Goal: Task Accomplishment & Management: Complete application form

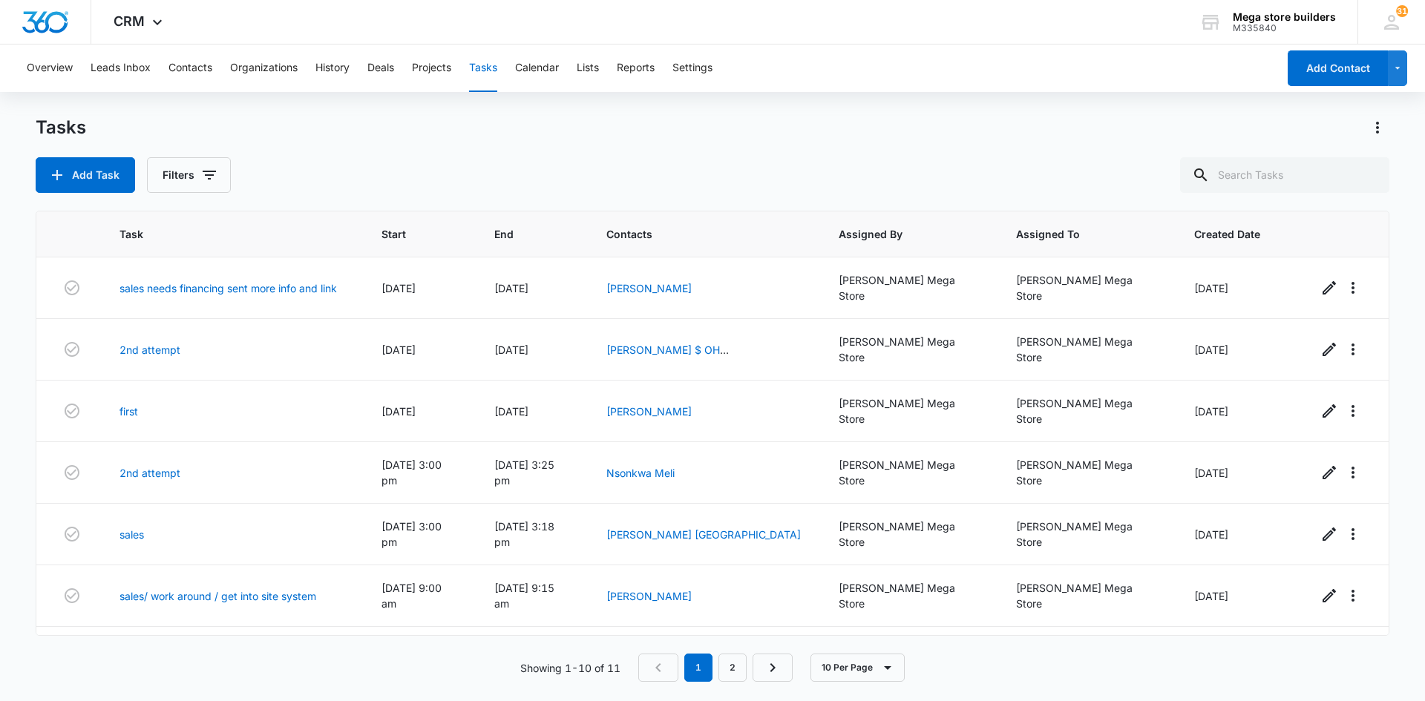
scroll to position [22, 0]
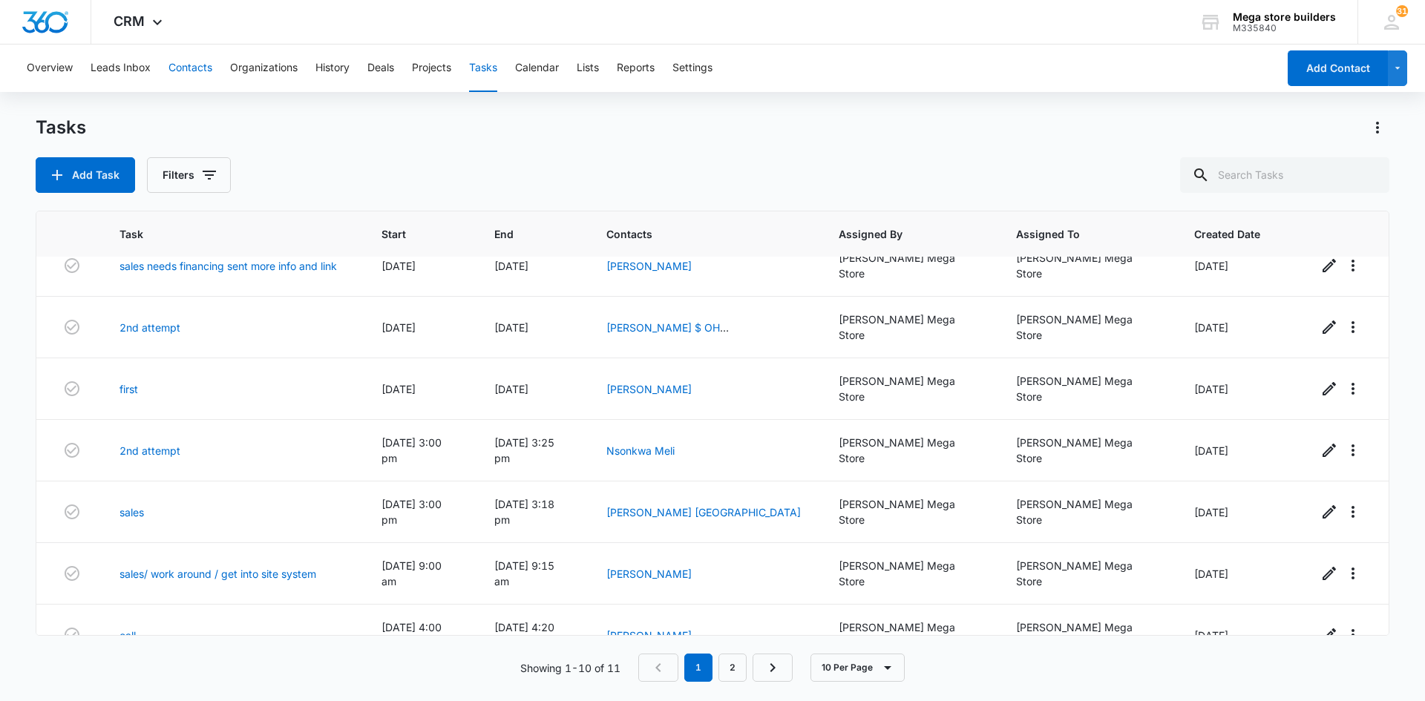
click at [209, 68] on button "Contacts" at bounding box center [190, 68] width 44 height 47
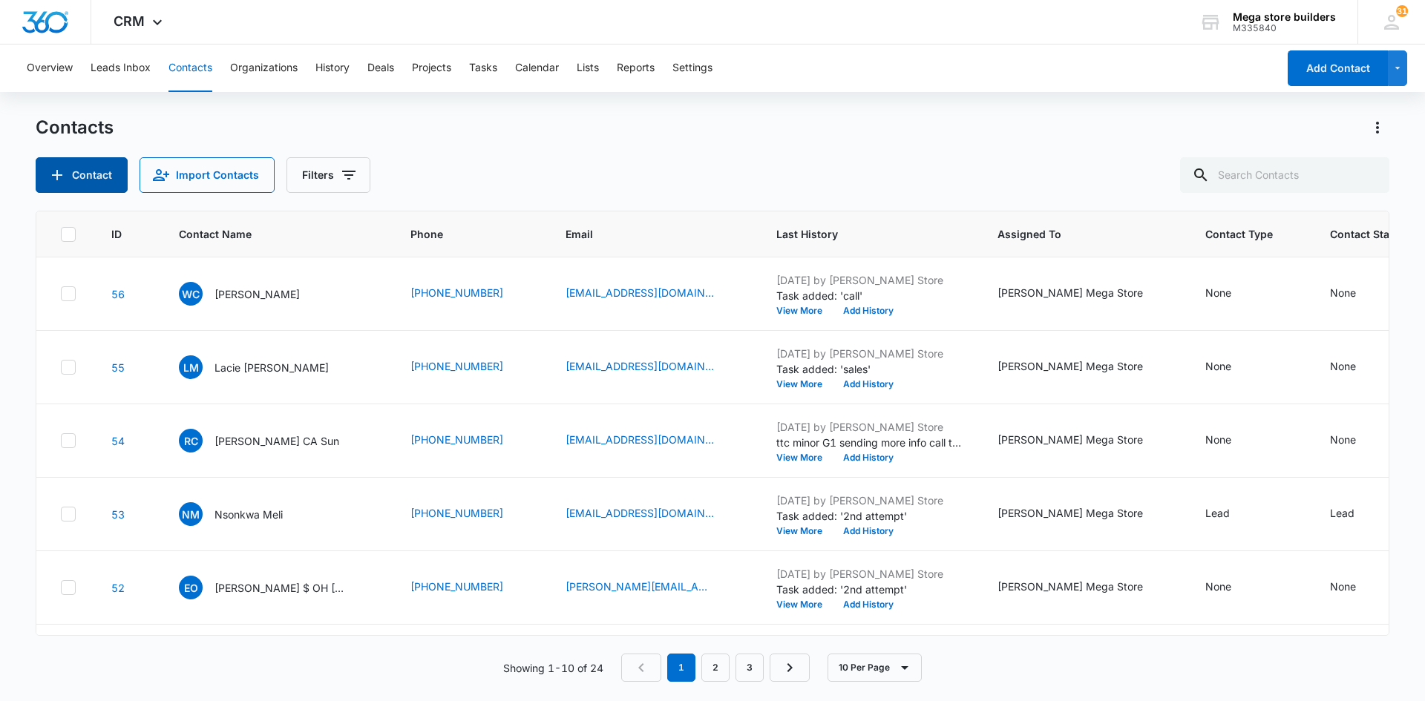
click at [102, 172] on button "Contact" at bounding box center [82, 175] width 92 height 36
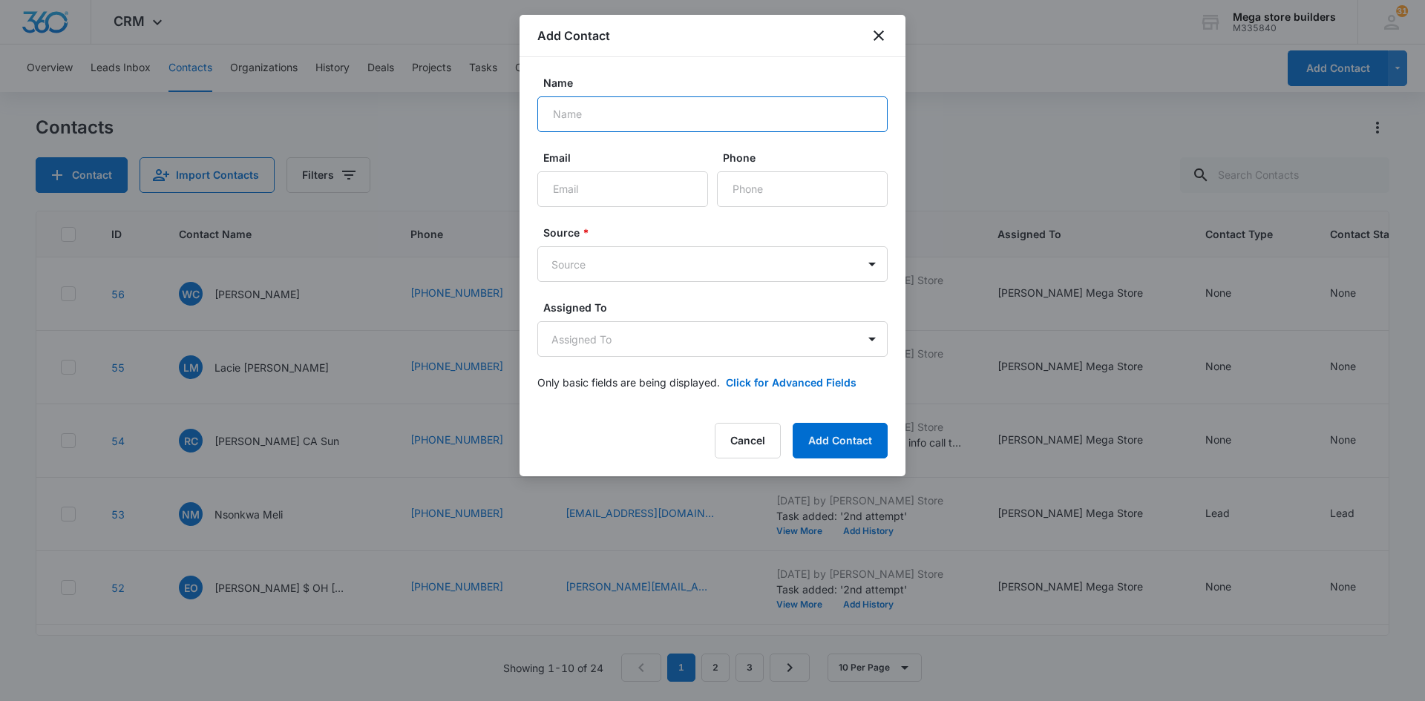
click at [608, 113] on input "Name" at bounding box center [712, 114] width 350 height 36
click at [617, 119] on input "Name" at bounding box center [712, 114] width 350 height 36
paste input "[PERSON_NAME]"
type input "[PERSON_NAME]"
click at [564, 187] on input "Email" at bounding box center [622, 189] width 171 height 36
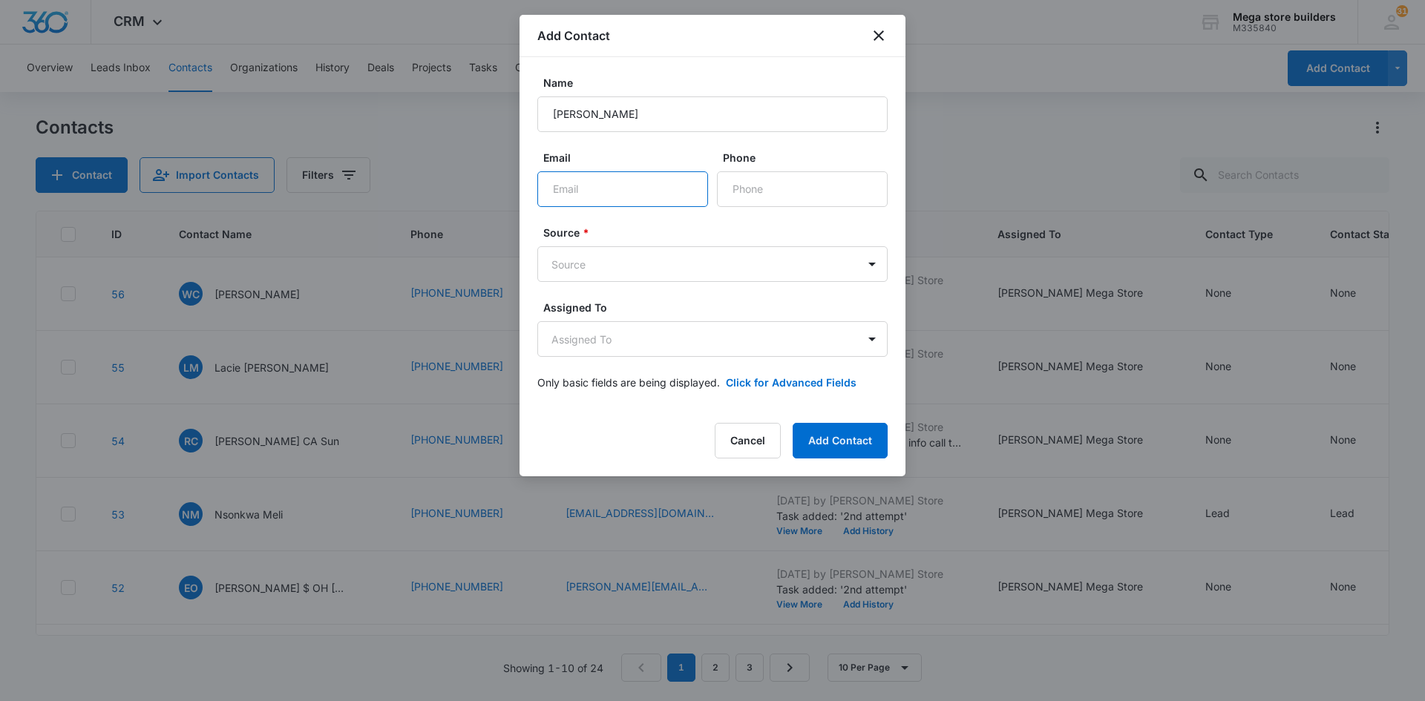
paste input "[EMAIL_ADDRESS][DOMAIN_NAME]"
type input "[EMAIL_ADDRESS][DOMAIN_NAME]"
click at [759, 187] on input "Phone" at bounding box center [802, 189] width 171 height 36
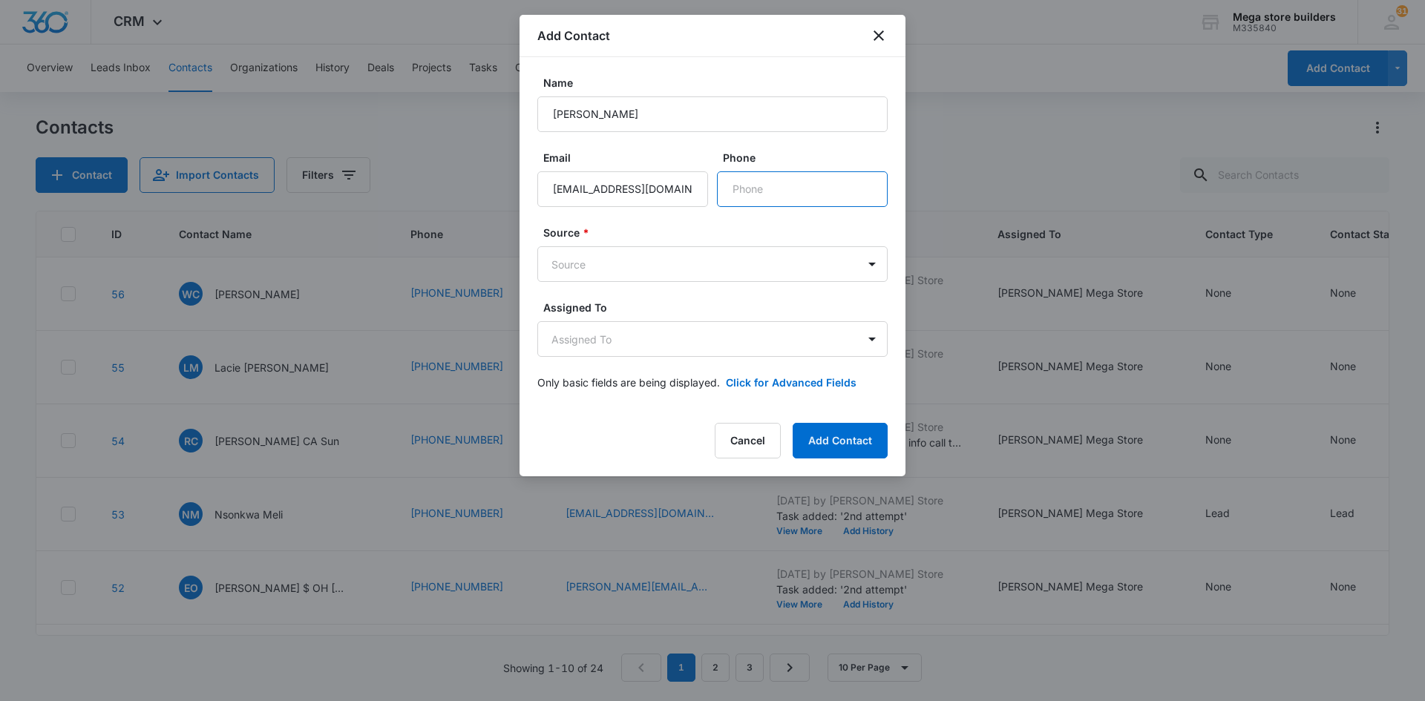
paste input "[PHONE_NUMBER]"
type input "[PHONE_NUMBER]"
click at [760, 279] on body "CRM Apps Reputation Forms CRM Email Social Content Ads Intelligence Files Brand…" at bounding box center [712, 350] width 1425 height 701
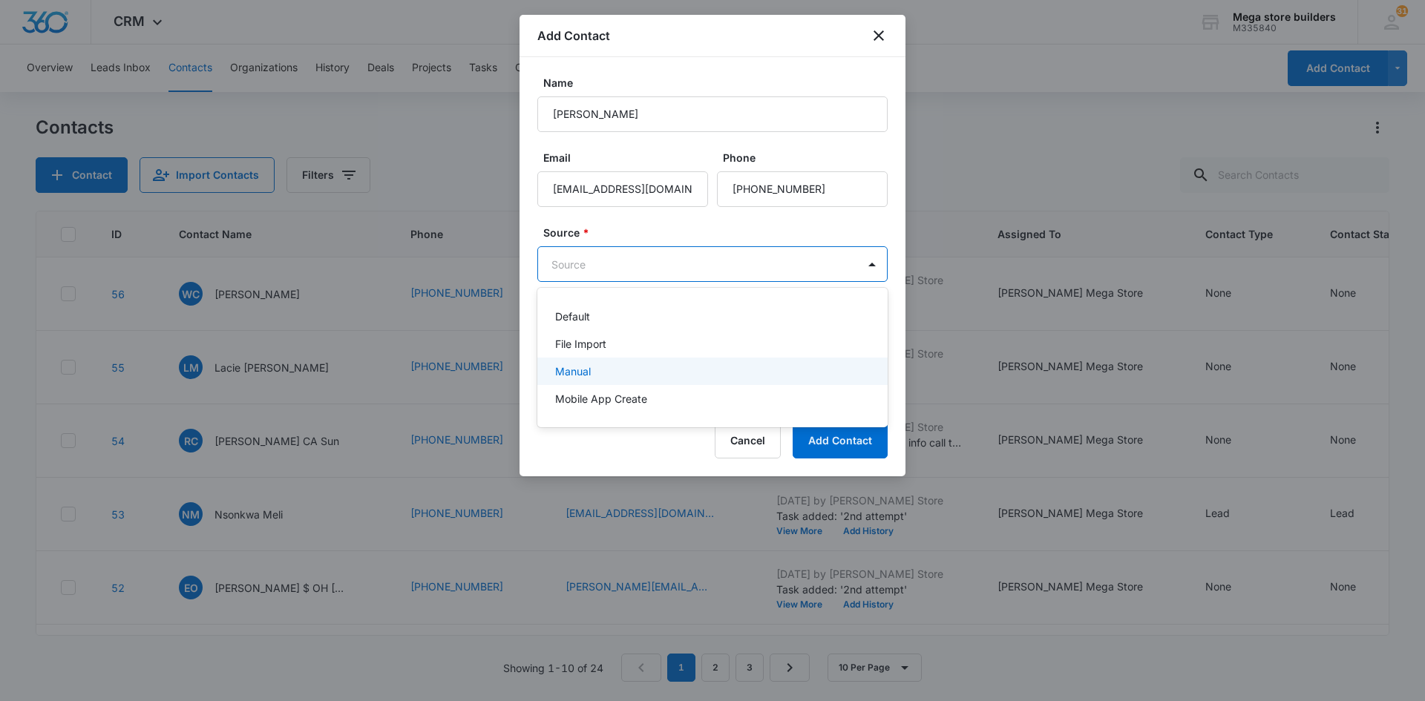
click at [624, 370] on div "Manual" at bounding box center [711, 372] width 312 height 16
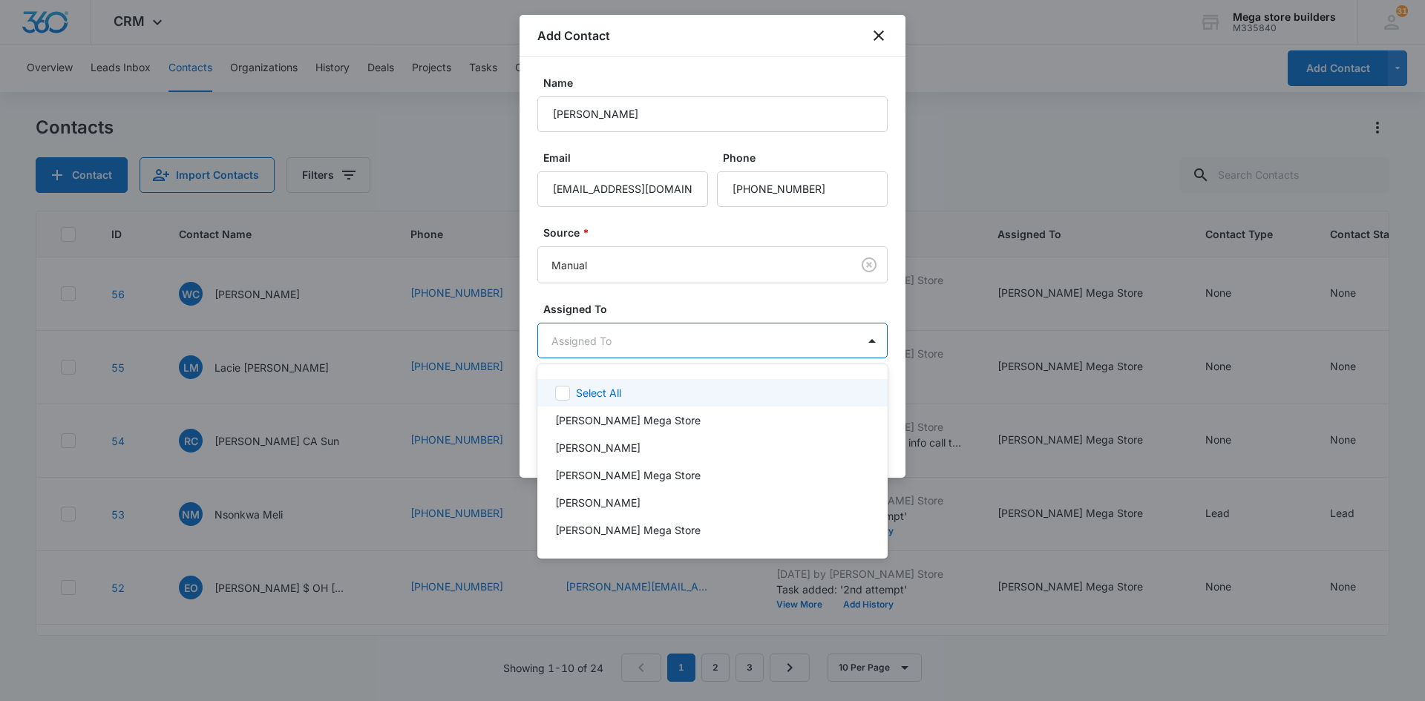
click at [641, 344] on body "CRM Apps Reputation Forms CRM Email Social Content Ads Intelligence Files Brand…" at bounding box center [712, 350] width 1425 height 701
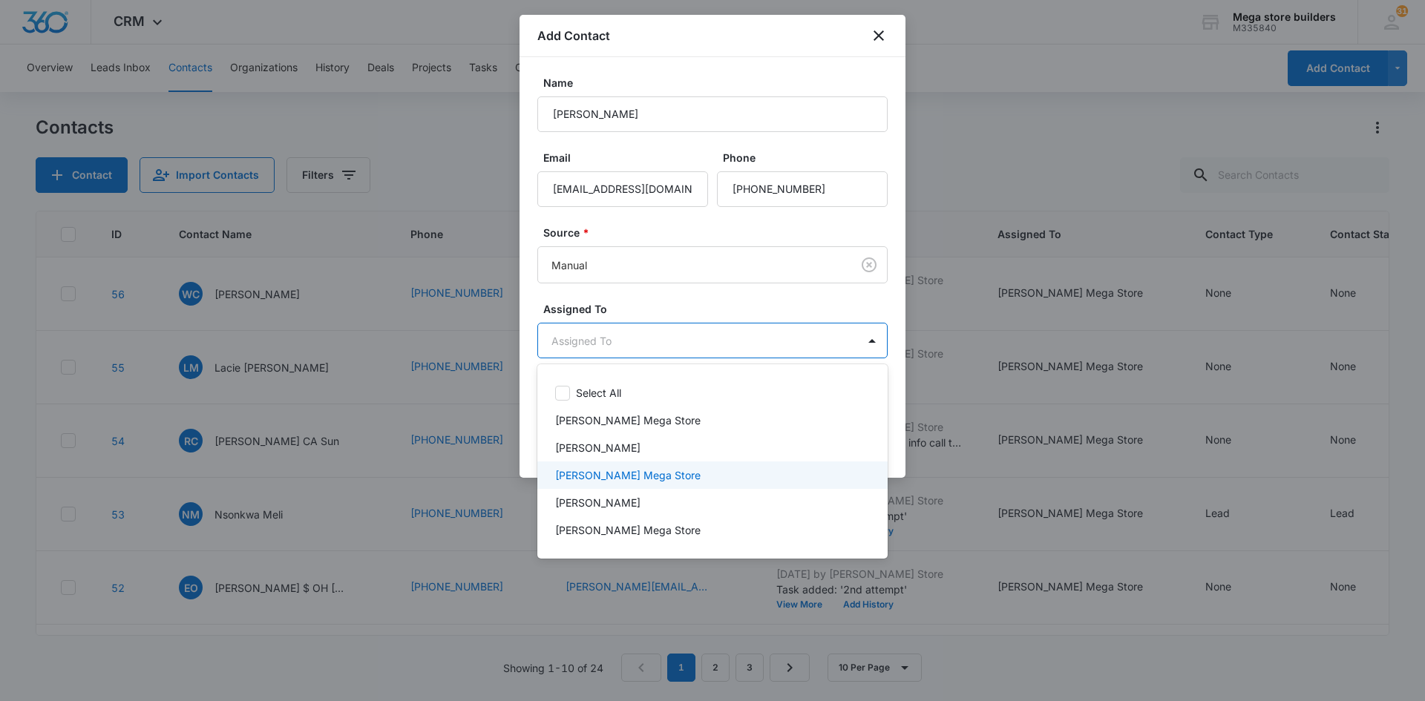
click at [589, 471] on p "[PERSON_NAME] Mega Store" at bounding box center [627, 476] width 145 height 16
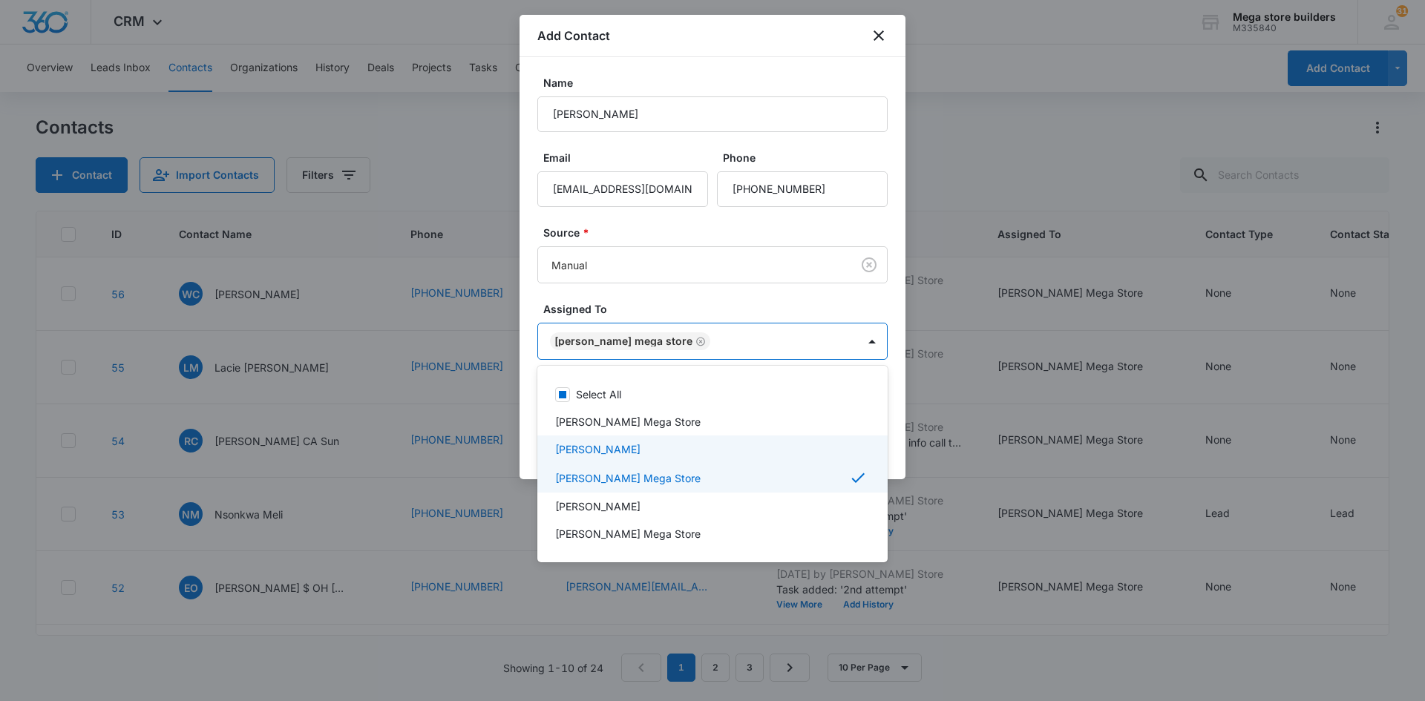
click at [944, 485] on div at bounding box center [712, 350] width 1425 height 701
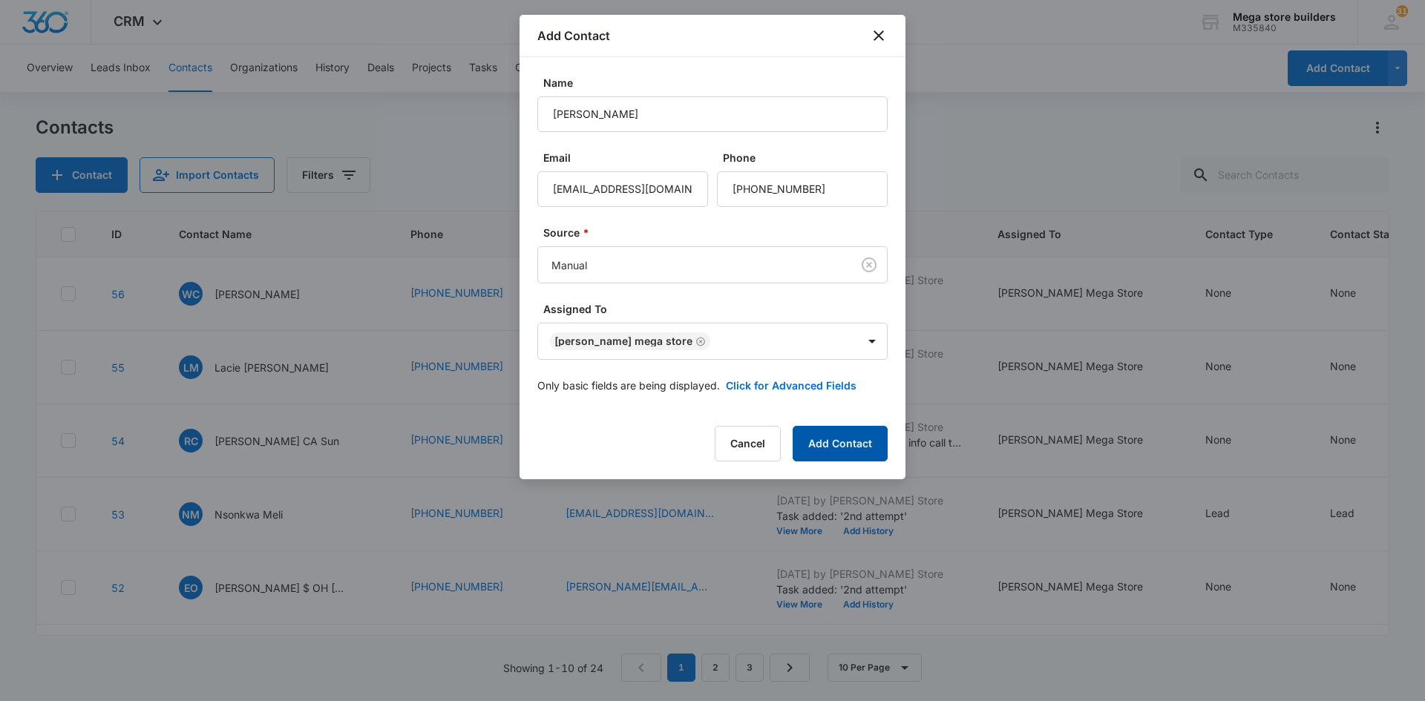
click at [863, 450] on button "Add Contact" at bounding box center [840, 444] width 95 height 36
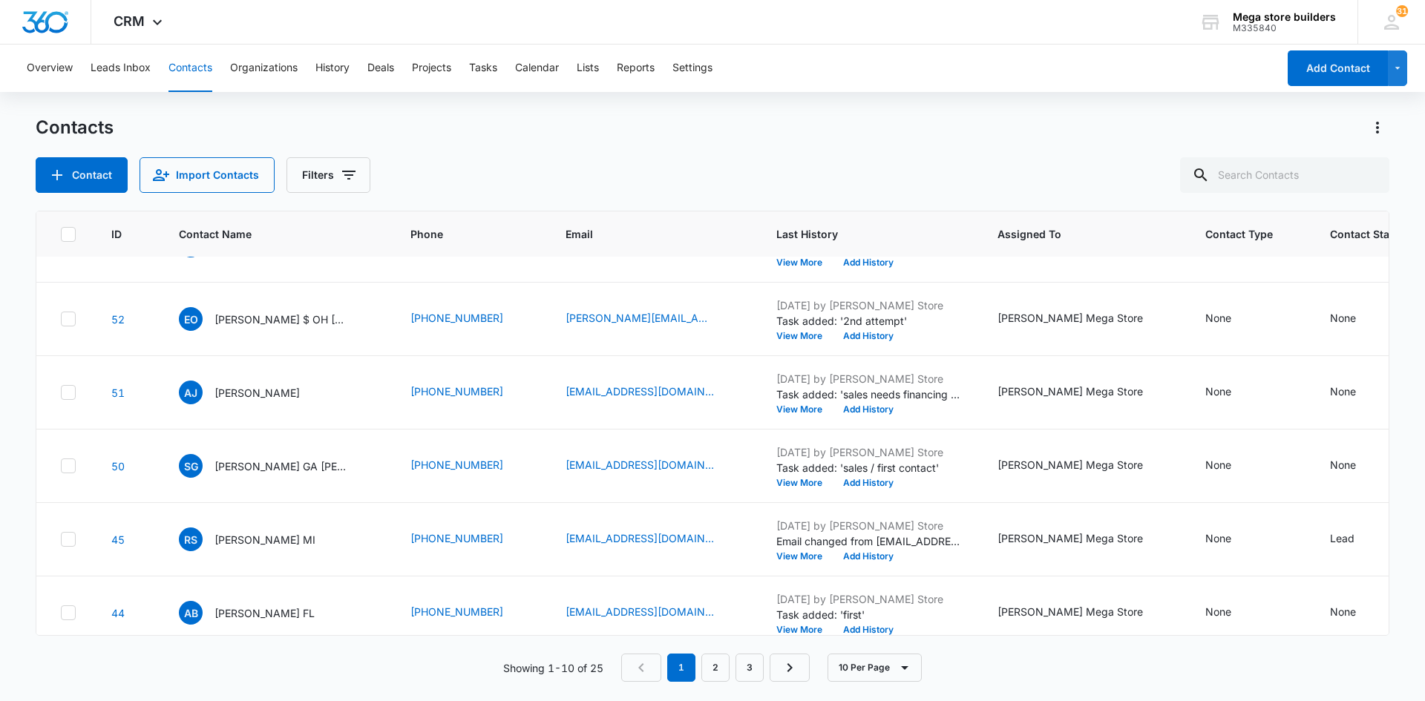
scroll to position [367, 0]
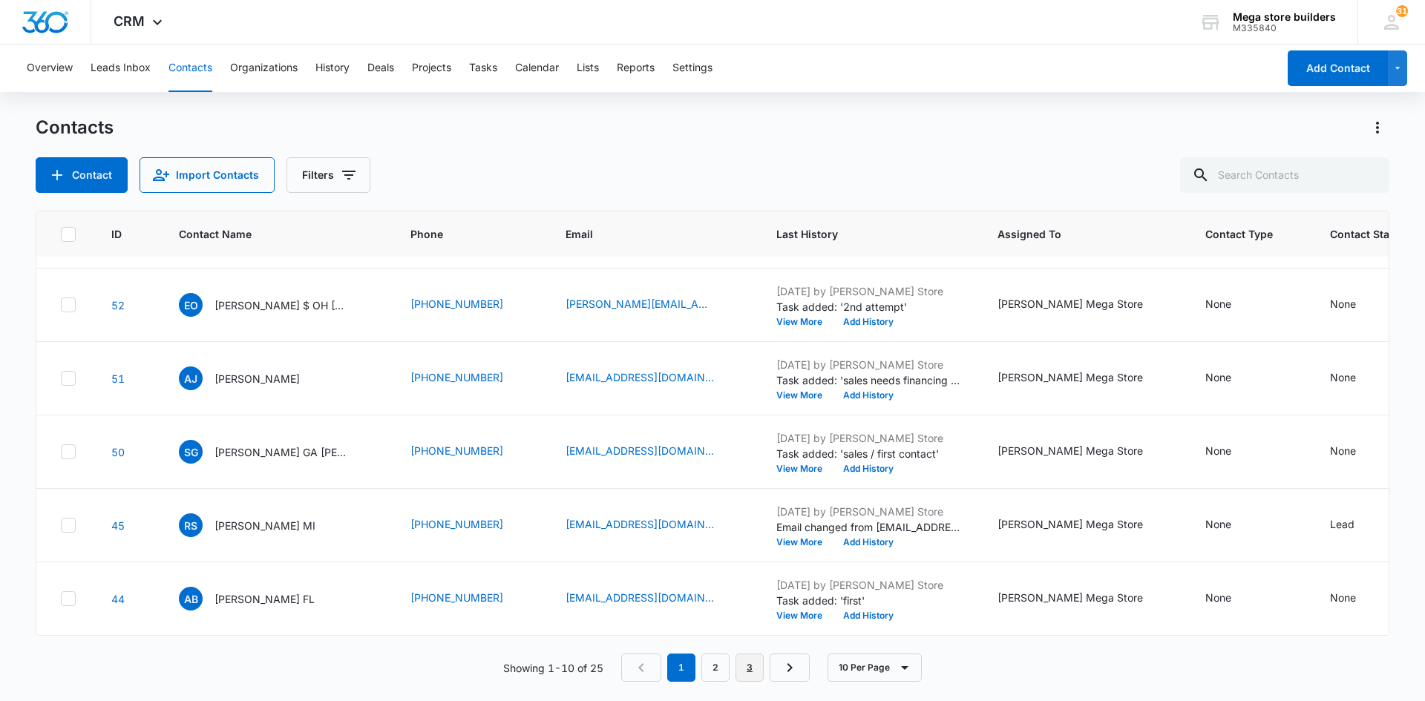
drag, startPoint x: 751, startPoint y: 662, endPoint x: 746, endPoint y: 647, distance: 15.7
click at [751, 663] on link "3" at bounding box center [749, 668] width 28 height 28
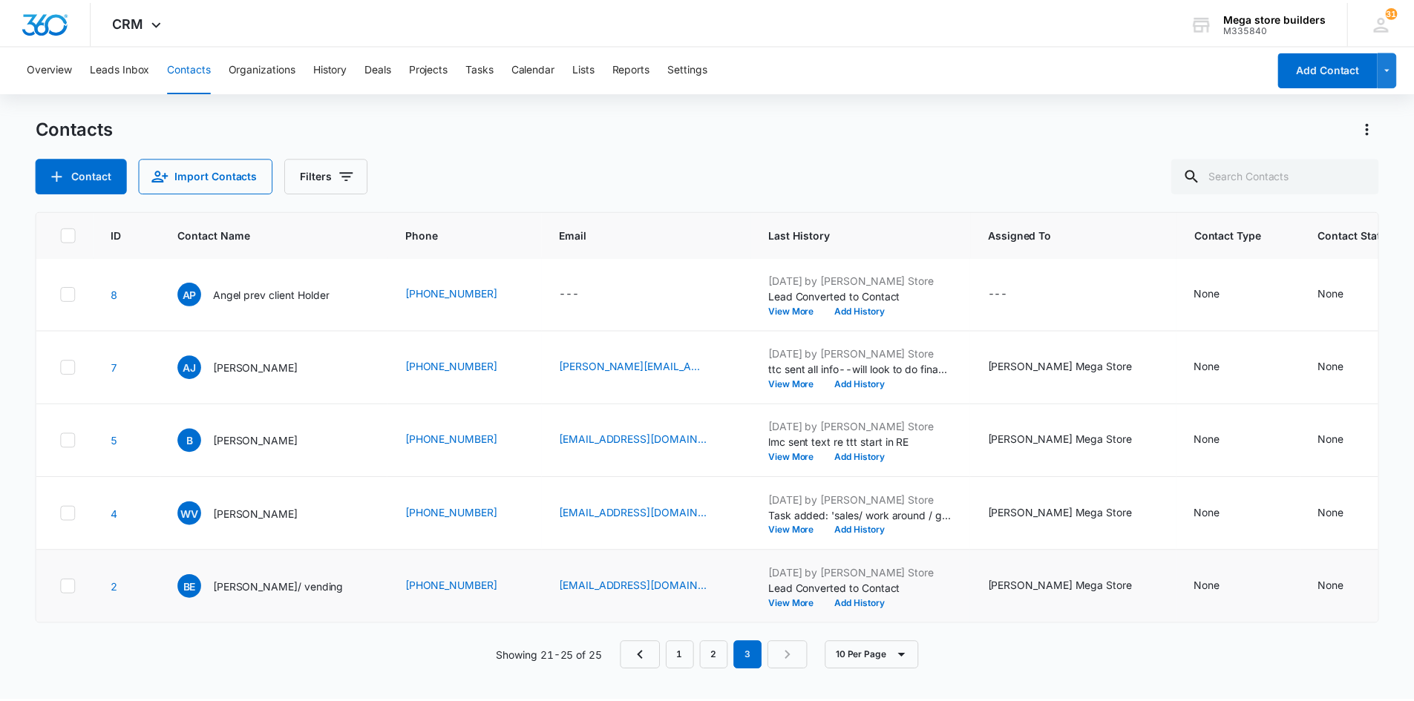
scroll to position [0, 0]
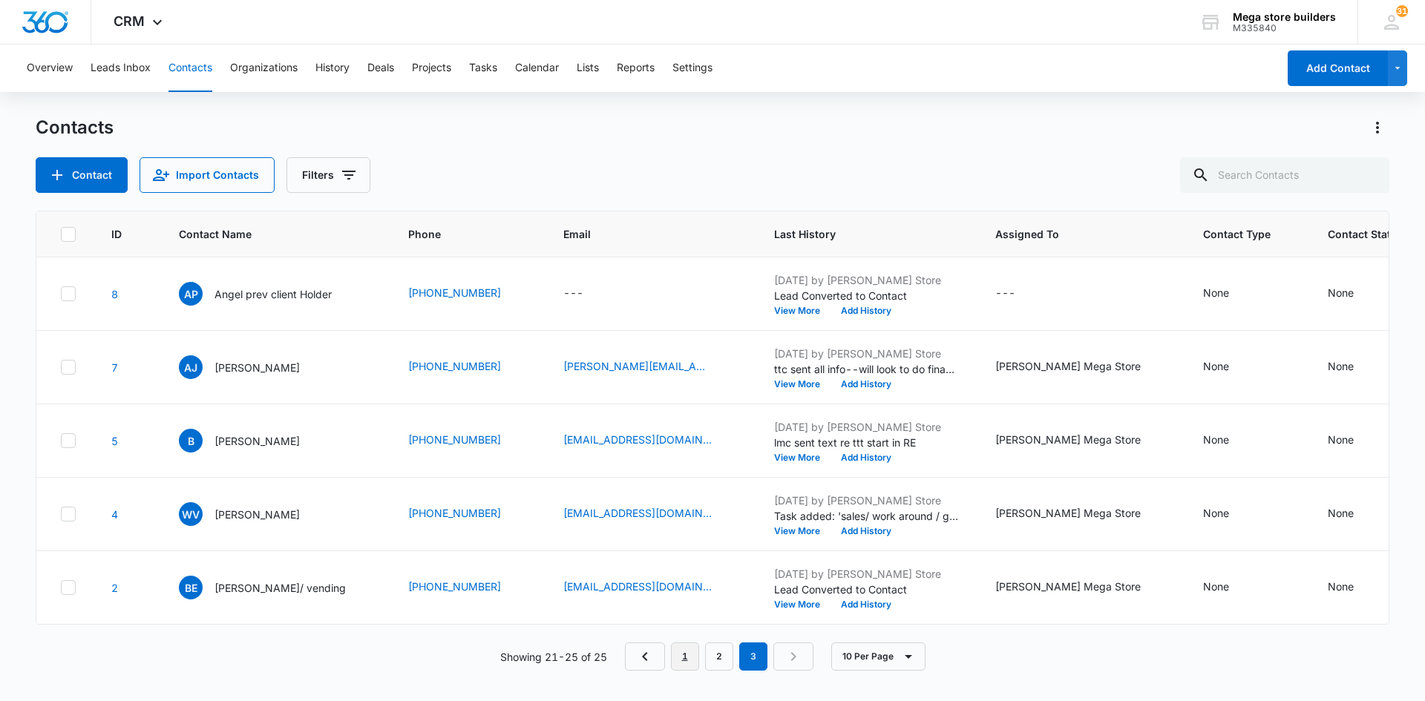
click at [686, 669] on link "1" at bounding box center [685, 657] width 28 height 28
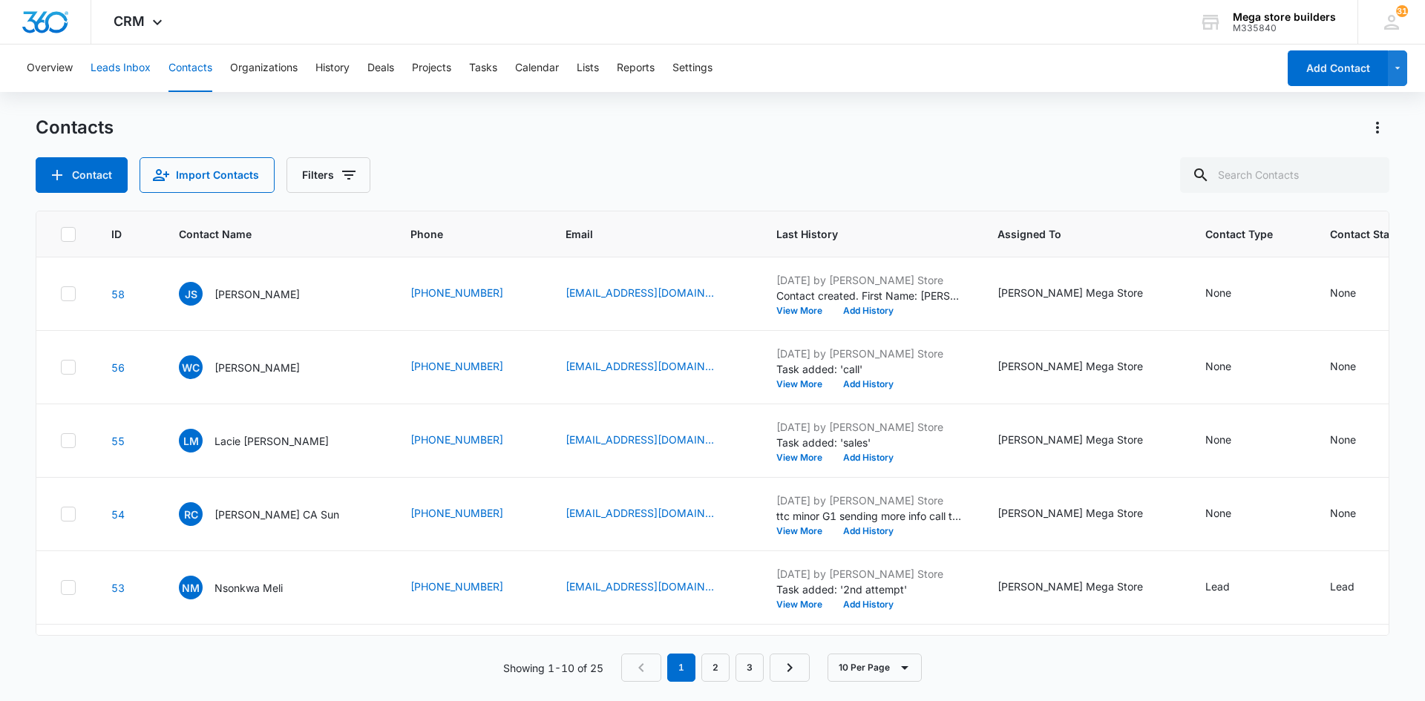
click at [132, 66] on button "Leads Inbox" at bounding box center [121, 68] width 60 height 47
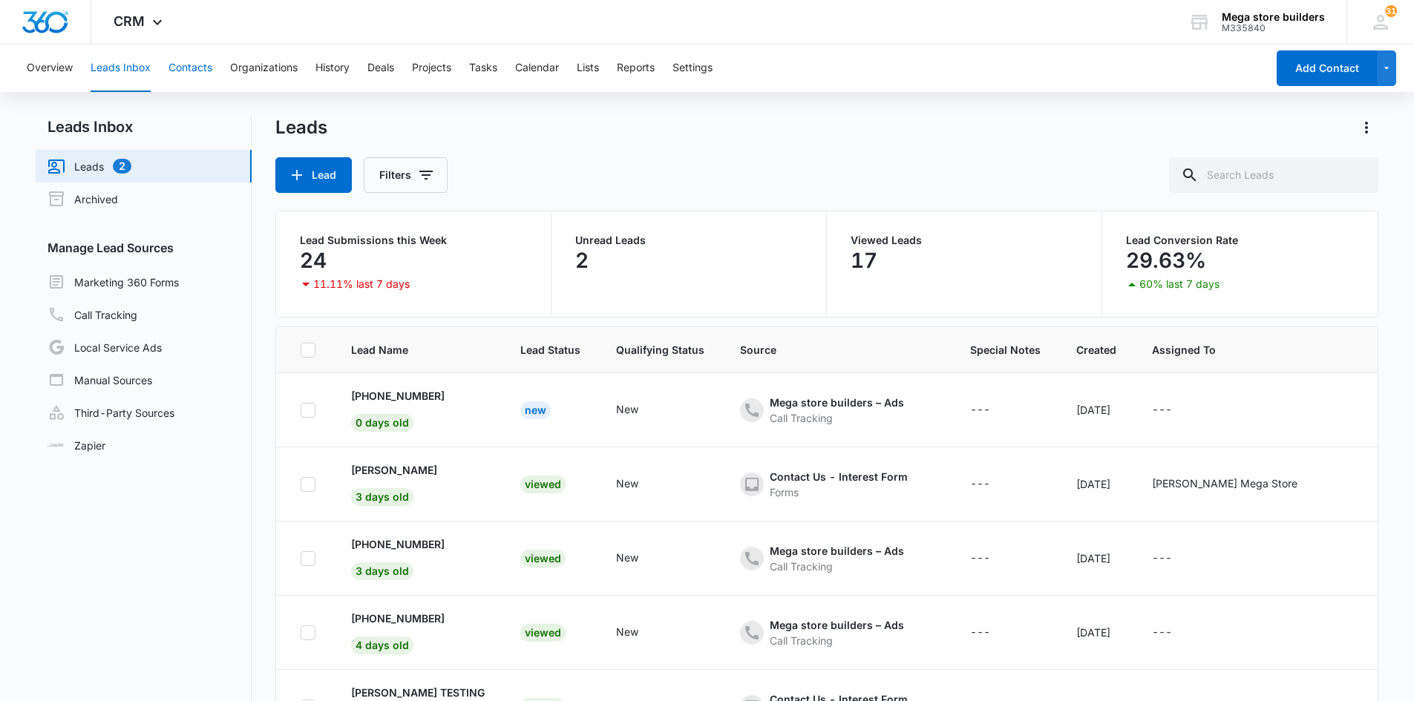
click at [204, 64] on button "Contacts" at bounding box center [190, 68] width 44 height 47
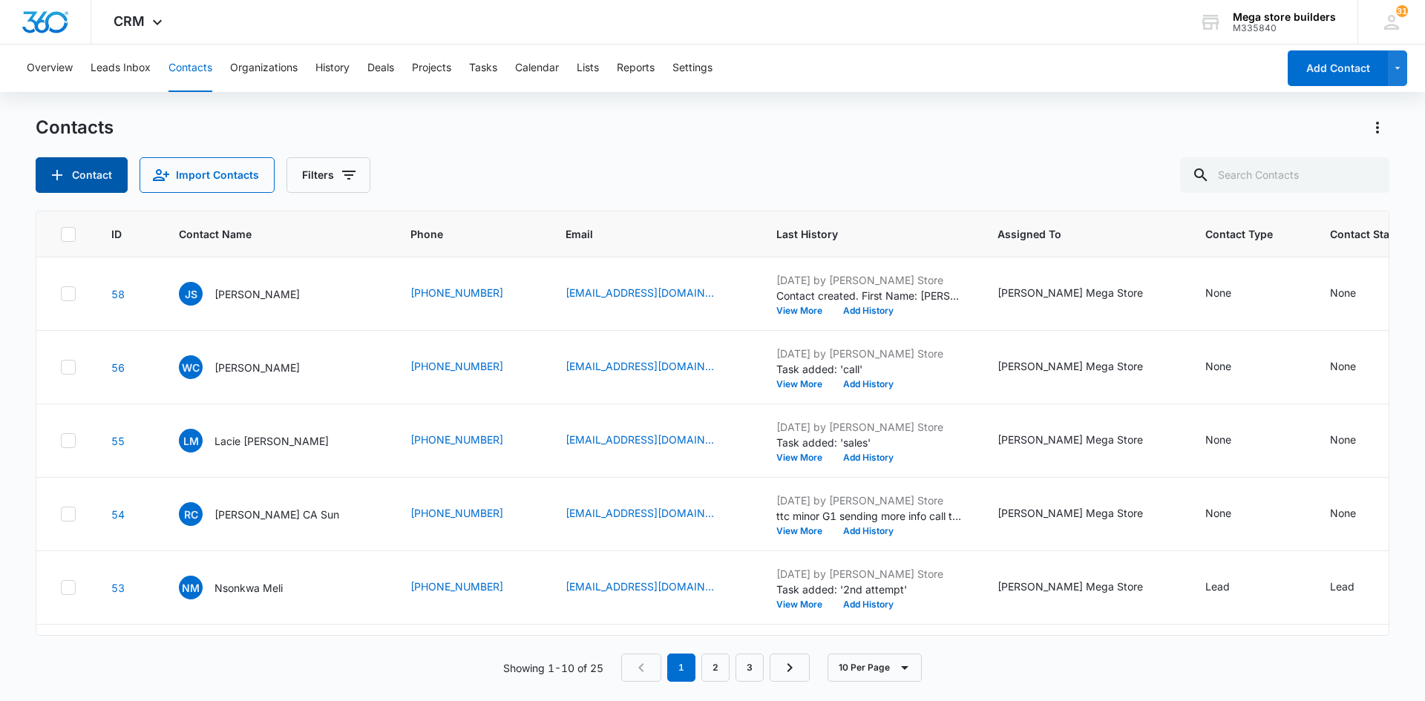
click at [77, 171] on button "Contact" at bounding box center [82, 175] width 92 height 36
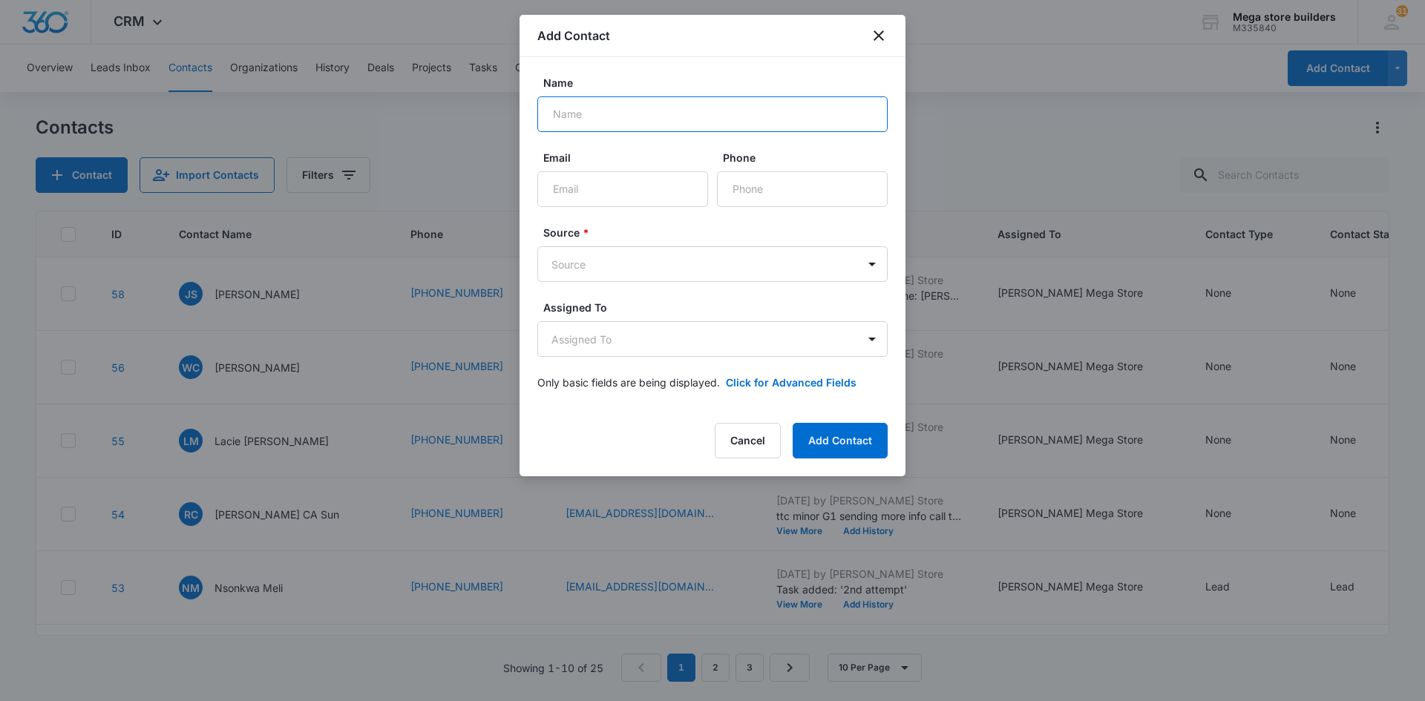
click at [611, 119] on input "Name" at bounding box center [712, 114] width 350 height 36
paste input "Ship It"
type input "Ship It"
click at [573, 193] on input "Email" at bounding box center [622, 189] width 171 height 36
paste input "[EMAIL_ADDRESS][DOMAIN_NAME]"
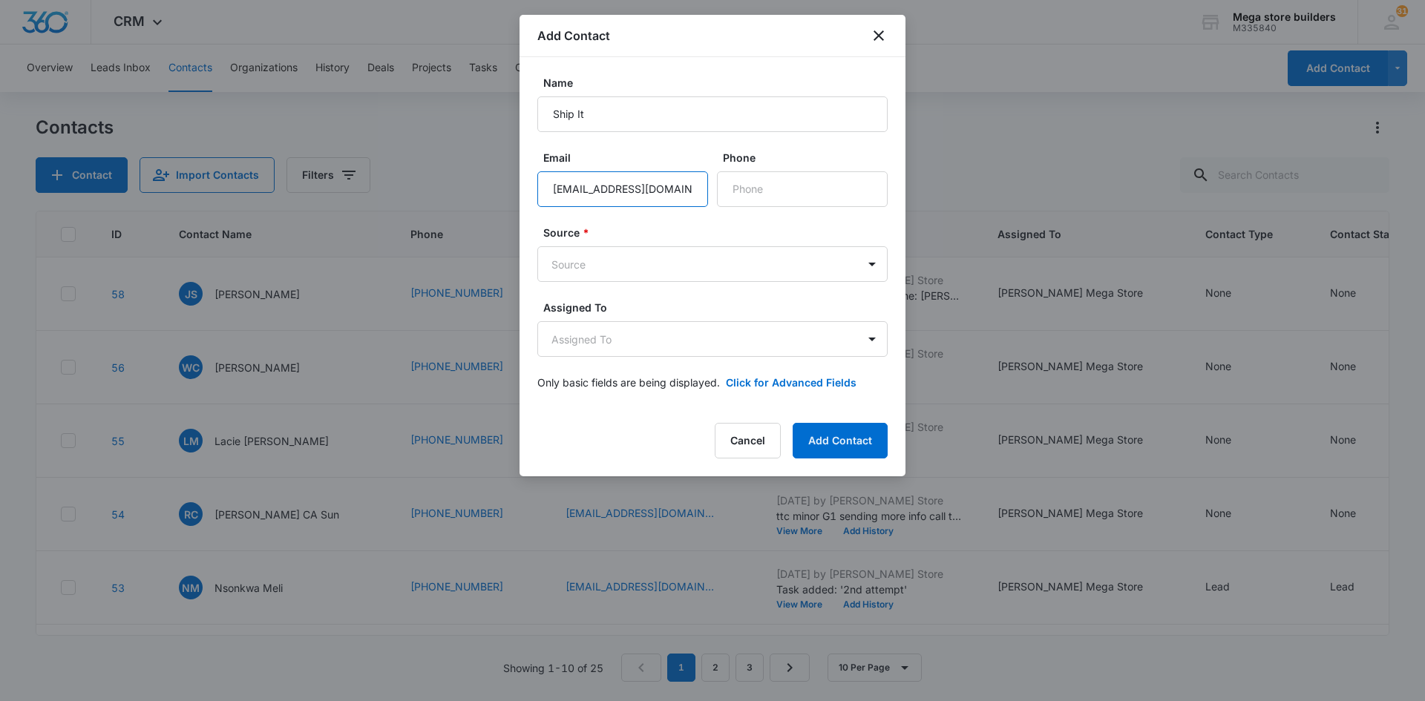
type input "[EMAIL_ADDRESS][DOMAIN_NAME]"
click at [758, 187] on input "Phone" at bounding box center [802, 189] width 171 height 36
paste input "[PHONE_NUMBER]"
type input "[PHONE_NUMBER]"
click at [598, 265] on body "CRM Apps Reputation Forms CRM Email Social Content Ads Intelligence Files Brand…" at bounding box center [712, 350] width 1425 height 701
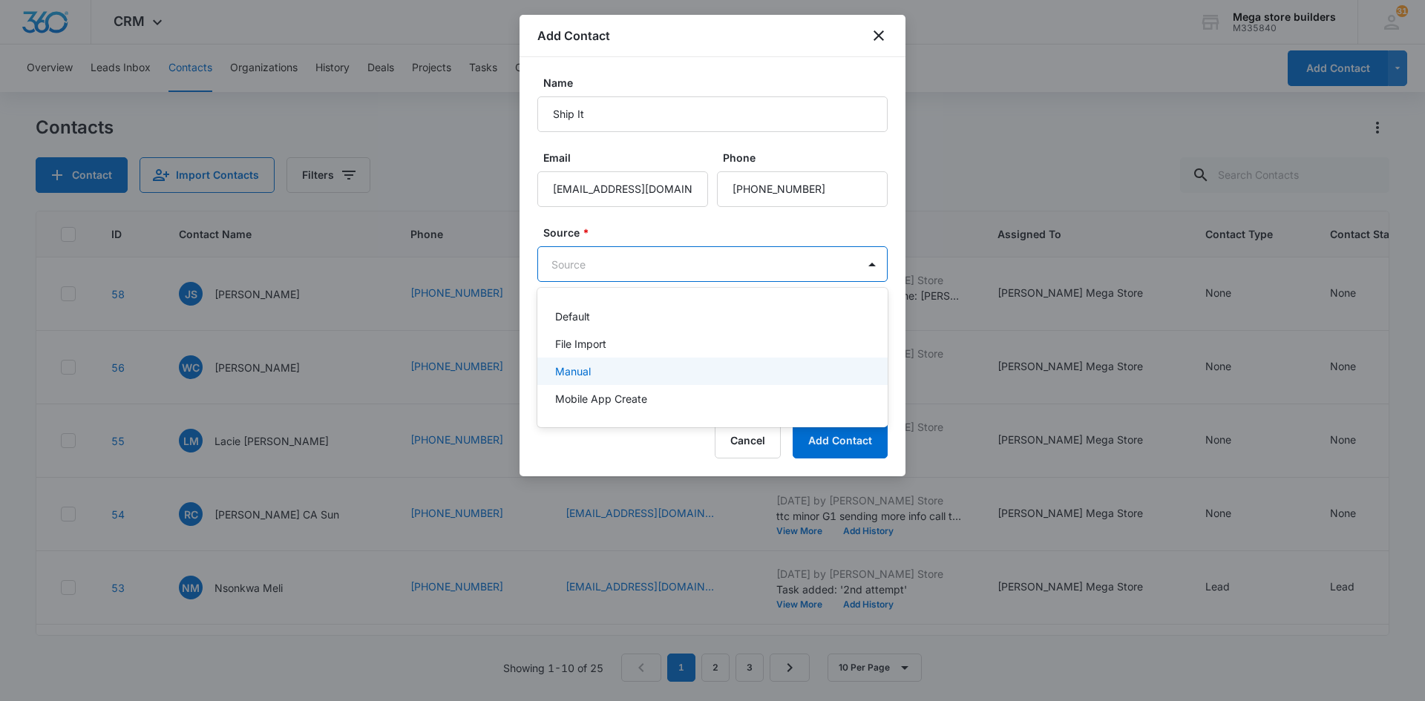
click at [573, 370] on p "Manual" at bounding box center [573, 372] width 36 height 16
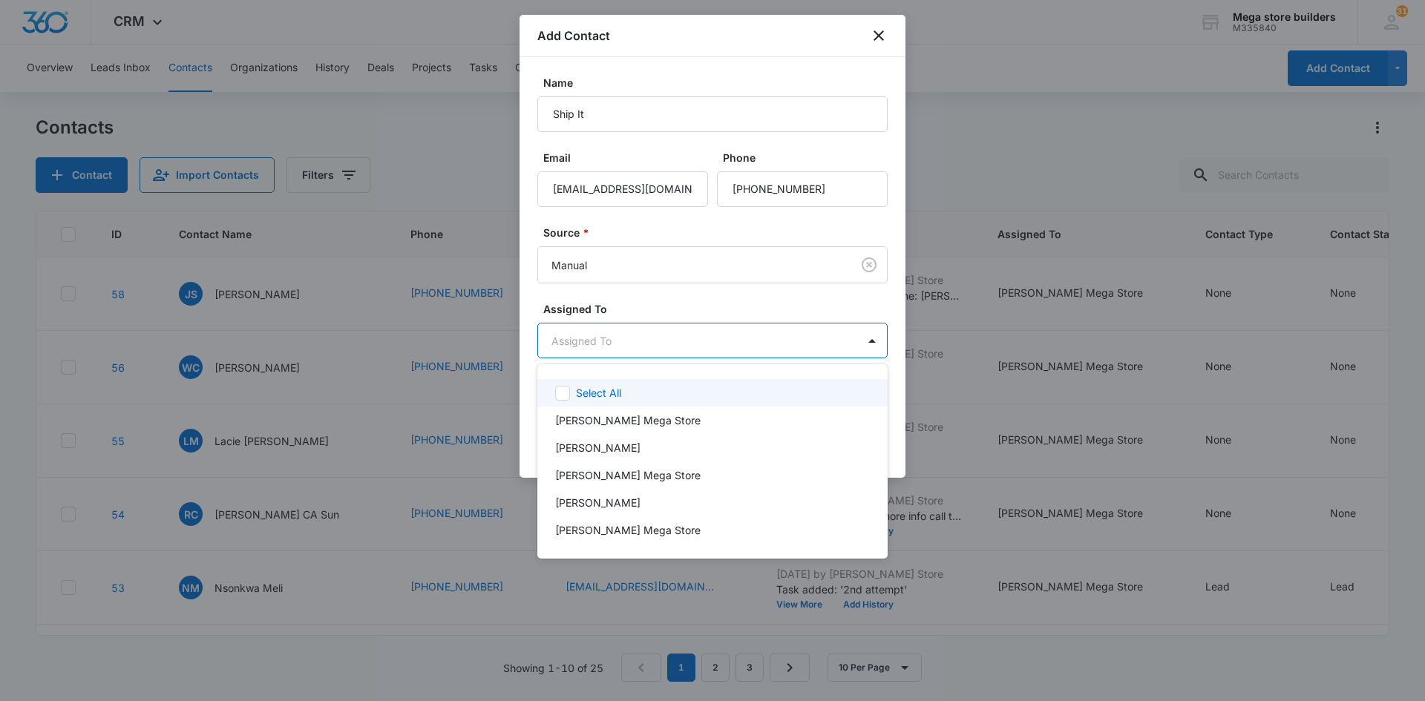
click at [683, 341] on body "CRM Apps Reputation Forms CRM Email Social Content Ads Intelligence Files Brand…" at bounding box center [712, 350] width 1425 height 701
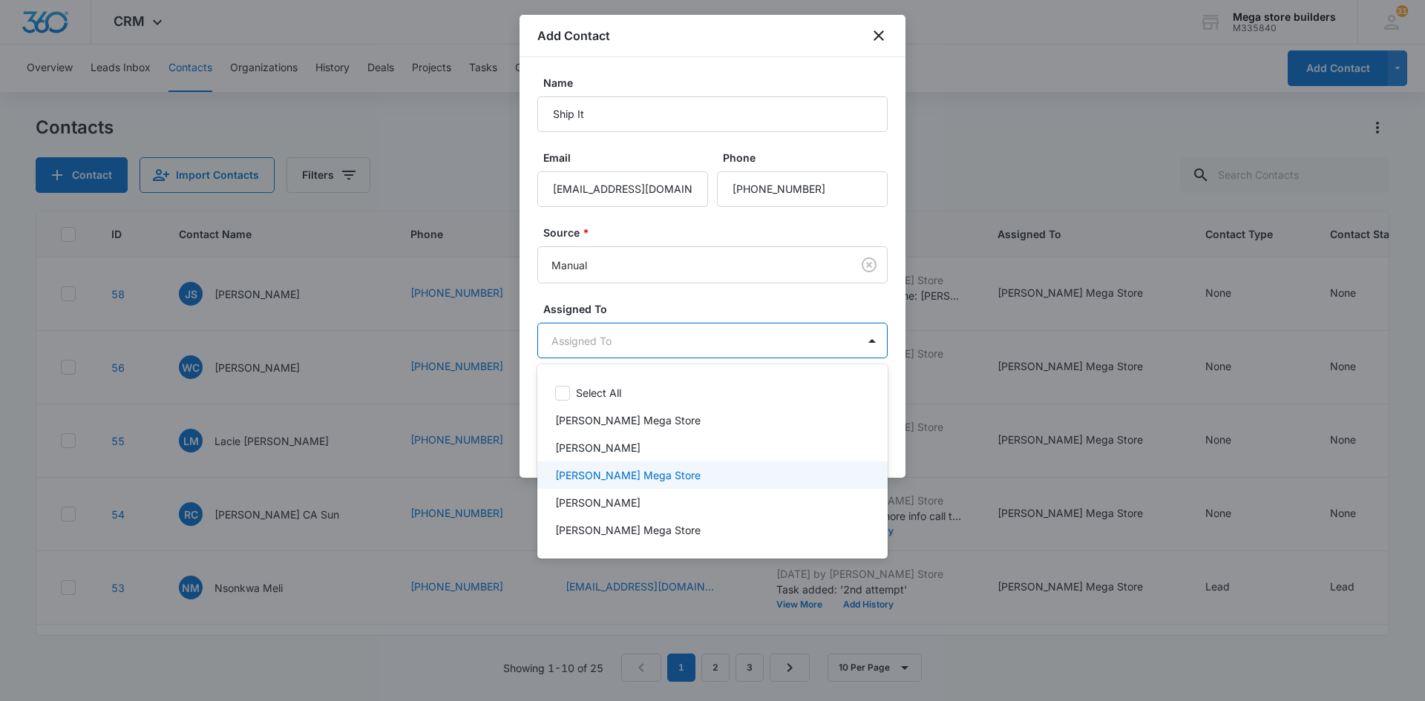
click at [597, 475] on p "[PERSON_NAME] Mega Store" at bounding box center [627, 476] width 145 height 16
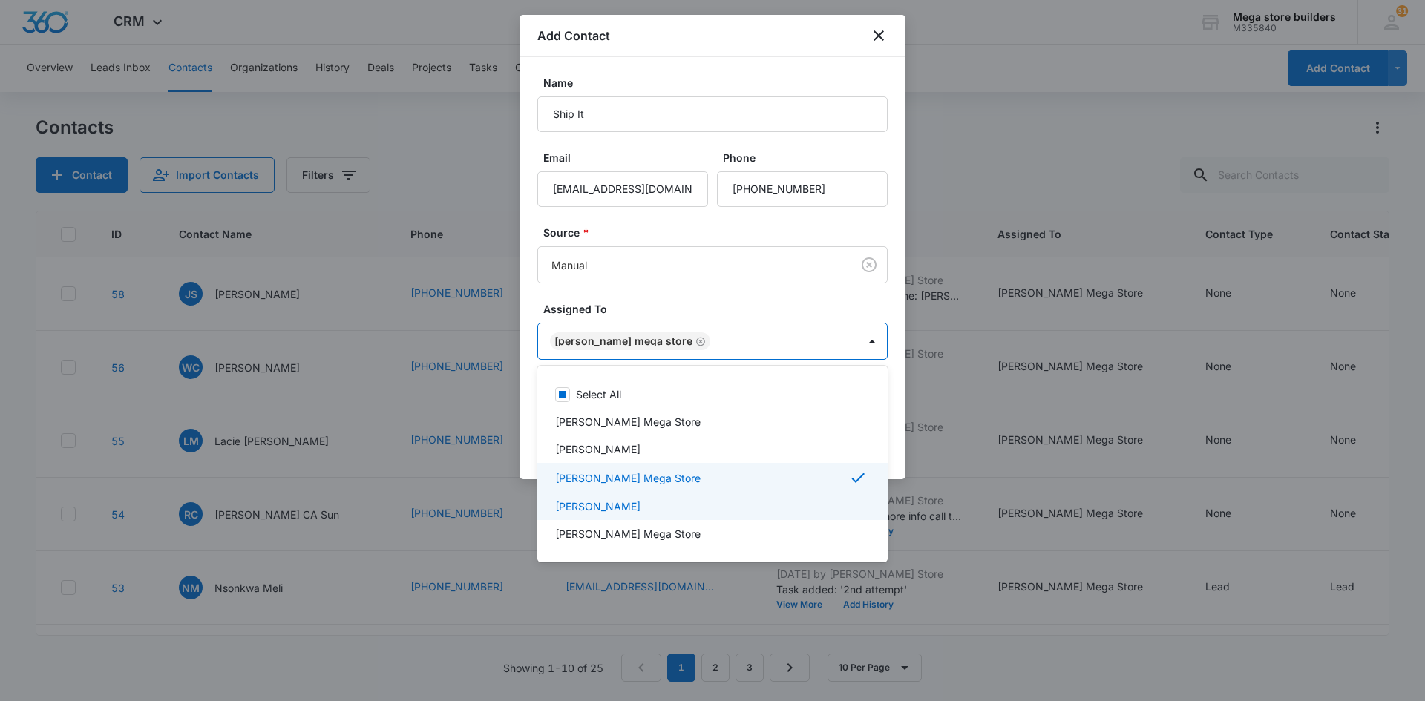
drag, startPoint x: 992, startPoint y: 549, endPoint x: 984, endPoint y: 545, distance: 9.0
click at [991, 548] on div at bounding box center [712, 350] width 1425 height 701
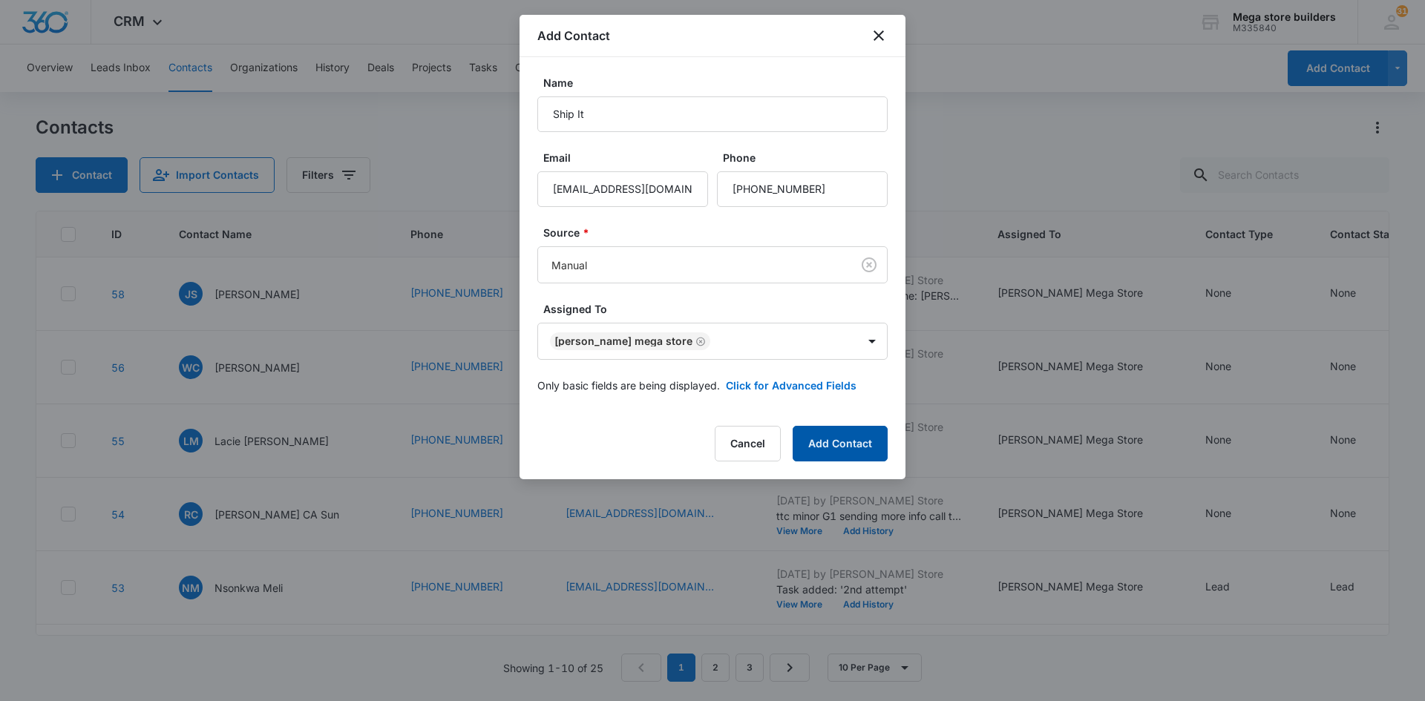
click at [853, 442] on button "Add Contact" at bounding box center [840, 444] width 95 height 36
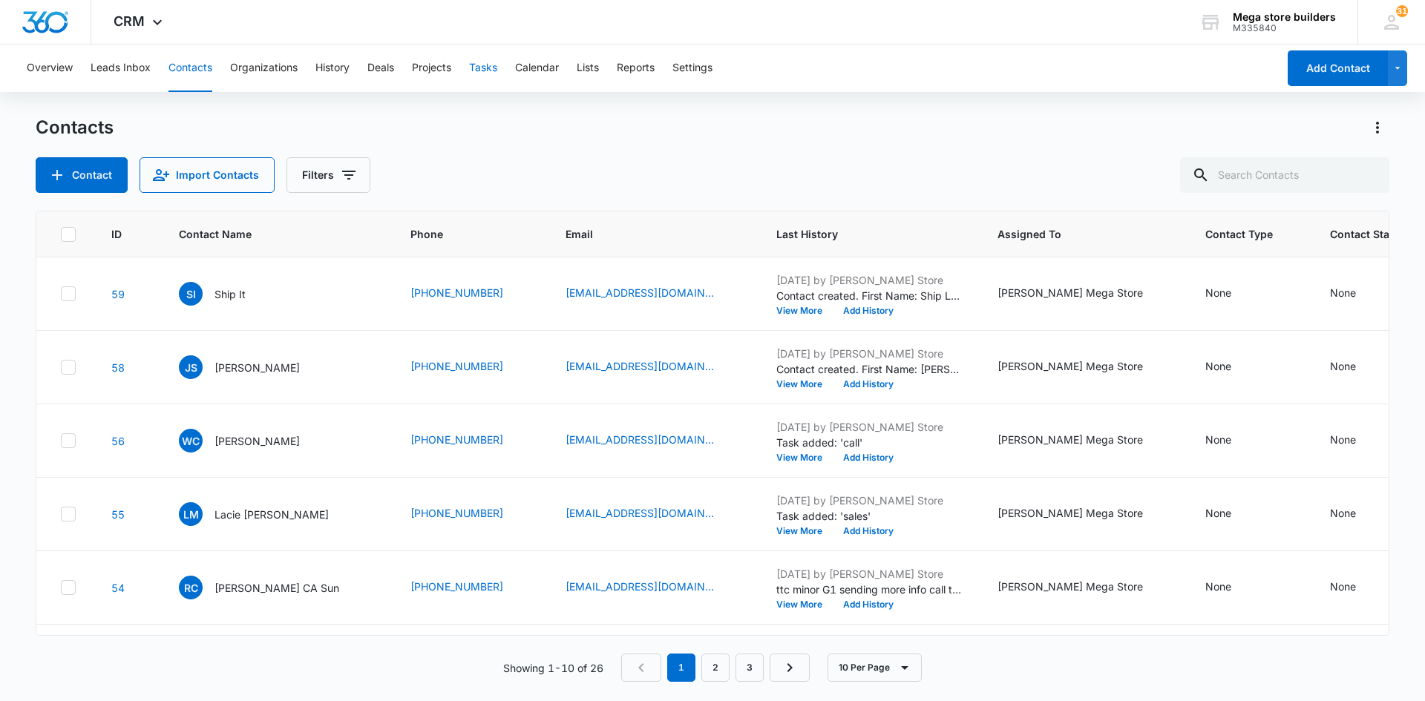
click at [486, 62] on button "Tasks" at bounding box center [483, 68] width 28 height 47
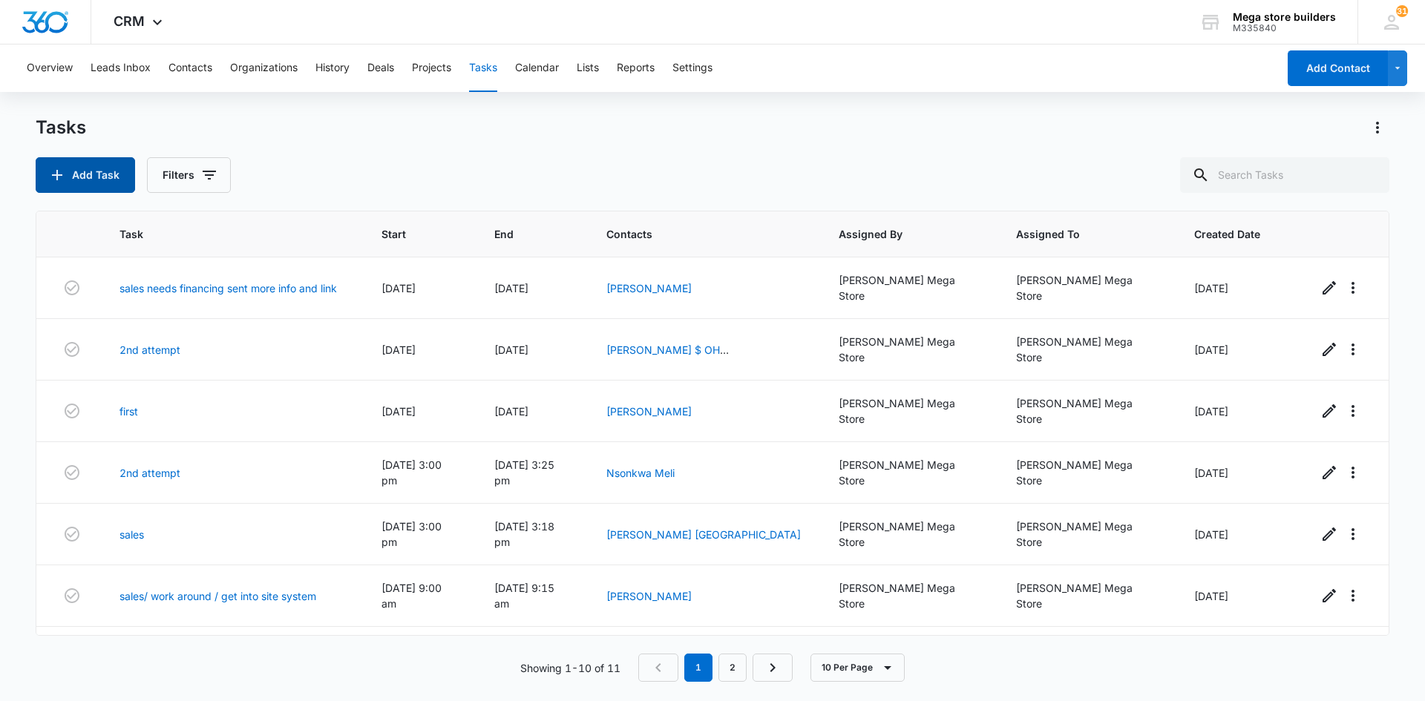
click at [109, 177] on button "Add Task" at bounding box center [85, 175] width 99 height 36
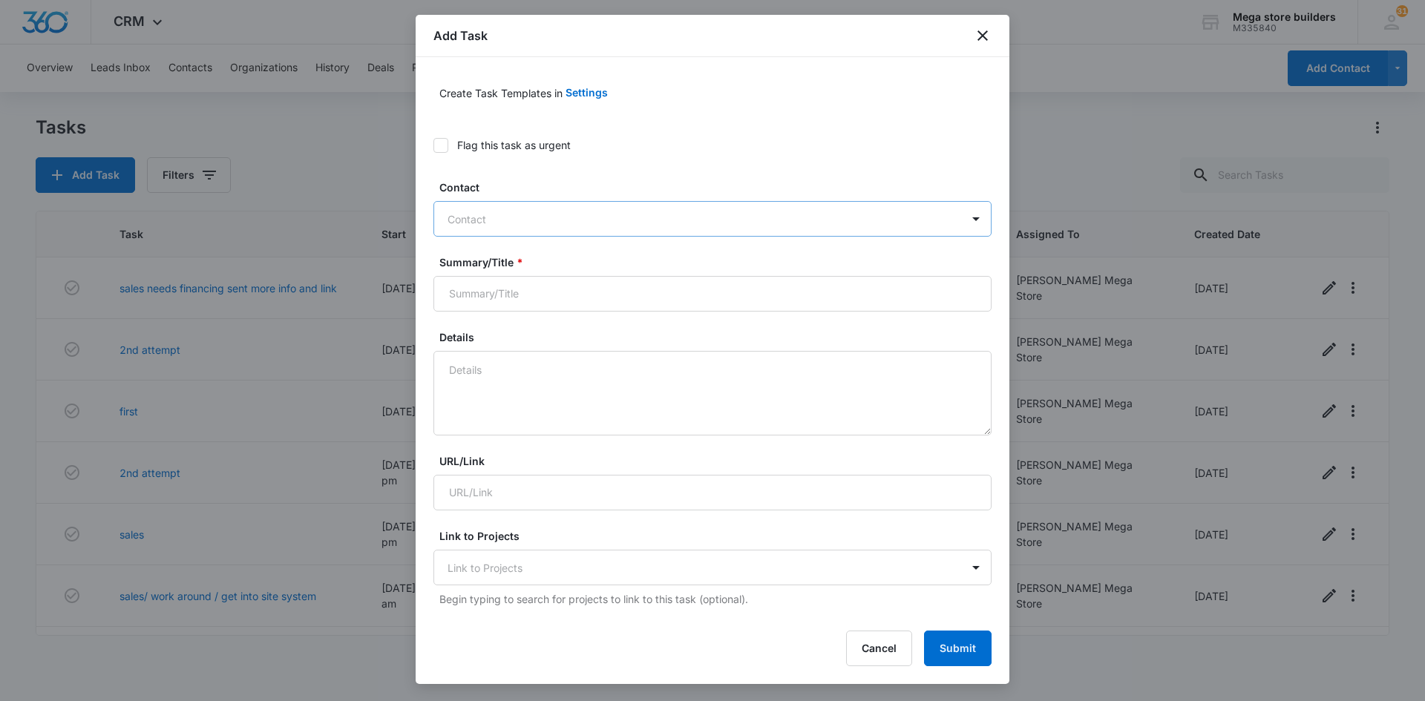
click at [510, 217] on div at bounding box center [703, 219] width 512 height 19
type input "ship it"
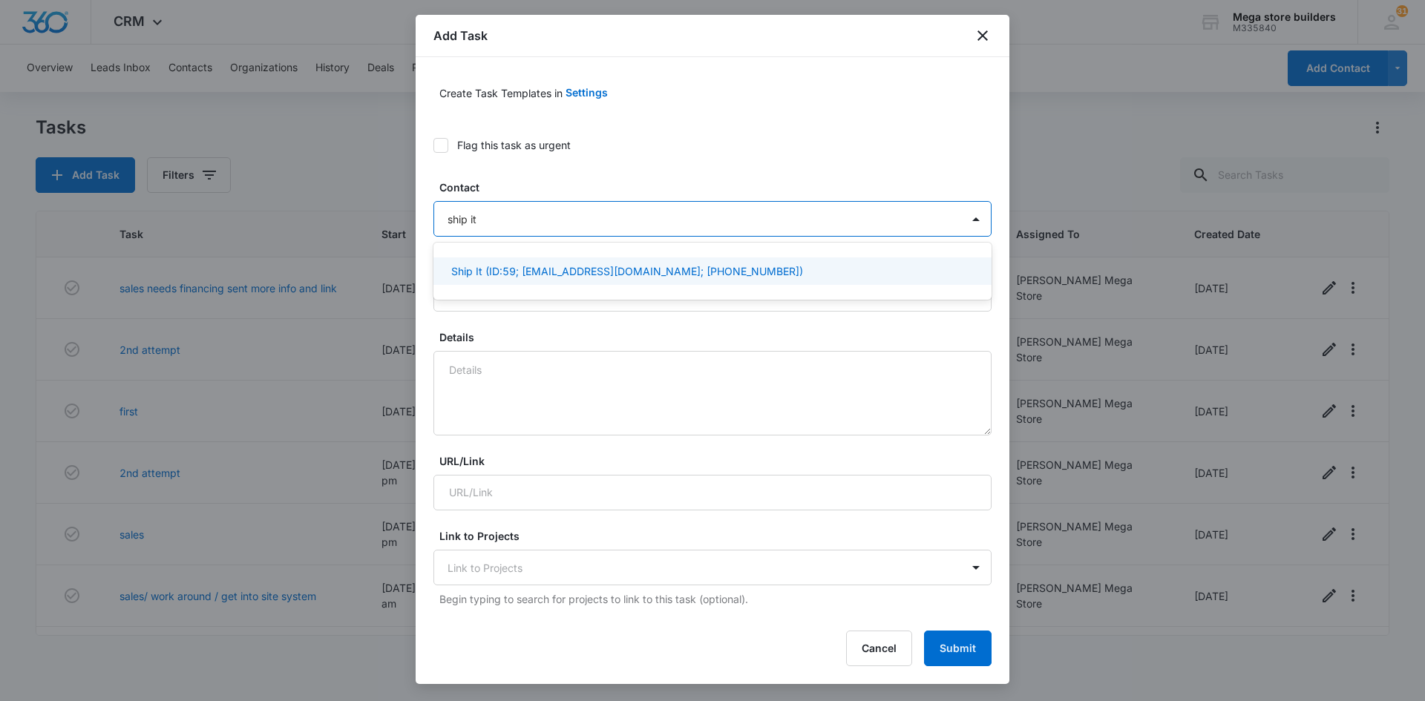
click at [511, 271] on p "Ship It (ID:59; [EMAIL_ADDRESS][DOMAIN_NAME]; [PHONE_NUMBER])" at bounding box center [627, 271] width 352 height 16
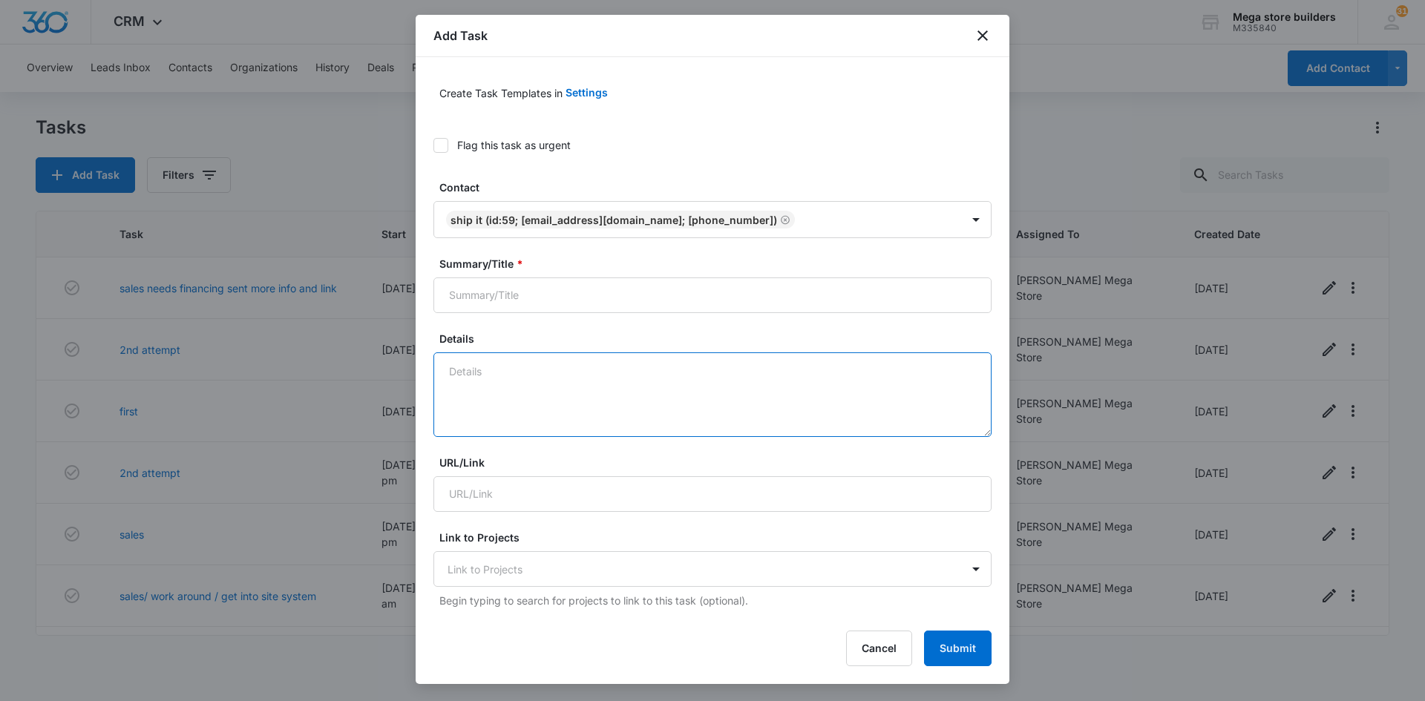
click at [477, 393] on textarea "Details" at bounding box center [712, 394] width 558 height 85
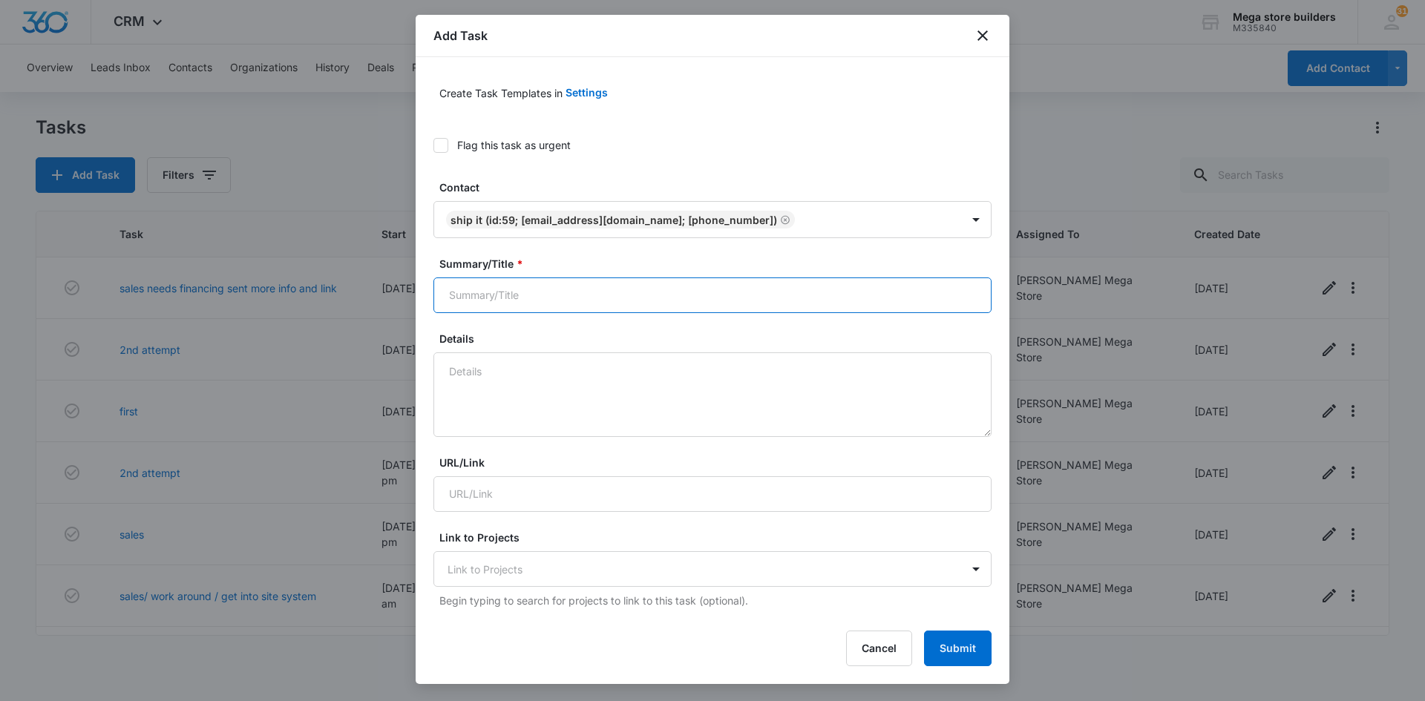
click at [526, 294] on input "Summary/Title *" at bounding box center [712, 296] width 558 height 36
type input "first call set"
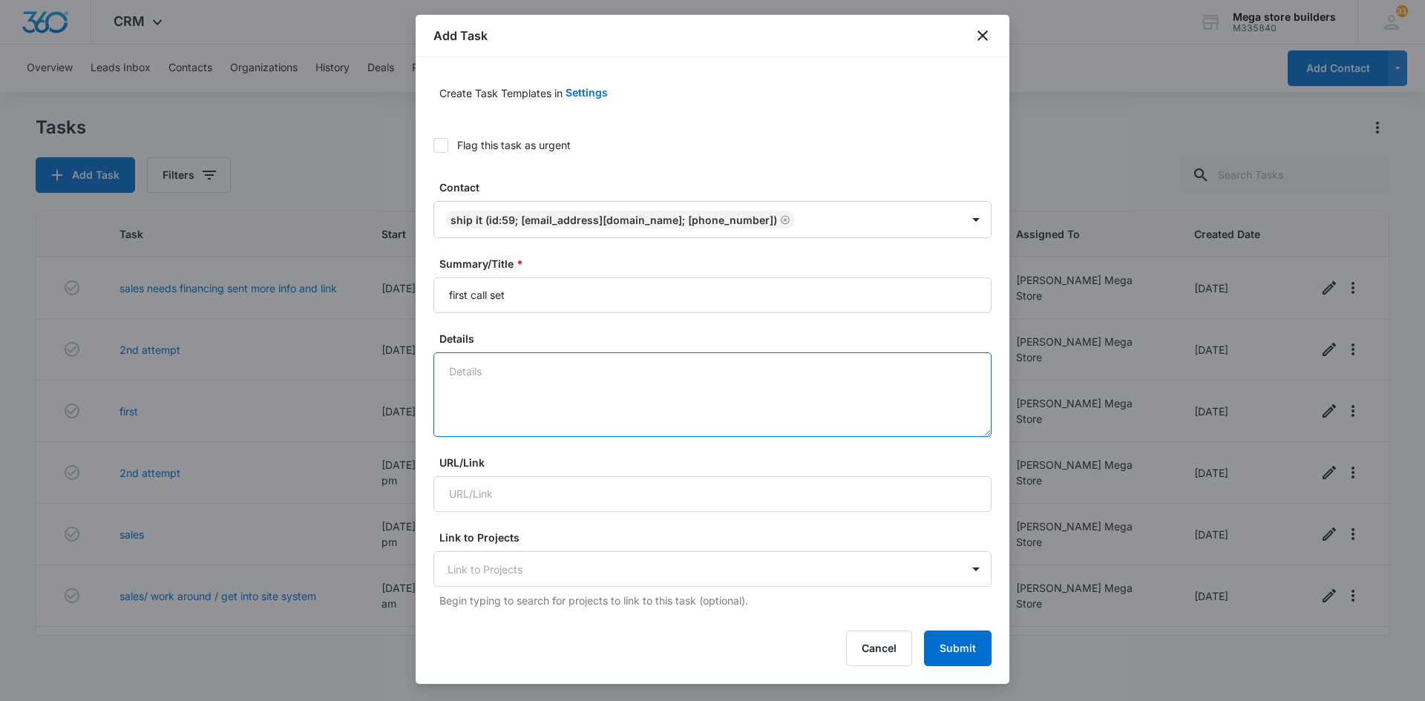
click at [485, 381] on textarea "Details" at bounding box center [712, 394] width 558 height 85
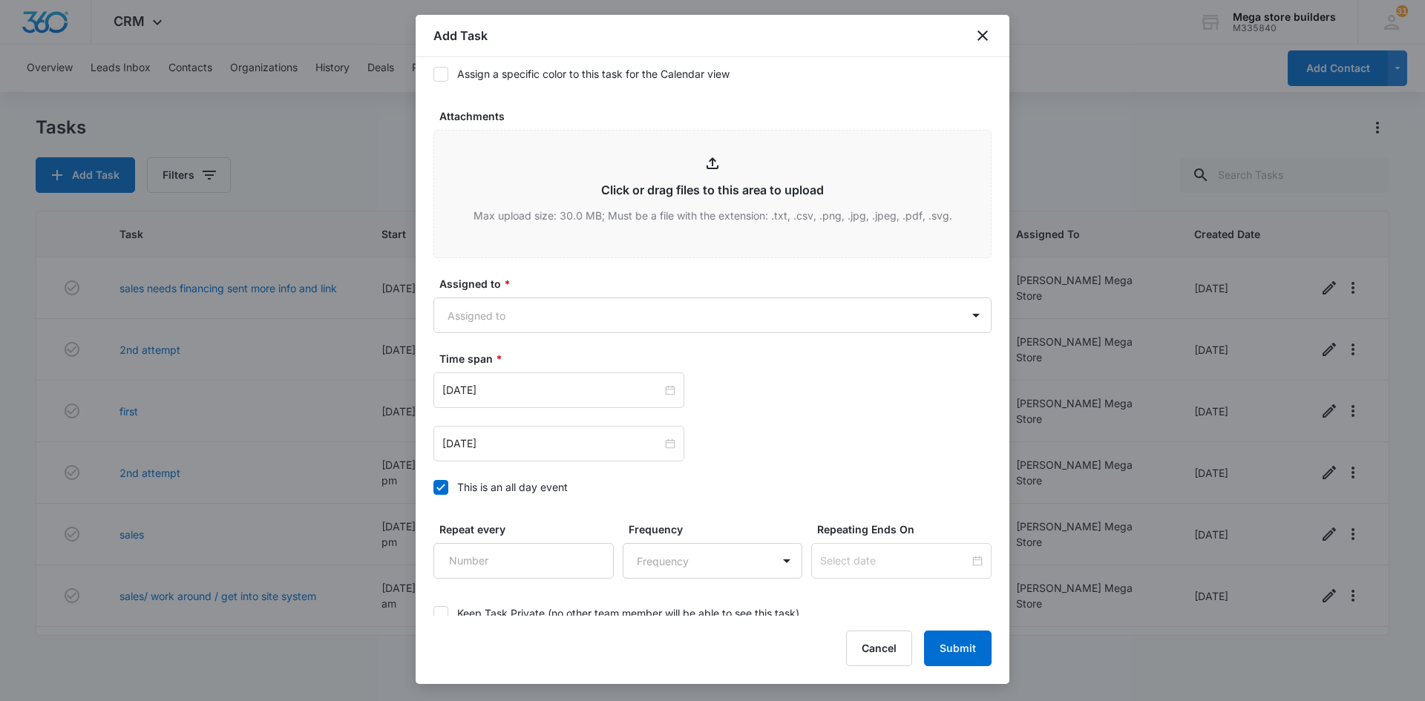
scroll to position [668, 0]
type textarea "full G1"
click at [516, 307] on body "CRM Apps Reputation Forms CRM Email Social Content Ads Intelligence Files Brand…" at bounding box center [712, 350] width 1425 height 701
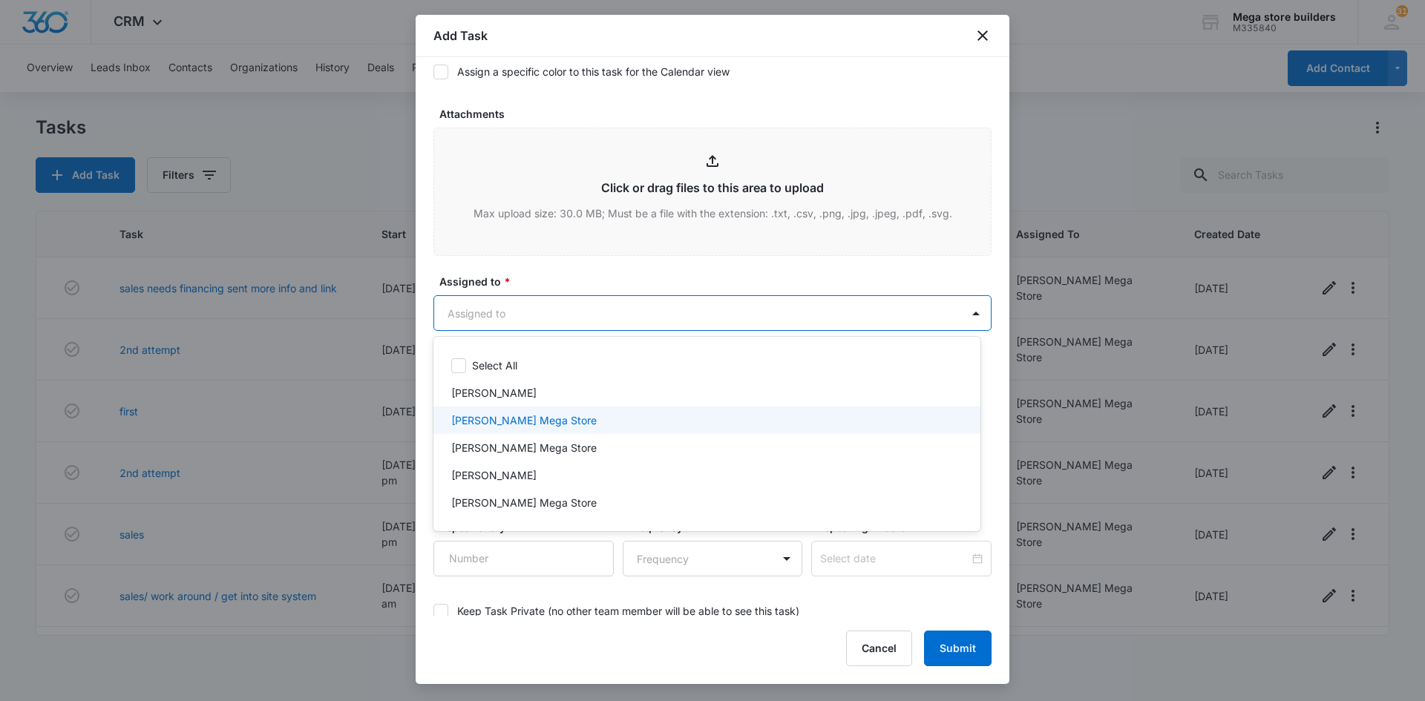
click at [473, 417] on p "[PERSON_NAME] Mega Store" at bounding box center [523, 421] width 145 height 16
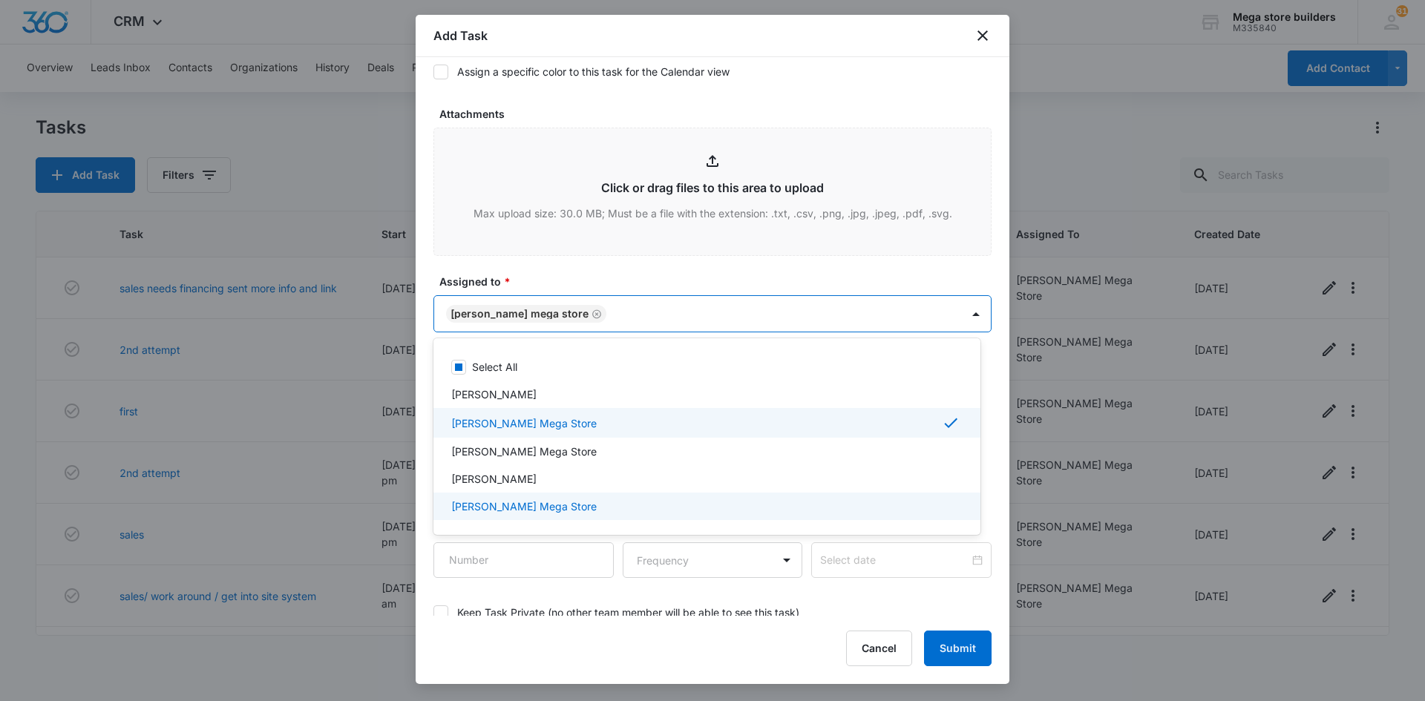
click at [669, 548] on div at bounding box center [712, 350] width 1425 height 701
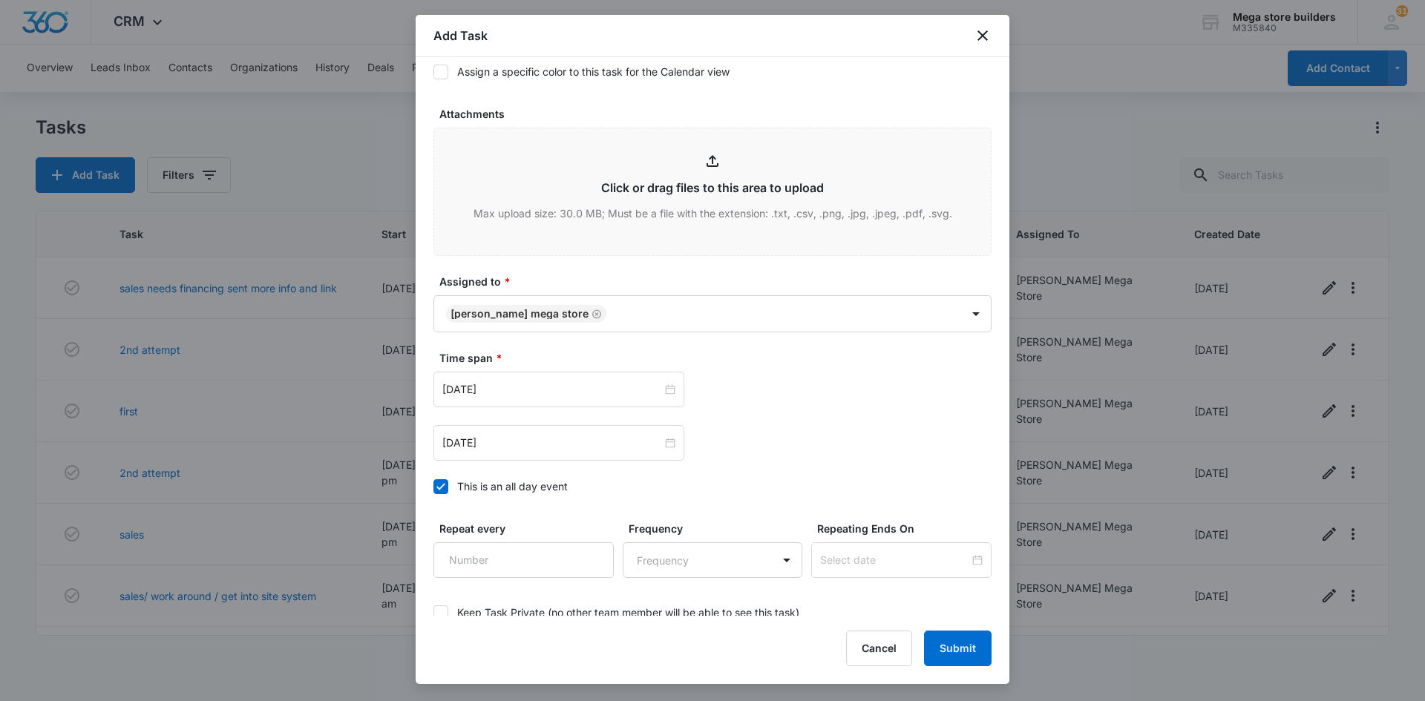
click at [442, 488] on icon at bounding box center [440, 486] width 9 height 7
click at [433, 487] on input "This is an all day event" at bounding box center [433, 487] width 0 height 0
click at [597, 385] on input "[DATE]" at bounding box center [552, 389] width 220 height 16
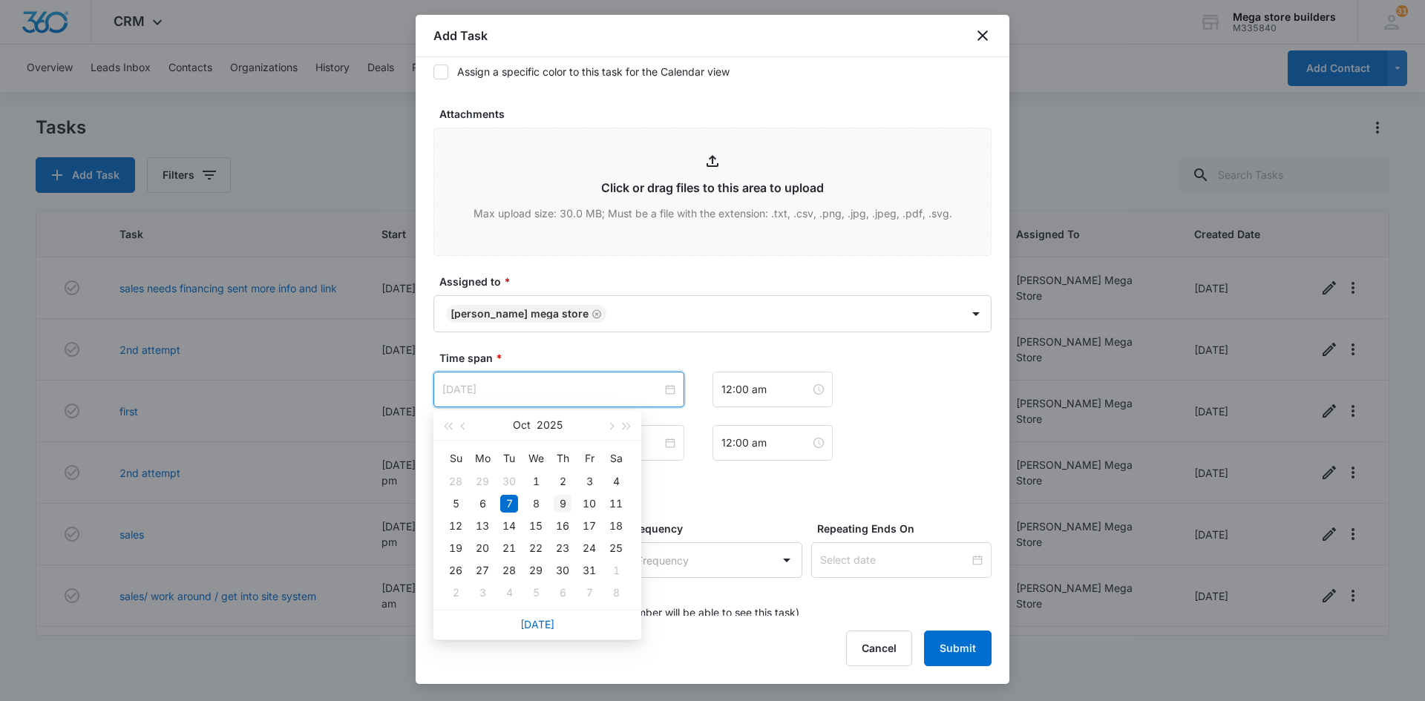
type input "[DATE]"
click at [562, 507] on div "9" at bounding box center [563, 504] width 18 height 18
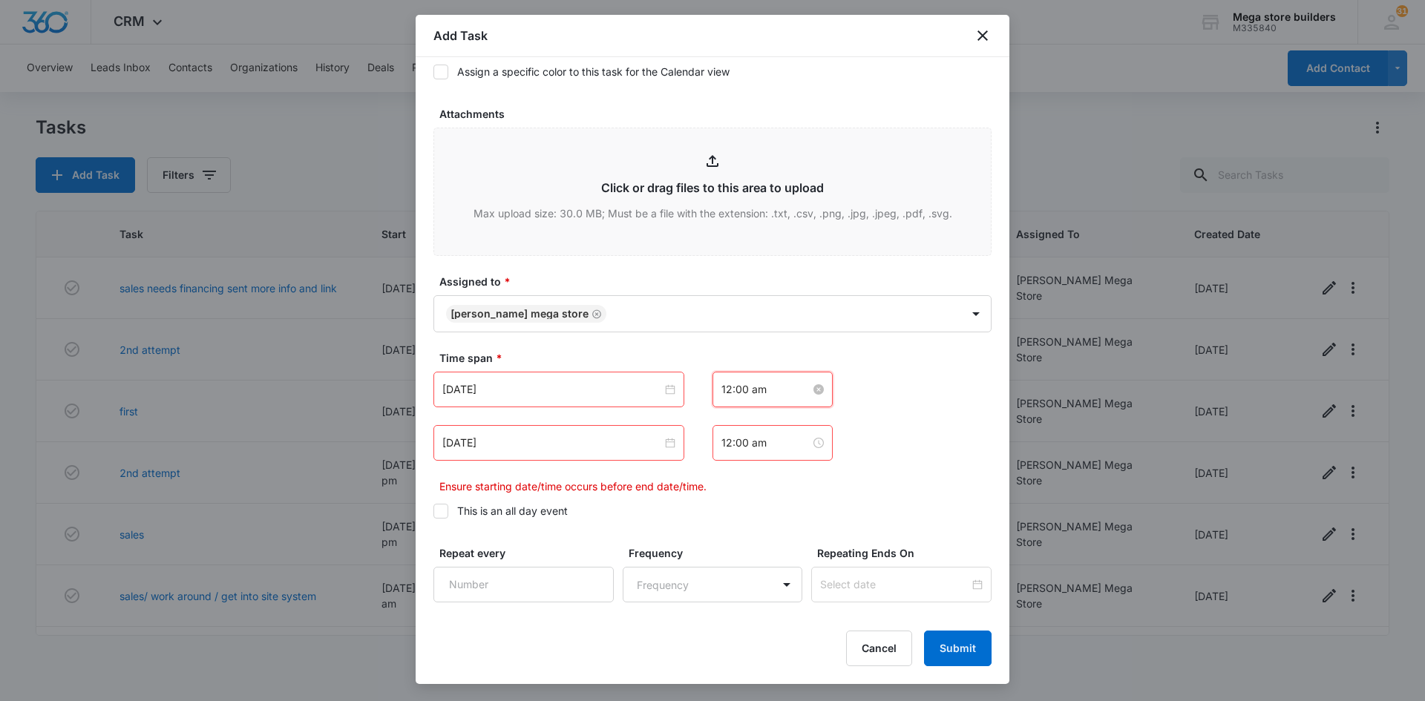
click at [755, 386] on input "12:00 am" at bounding box center [765, 389] width 89 height 16
click at [728, 568] on div "07" at bounding box center [727, 569] width 42 height 21
type input "7:00 am"
click at [810, 601] on span "OK" at bounding box center [808, 596] width 15 height 16
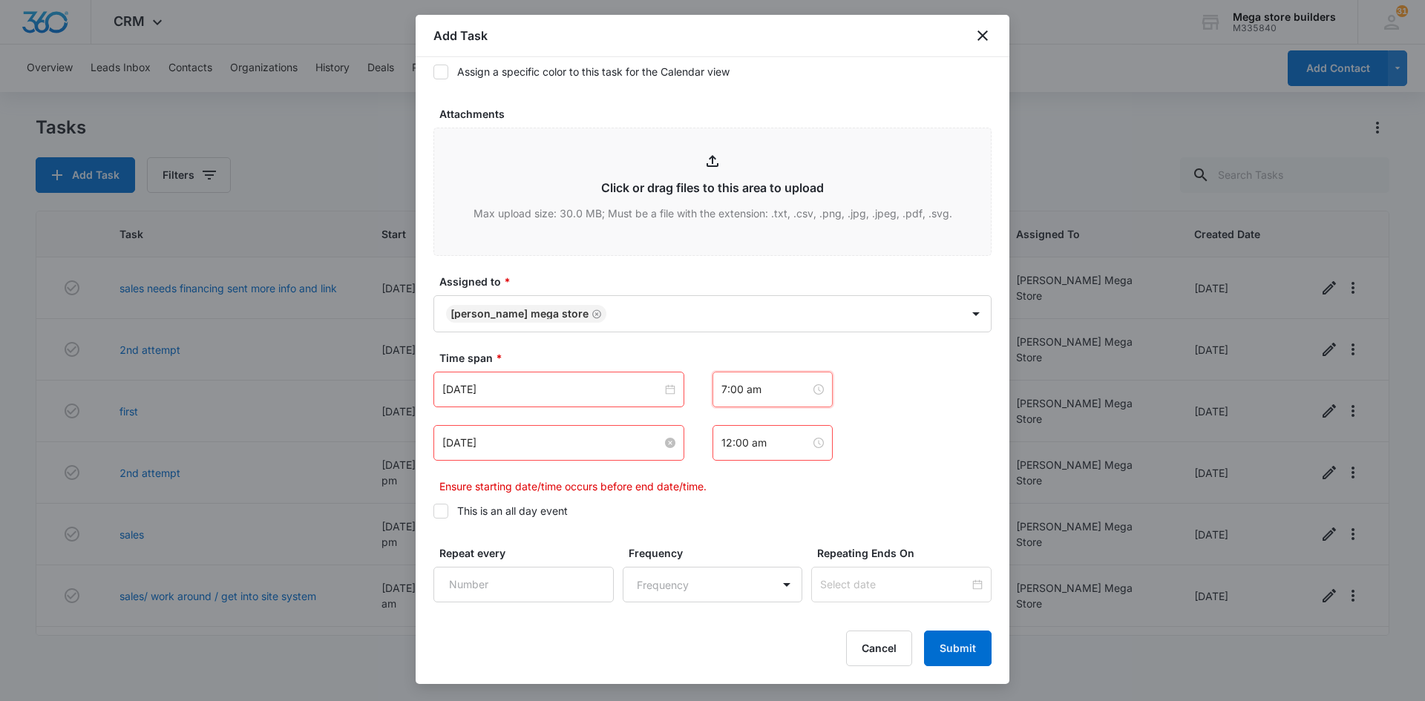
click at [525, 447] on input "[DATE]" at bounding box center [552, 443] width 220 height 16
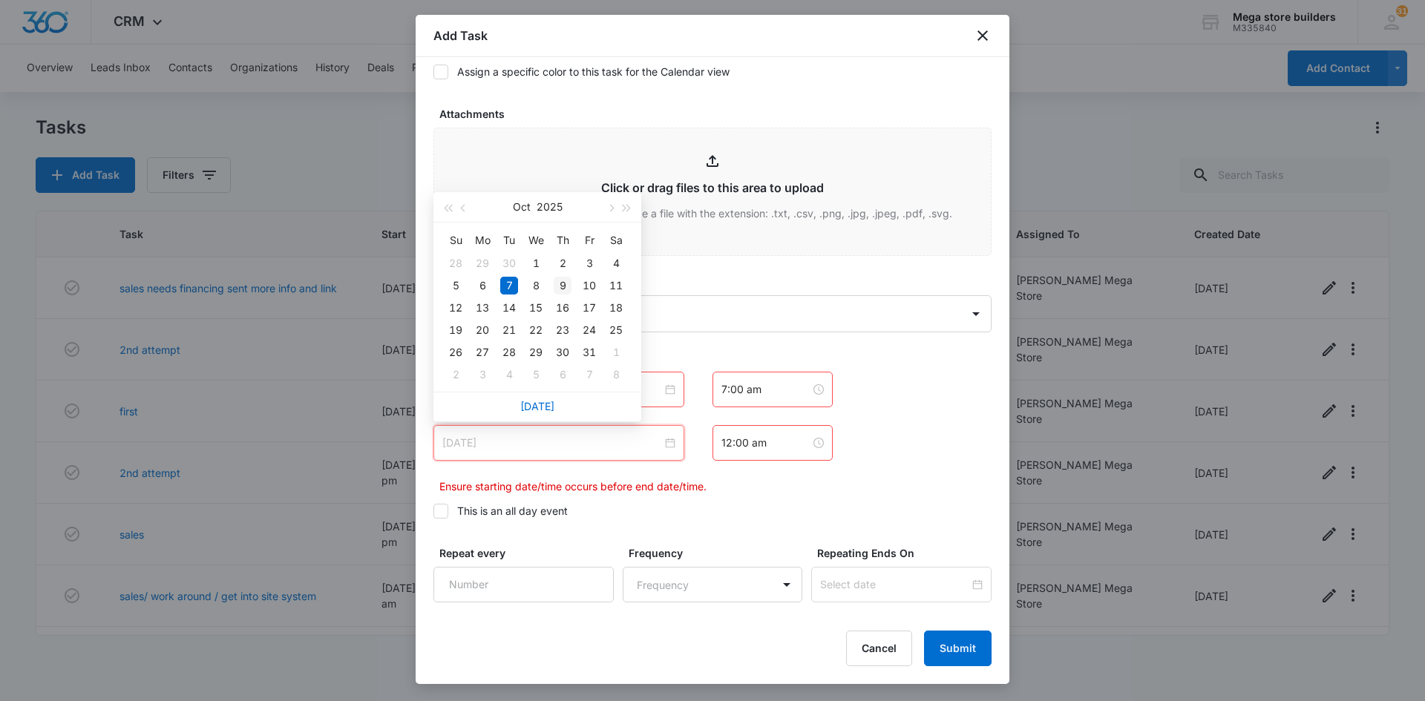
type input "[DATE]"
click at [561, 286] on div "9" at bounding box center [563, 286] width 18 height 18
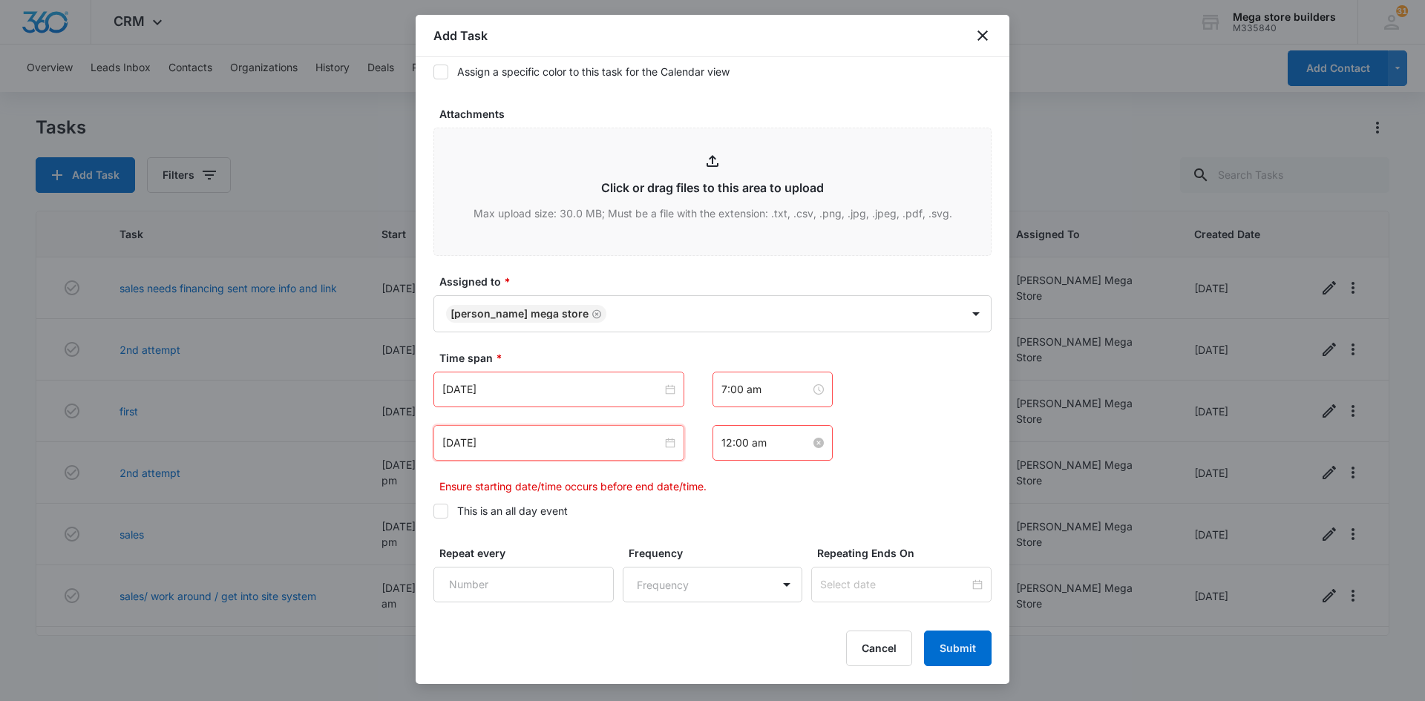
click at [738, 442] on input "12:00 am" at bounding box center [765, 443] width 89 height 16
click at [724, 470] on div "07" at bounding box center [727, 474] width 42 height 21
click at [769, 568] on div "15" at bounding box center [769, 566] width 41 height 21
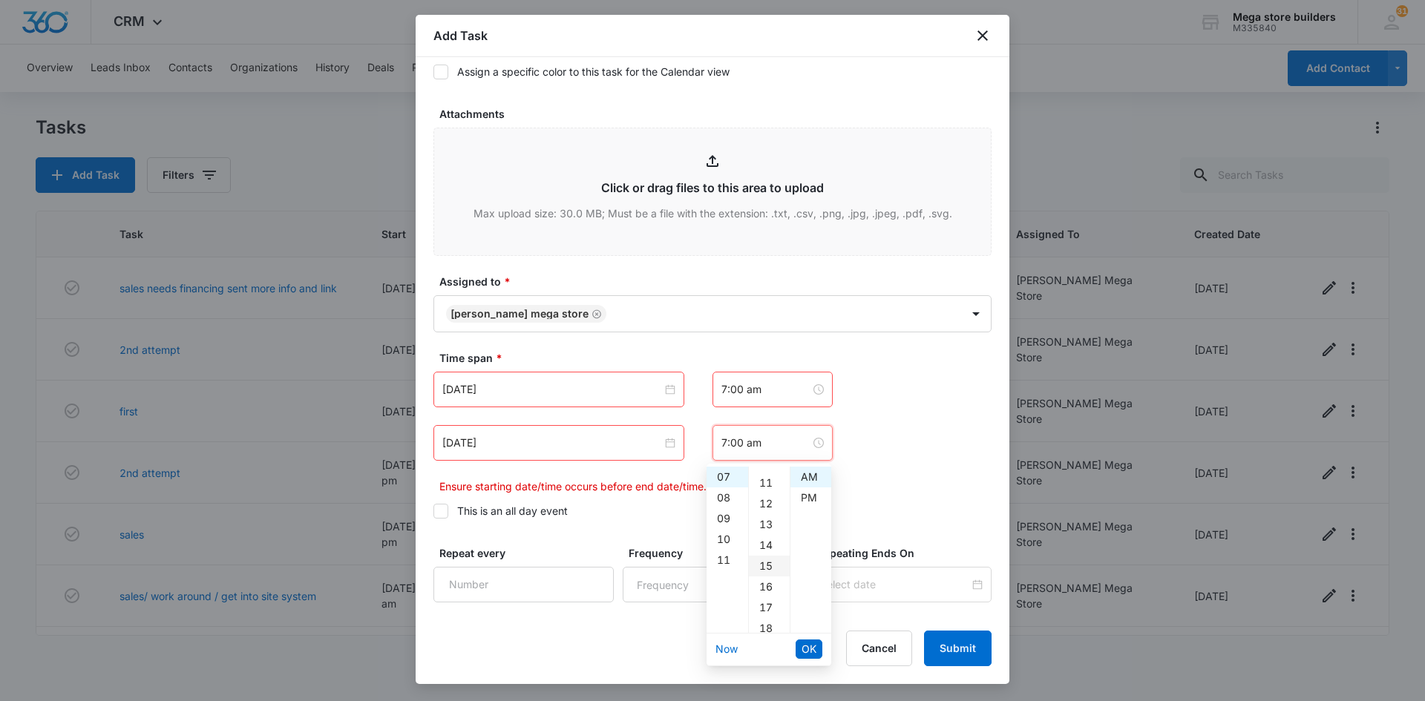
type input "7:15 am"
click at [809, 652] on span "OK" at bounding box center [808, 649] width 15 height 16
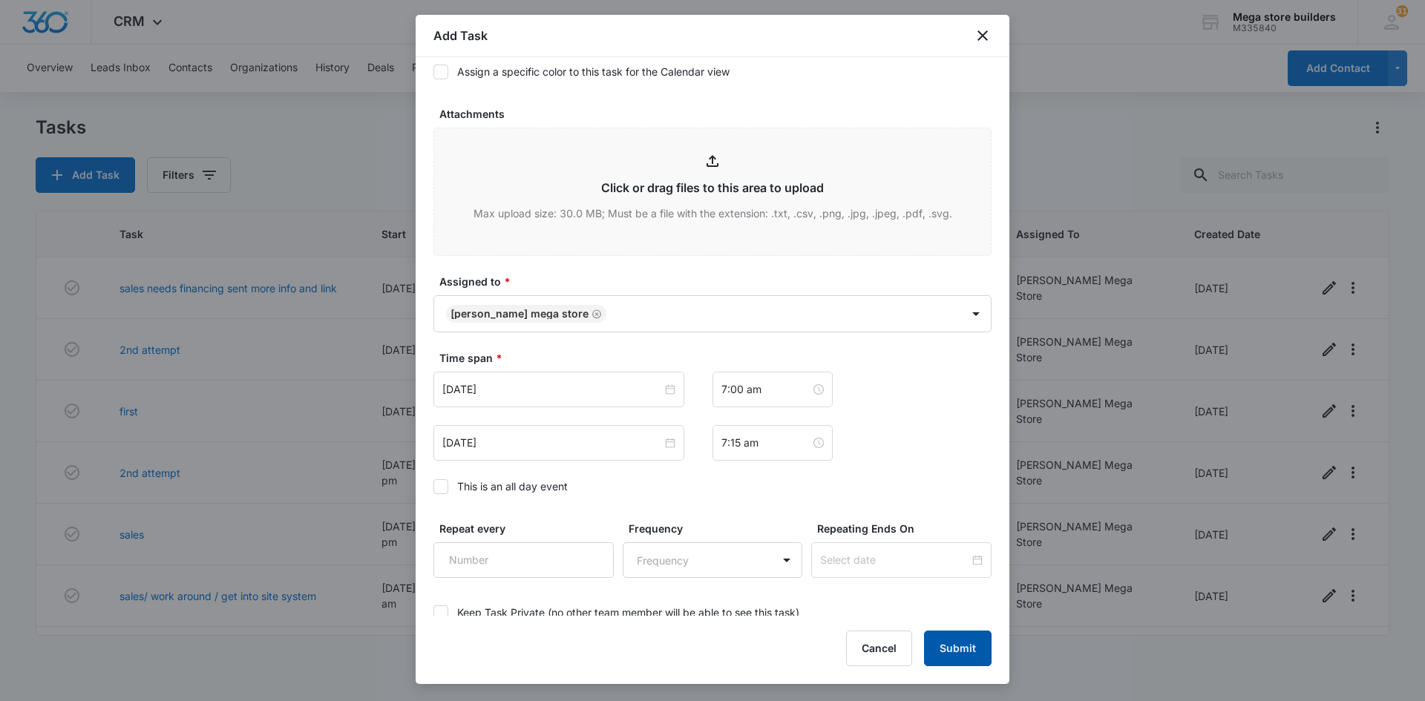
click at [973, 649] on button "Submit" at bounding box center [958, 649] width 68 height 36
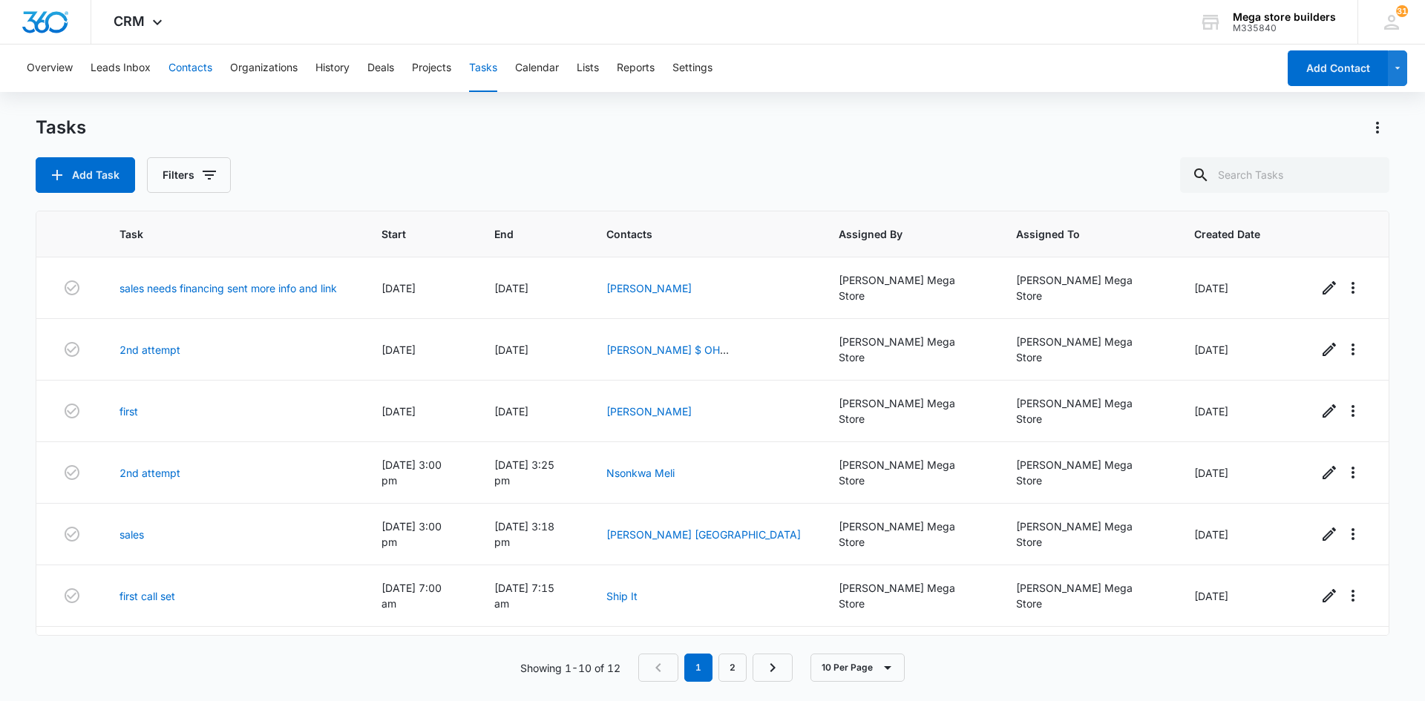
click at [207, 68] on button "Contacts" at bounding box center [190, 68] width 44 height 47
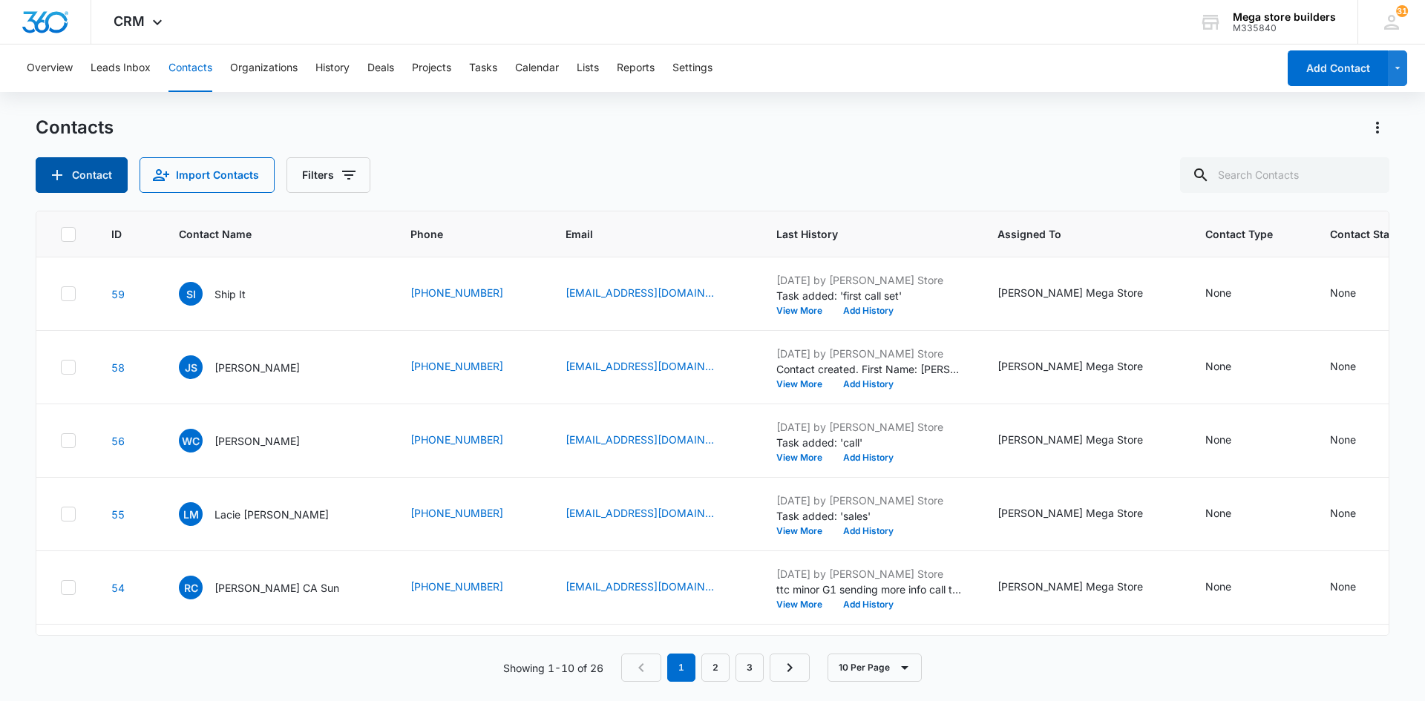
click at [90, 175] on button "Contact" at bounding box center [82, 175] width 92 height 36
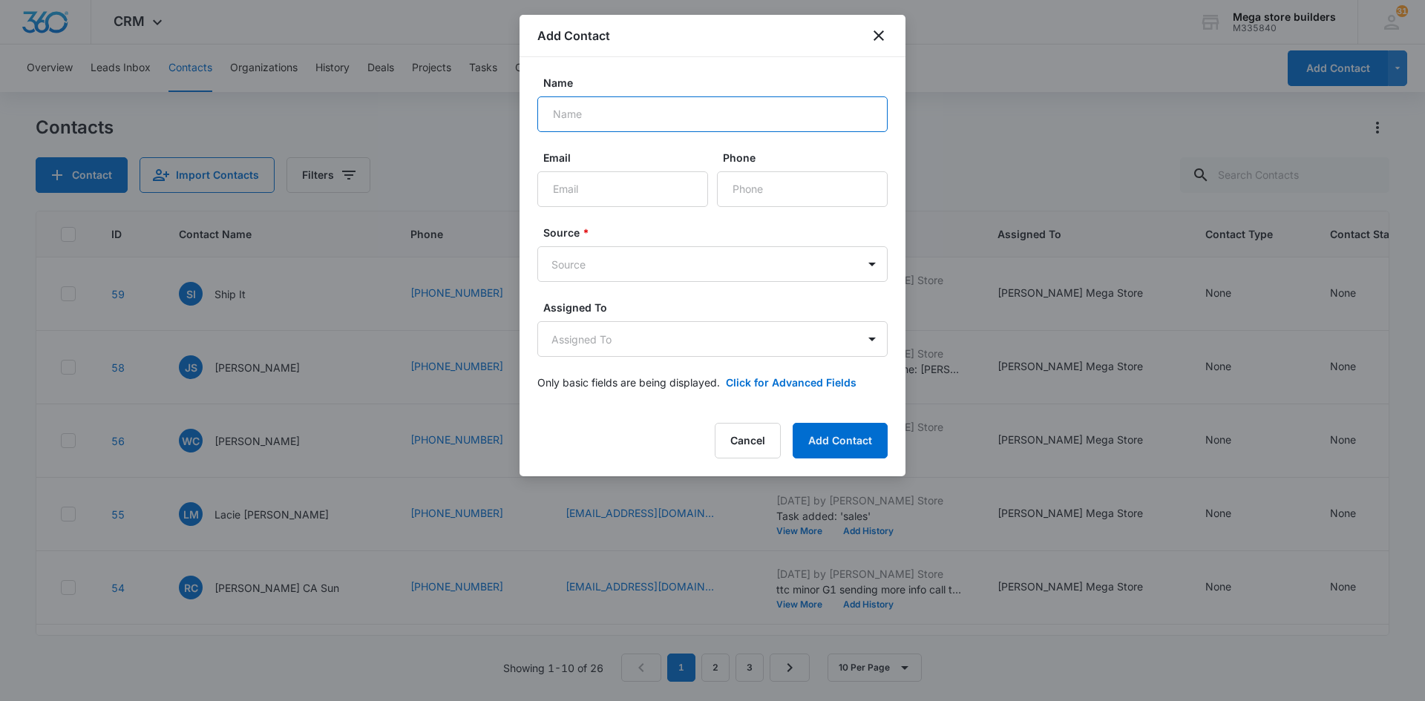
click at [580, 105] on input "Name" at bounding box center [712, 114] width 350 height 36
type input "[PERSON_NAME]"
click at [593, 181] on input "Email" at bounding box center [622, 189] width 171 height 36
type input "[EMAIL_ADDRESS][DOMAIN_NAME]"
click at [743, 198] on input "Phone" at bounding box center [802, 189] width 171 height 36
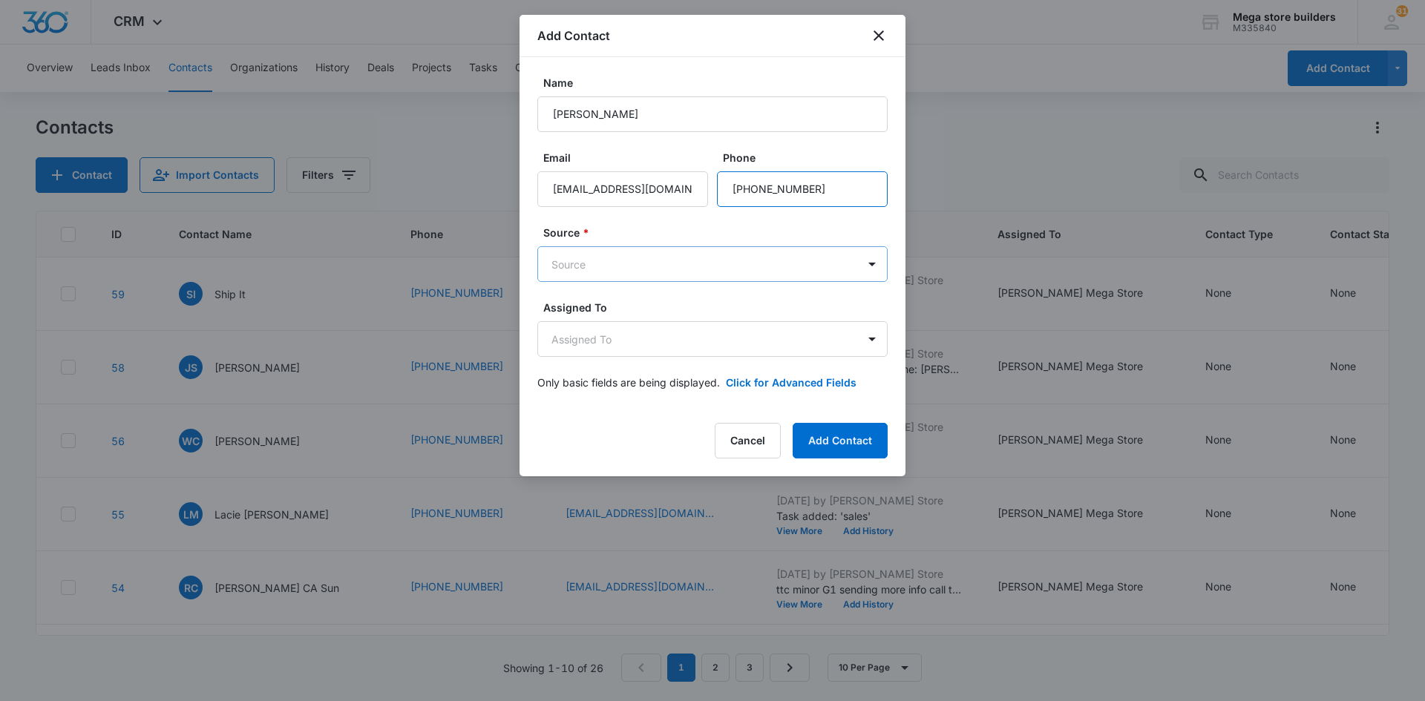
type input "[PHONE_NUMBER]"
click at [679, 259] on body "CRM Apps Reputation Forms CRM Email Social Content Ads Intelligence Files Brand…" at bounding box center [712, 350] width 1425 height 701
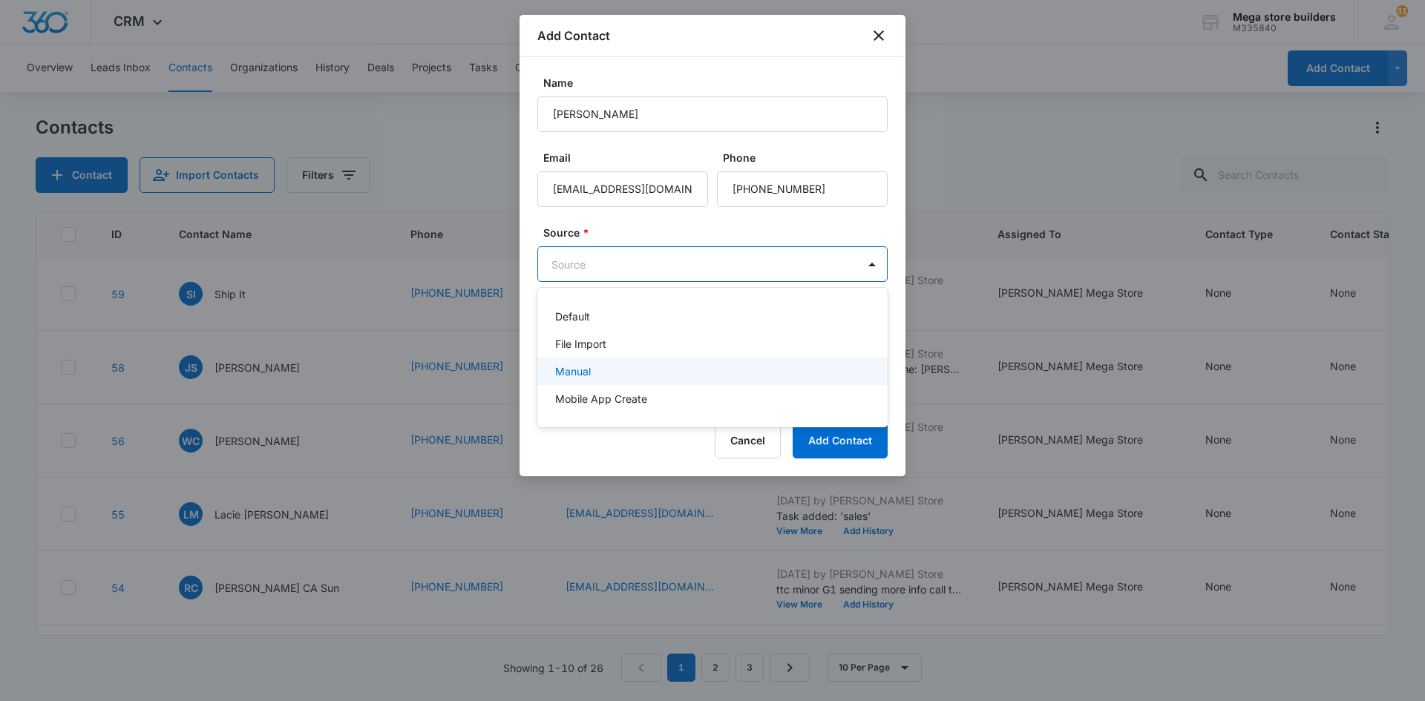
click at [577, 373] on p "Manual" at bounding box center [573, 372] width 36 height 16
click at [629, 262] on body "CRM Apps Reputation Forms CRM Email Social Content Ads Intelligence Files Brand…" at bounding box center [712, 350] width 1425 height 701
click at [629, 262] on div at bounding box center [712, 350] width 1425 height 701
click at [629, 262] on body "CRM Apps Reputation Forms CRM Email Social Content Ads Intelligence Files Brand…" at bounding box center [712, 350] width 1425 height 701
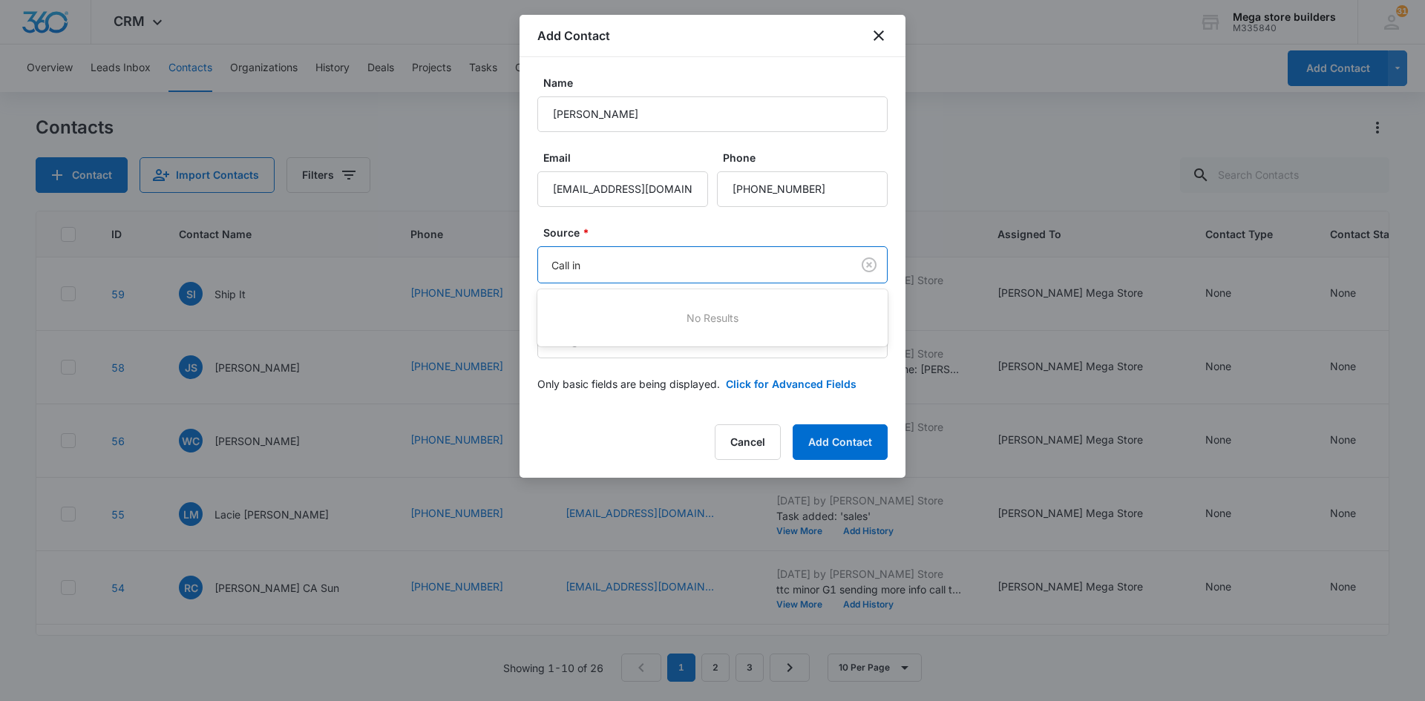
click at [623, 315] on div "No Results" at bounding box center [712, 317] width 350 height 27
click at [614, 422] on div at bounding box center [712, 350] width 1425 height 701
type input "Call in"
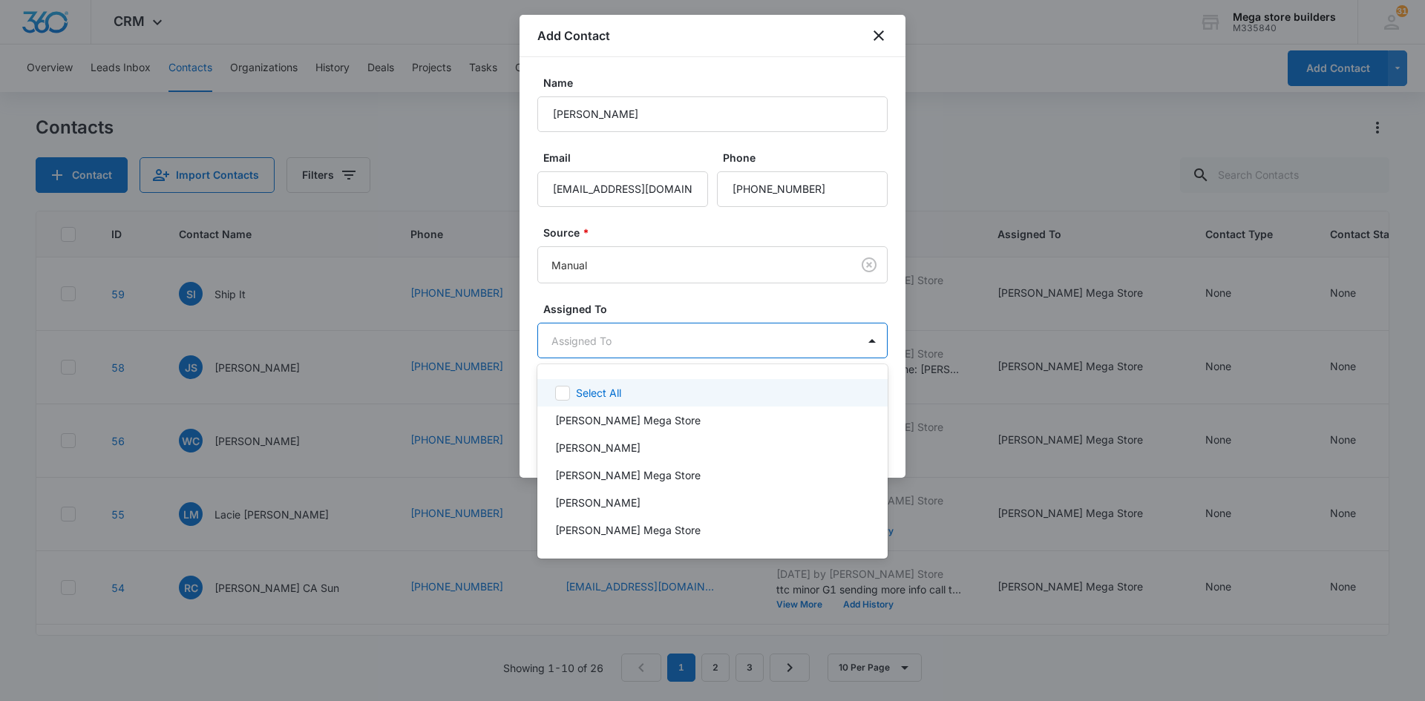
click at [631, 339] on body "CRM Apps Reputation Forms CRM Email Social Content Ads Intelligence Files Brand…" at bounding box center [712, 350] width 1425 height 701
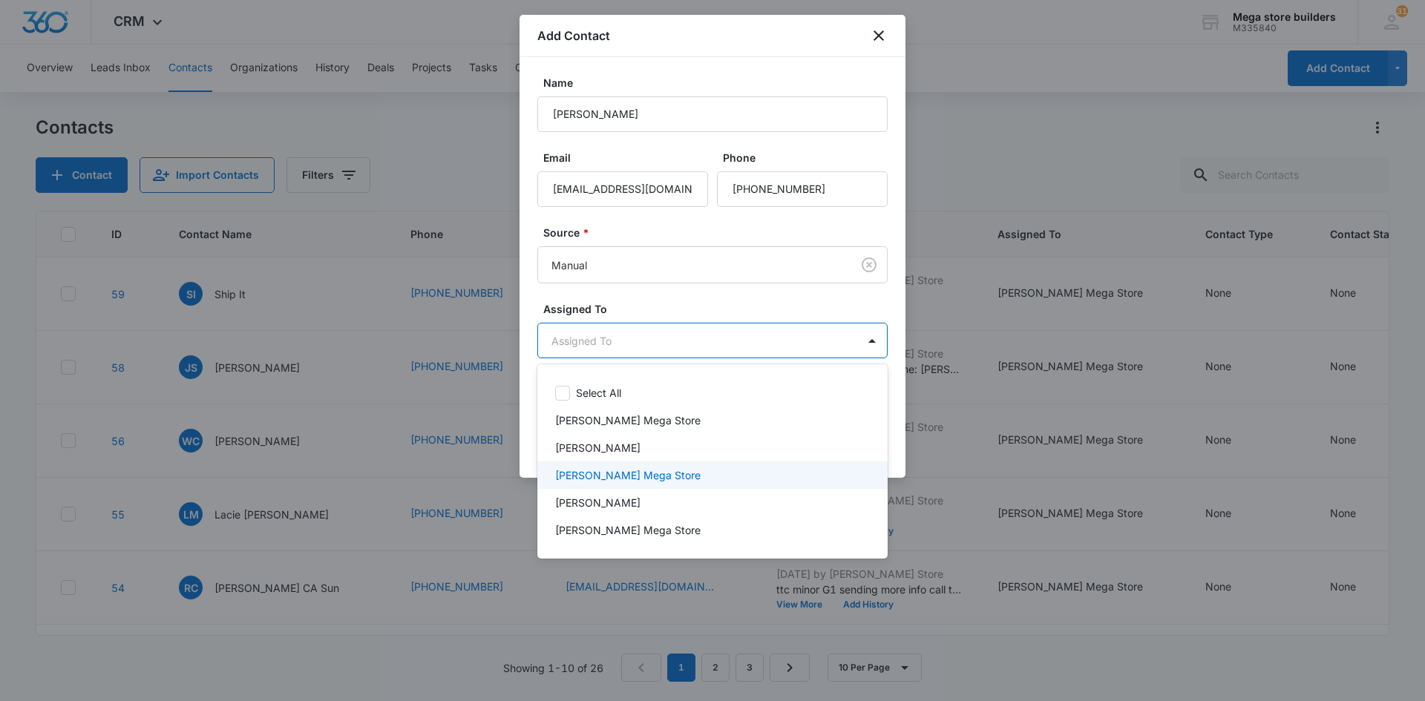
click at [597, 473] on p "[PERSON_NAME] Mega Store" at bounding box center [627, 476] width 145 height 16
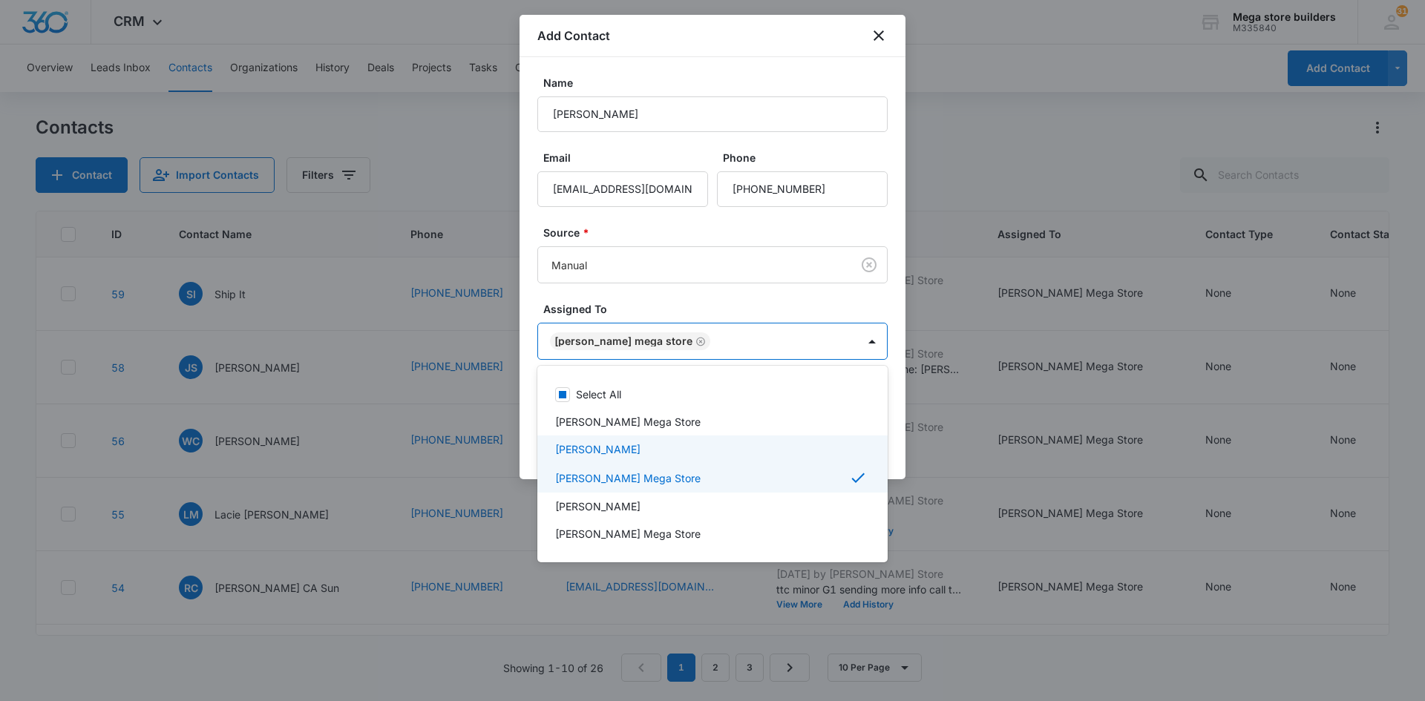
click at [948, 561] on div at bounding box center [712, 350] width 1425 height 701
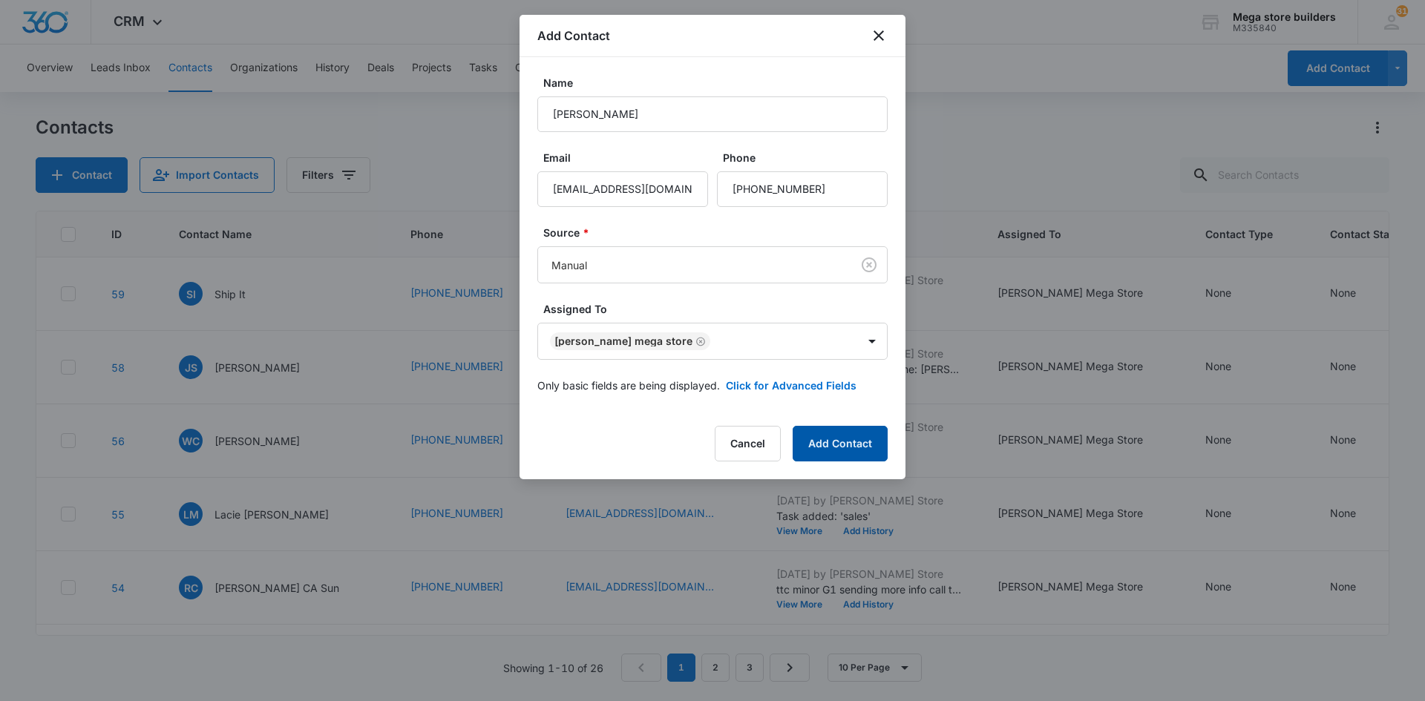
click at [837, 448] on button "Add Contact" at bounding box center [840, 444] width 95 height 36
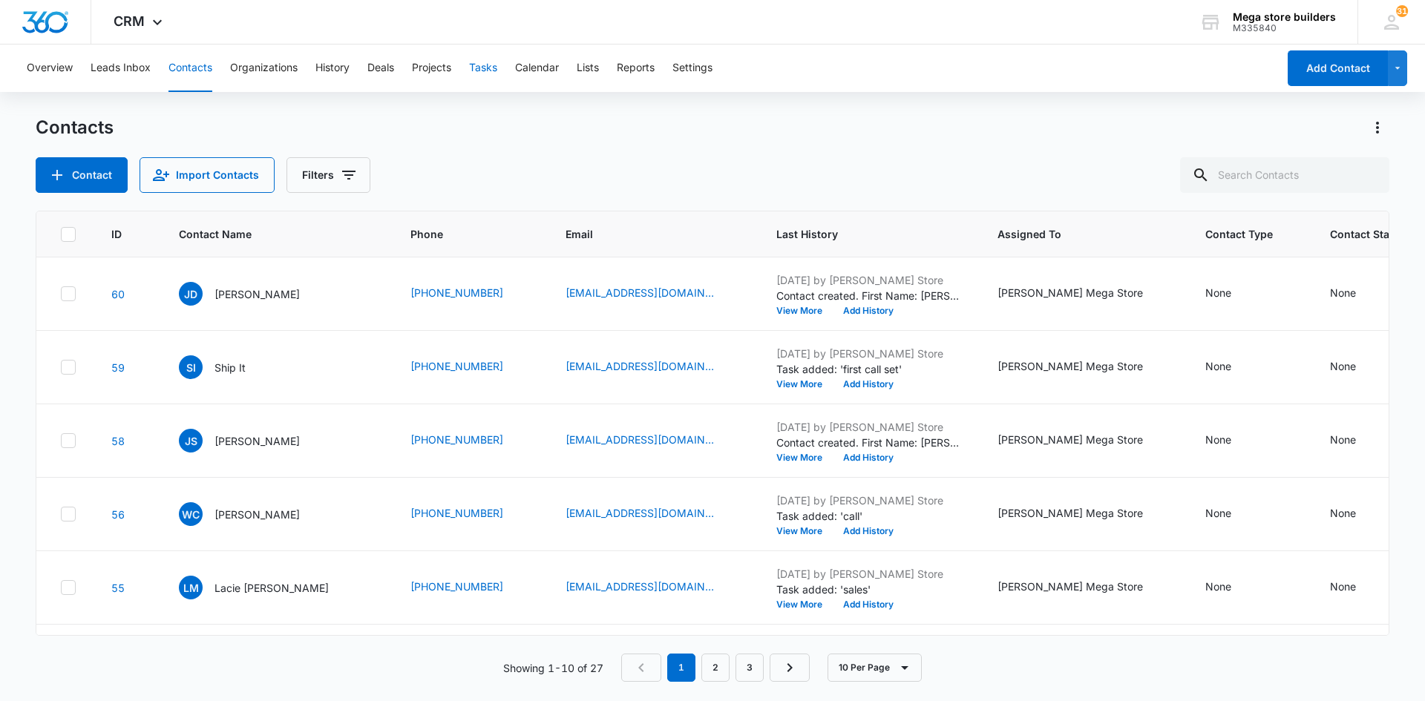
click at [481, 65] on button "Tasks" at bounding box center [483, 68] width 28 height 47
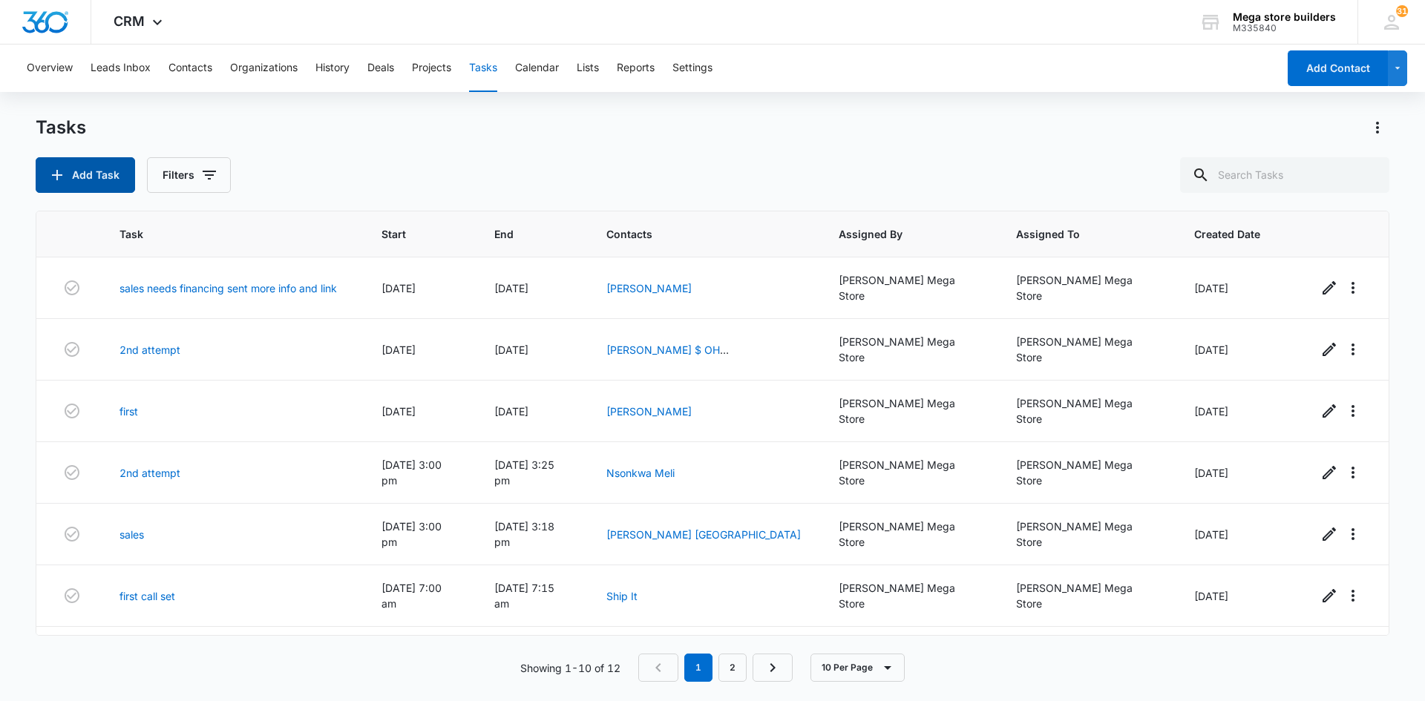
click at [96, 177] on button "Add Task" at bounding box center [85, 175] width 99 height 36
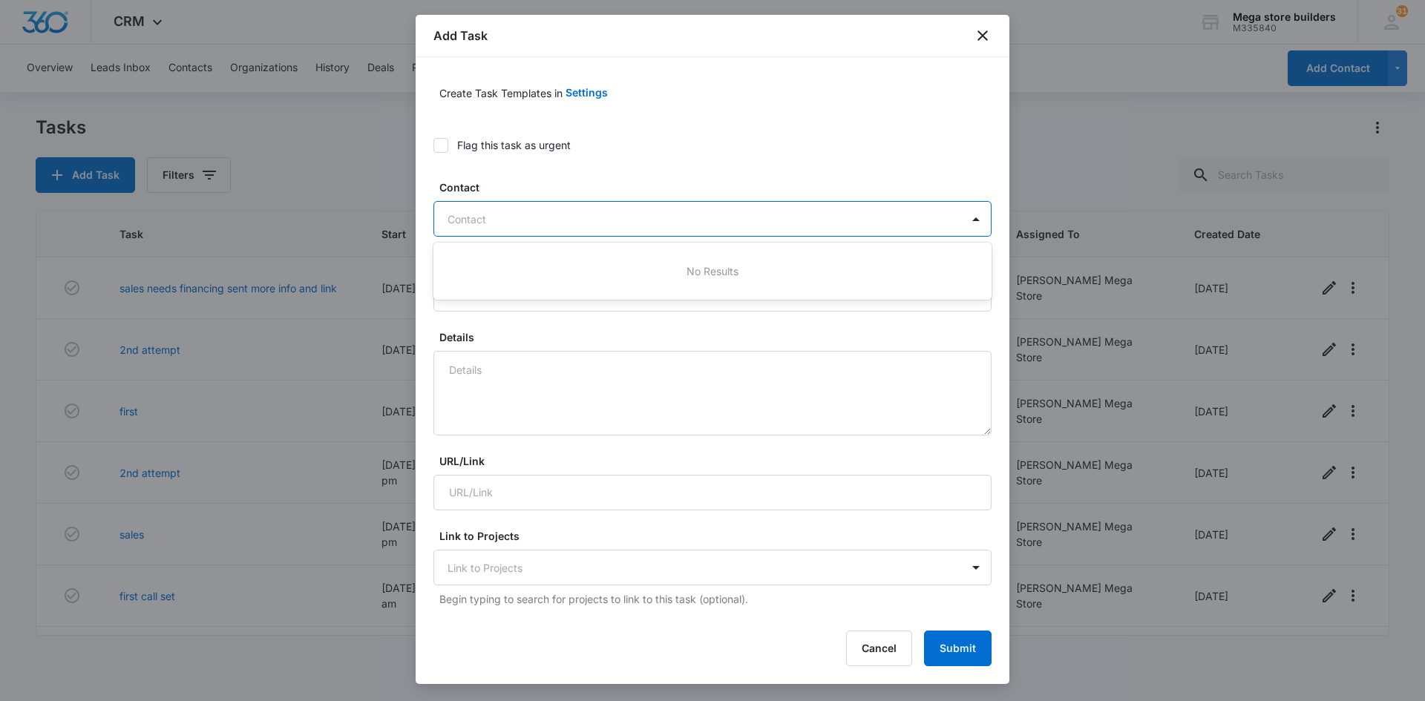
click at [542, 221] on div at bounding box center [703, 219] width 512 height 19
type input "[PERSON_NAME]"
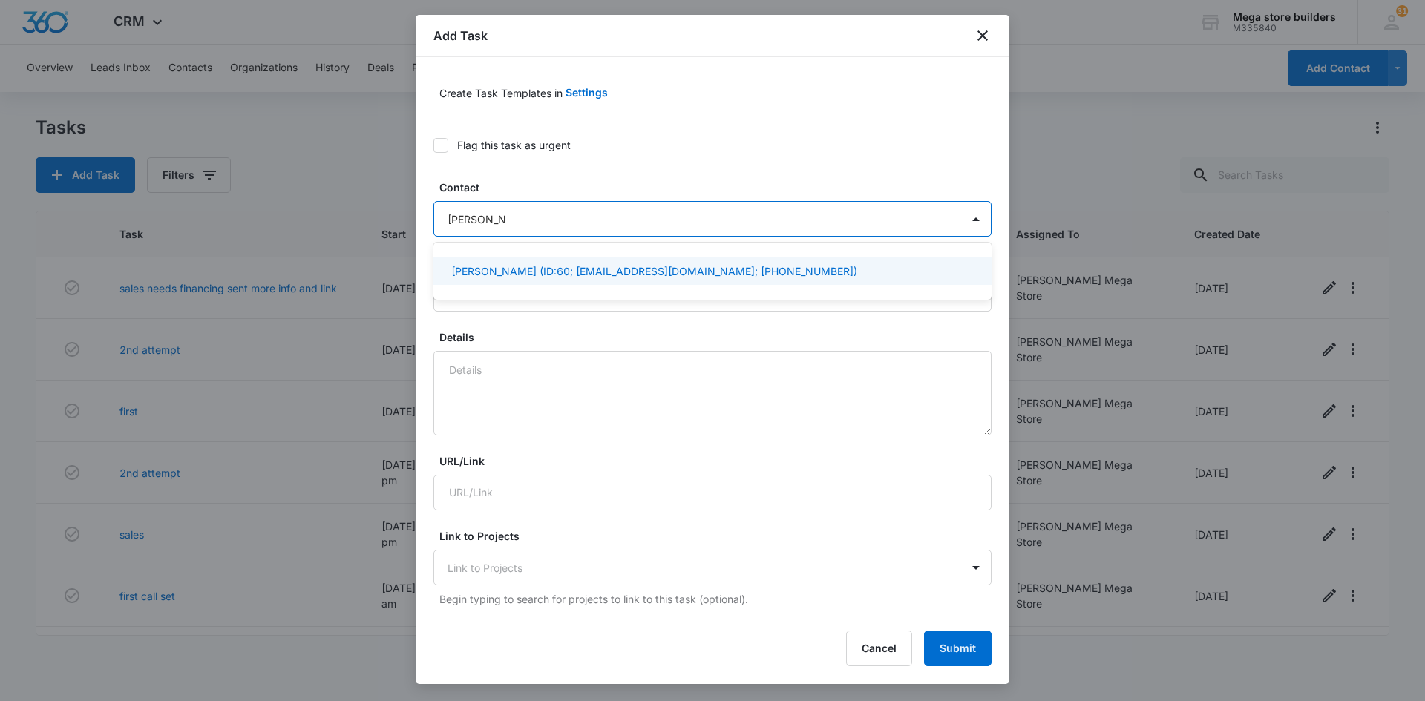
click at [562, 275] on p "[PERSON_NAME] (ID:60; [EMAIL_ADDRESS][DOMAIN_NAME]; [PHONE_NUMBER])" at bounding box center [654, 271] width 406 height 16
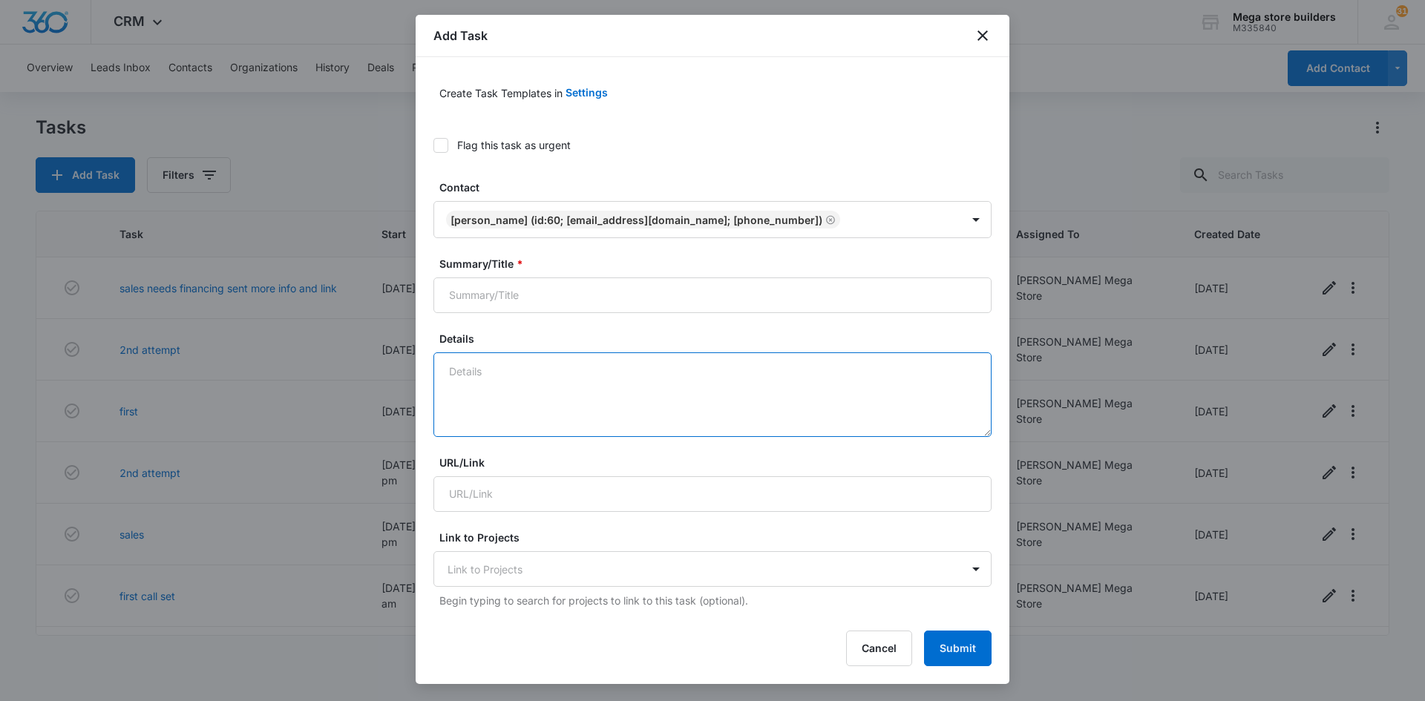
click at [510, 394] on textarea "Details" at bounding box center [712, 394] width 558 height 85
type textarea "was a call in sent more info f/up thurs"
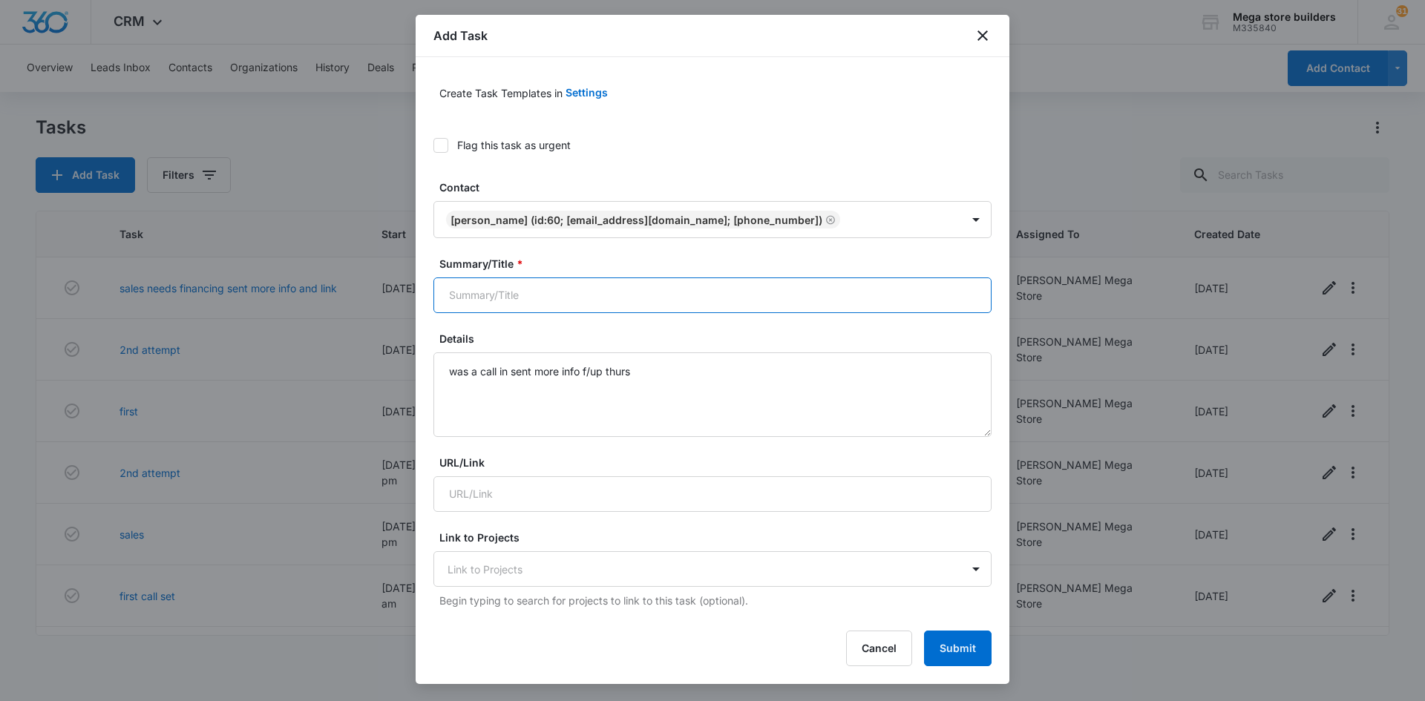
click at [517, 299] on input "Summary/Title *" at bounding box center [712, 296] width 558 height 36
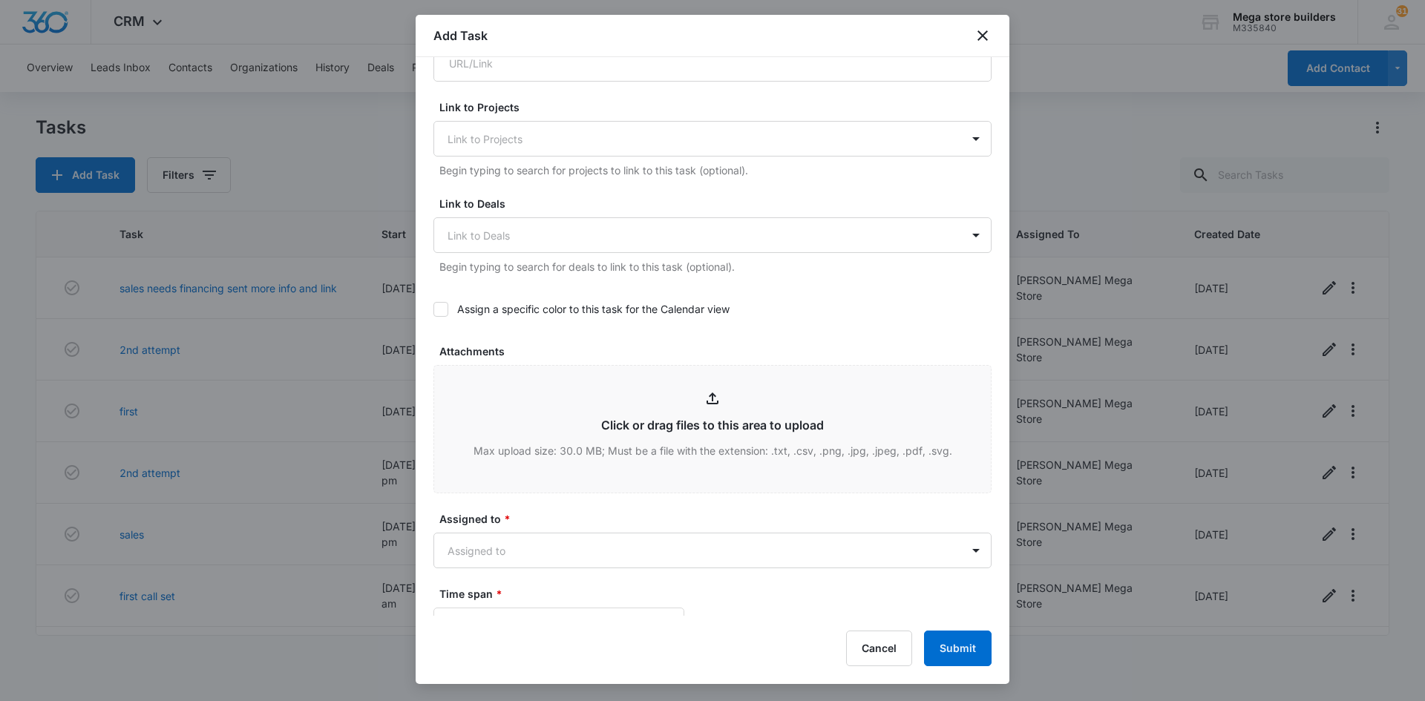
scroll to position [594, 0]
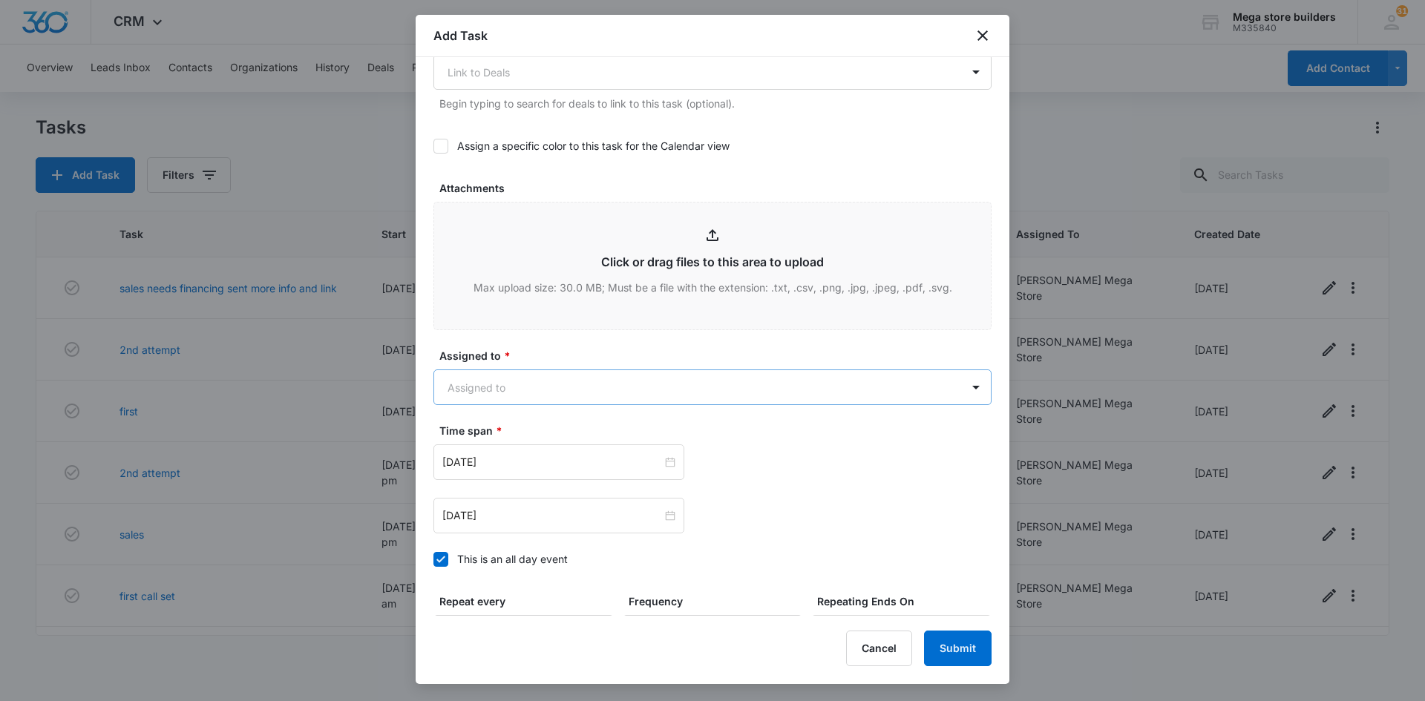
type input "2nd convo"
click at [592, 399] on body "CRM Apps Reputation Forms CRM Email Social Content Ads Intelligence Files Brand…" at bounding box center [712, 350] width 1425 height 701
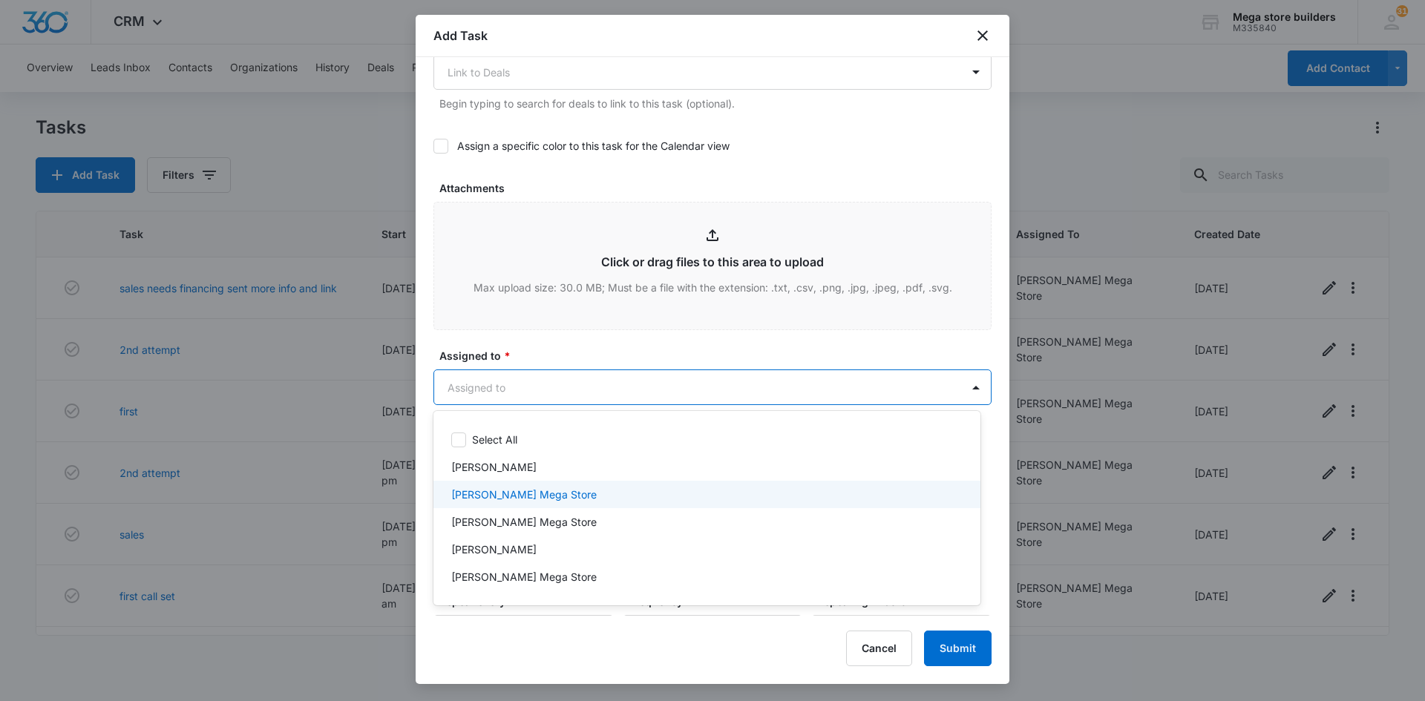
click at [479, 493] on p "[PERSON_NAME] Mega Store" at bounding box center [523, 495] width 145 height 16
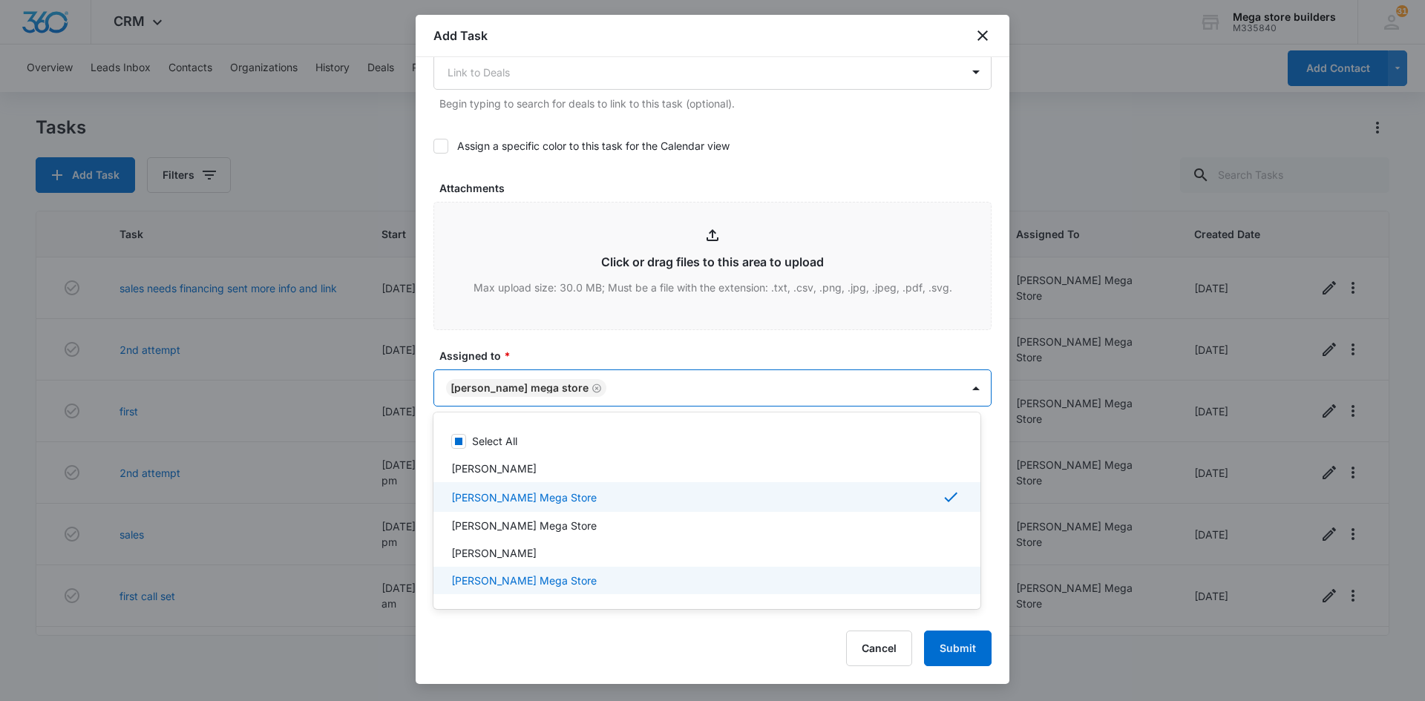
click at [679, 621] on div at bounding box center [712, 350] width 1425 height 701
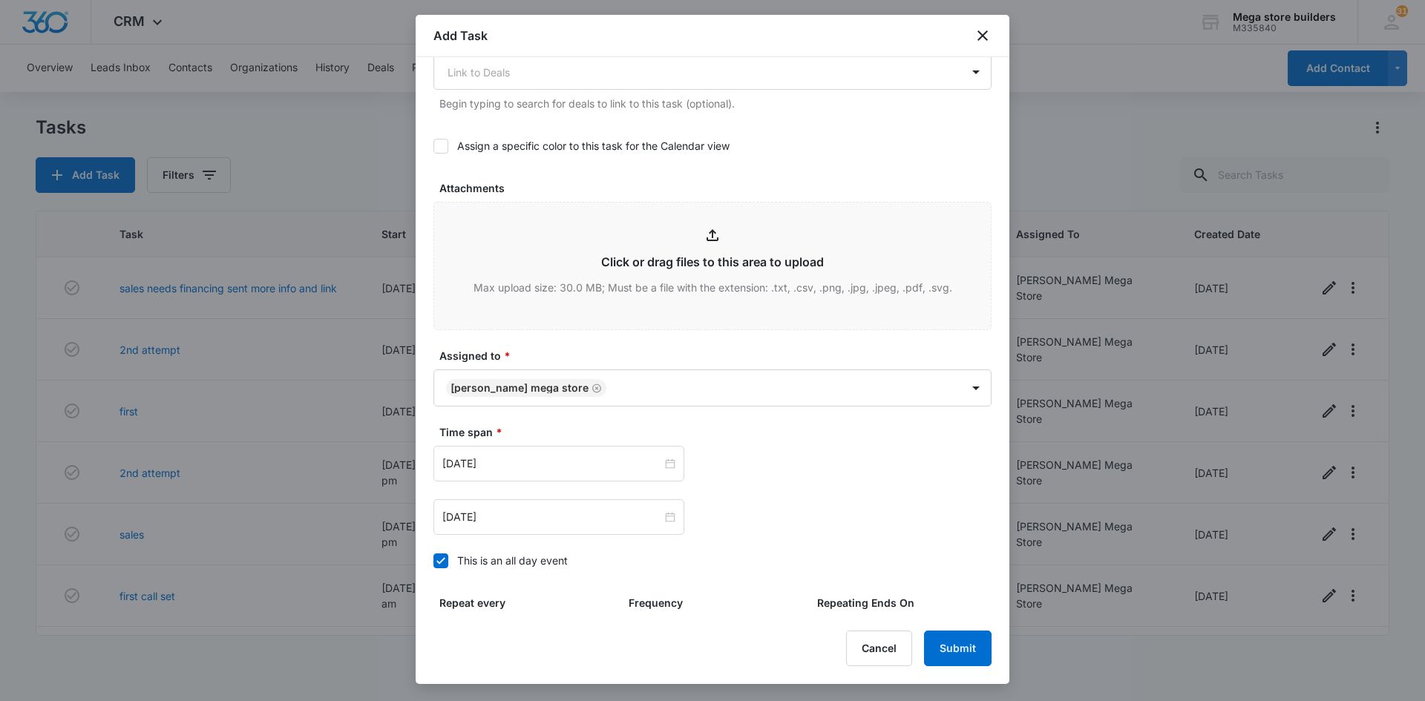
click at [442, 562] on icon at bounding box center [440, 560] width 9 height 7
click at [433, 561] on input "This is an all day event" at bounding box center [433, 561] width 0 height 0
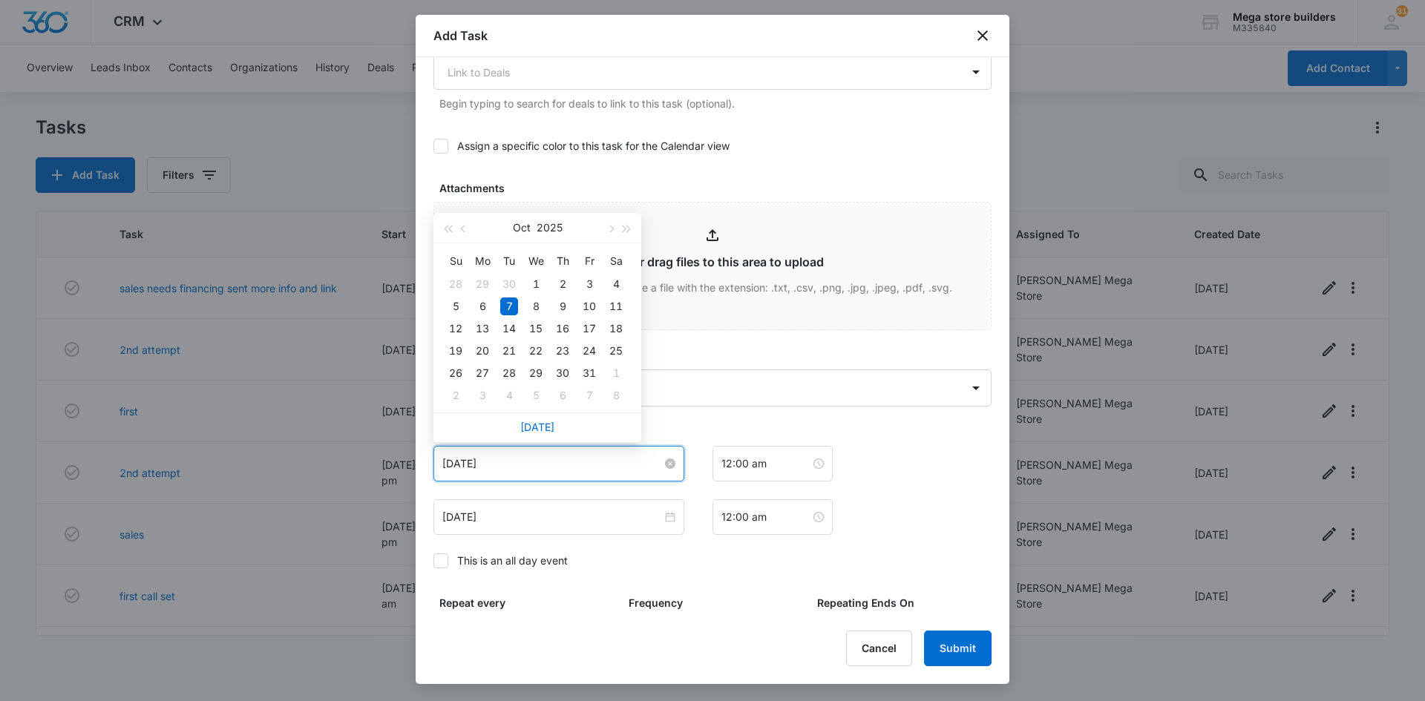
click at [489, 456] on input "[DATE]" at bounding box center [552, 464] width 220 height 16
type input "[DATE]"
click at [568, 304] on div "9" at bounding box center [563, 307] width 18 height 18
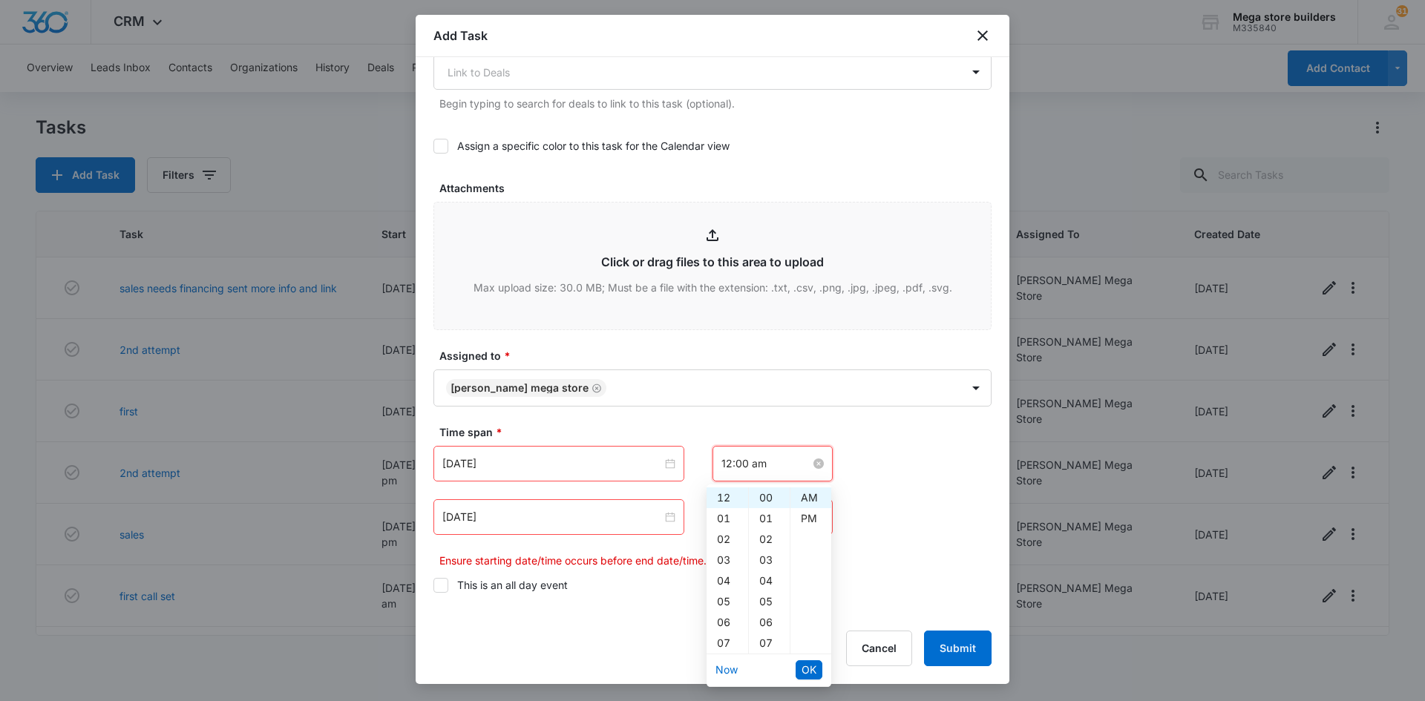
click at [757, 465] on input "12:00 am" at bounding box center [765, 464] width 89 height 16
click at [726, 496] on div "12" at bounding box center [727, 498] width 42 height 21
click at [723, 573] on div "11" at bounding box center [727, 572] width 42 height 21
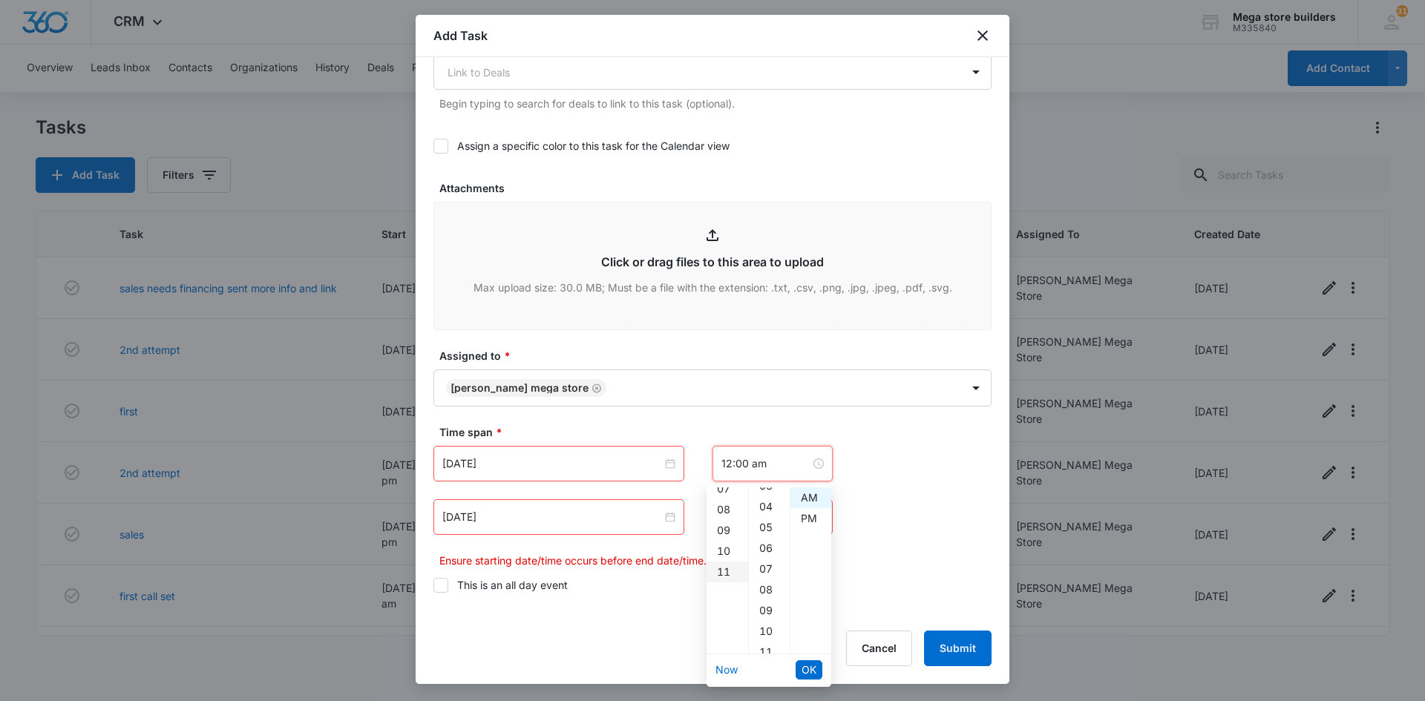
type input "11:00 am"
click at [807, 670] on span "OK" at bounding box center [808, 670] width 15 height 16
click at [476, 518] on input "[DATE]" at bounding box center [552, 517] width 220 height 16
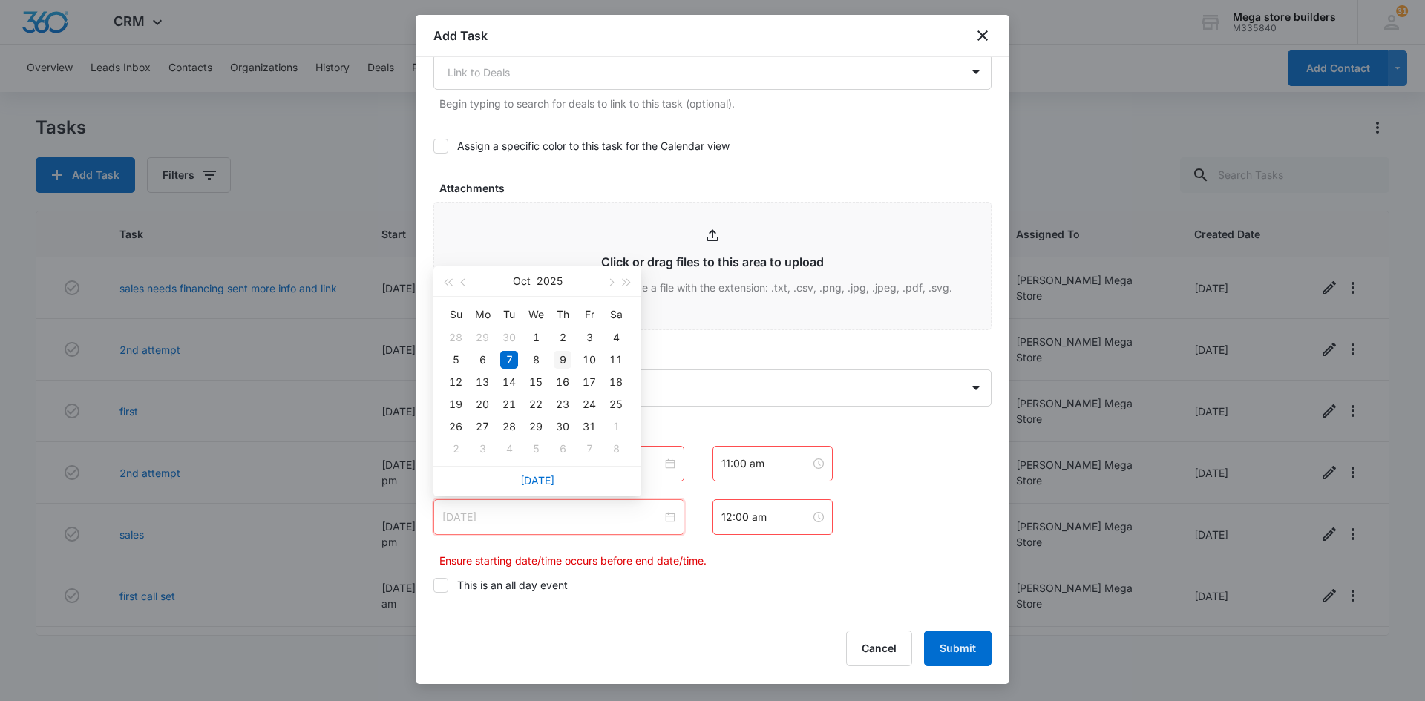
type input "[DATE]"
click at [563, 357] on div "9" at bounding box center [563, 360] width 18 height 18
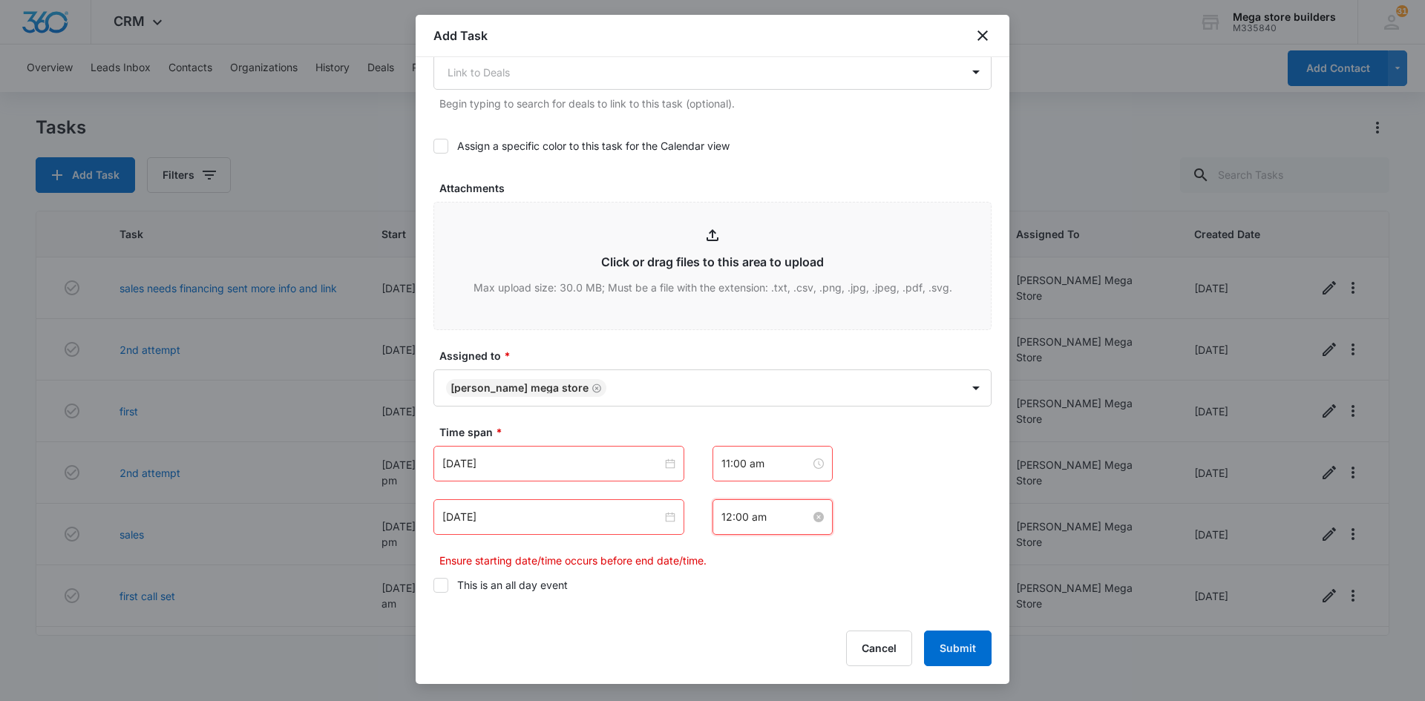
click at [755, 521] on input "12:00 am" at bounding box center [765, 517] width 89 height 16
click at [726, 309] on div "11" at bounding box center [727, 307] width 42 height 21
click at [767, 324] on div "15" at bounding box center [769, 322] width 41 height 21
type input "11:15 am"
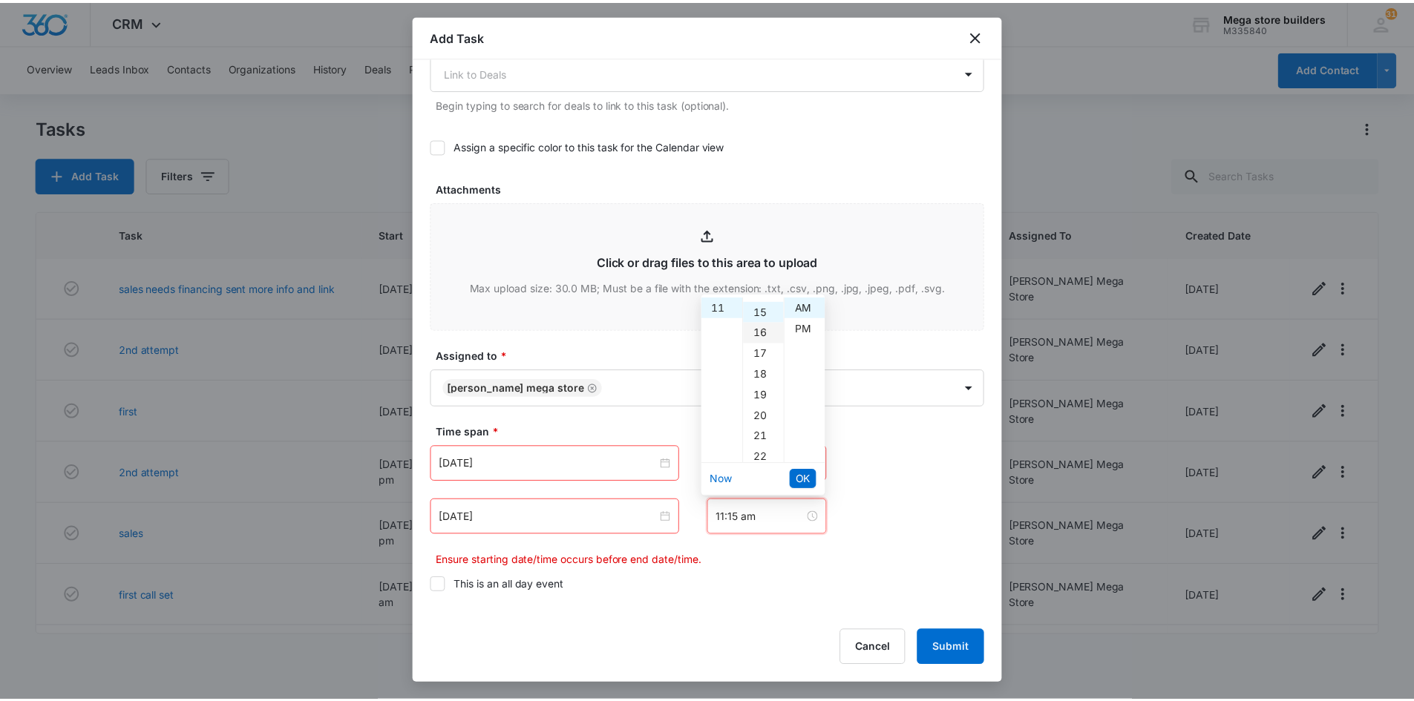
scroll to position [312, 0]
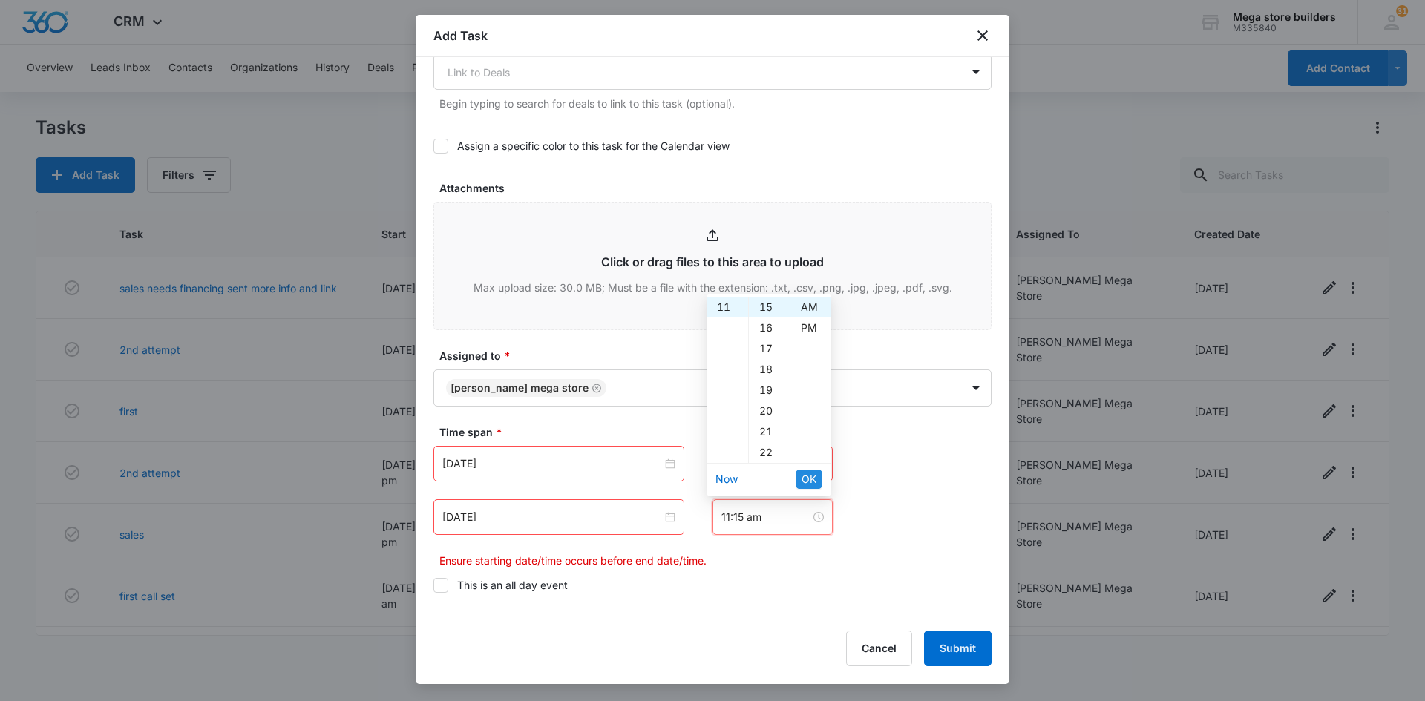
click at [815, 479] on span "OK" at bounding box center [808, 479] width 15 height 16
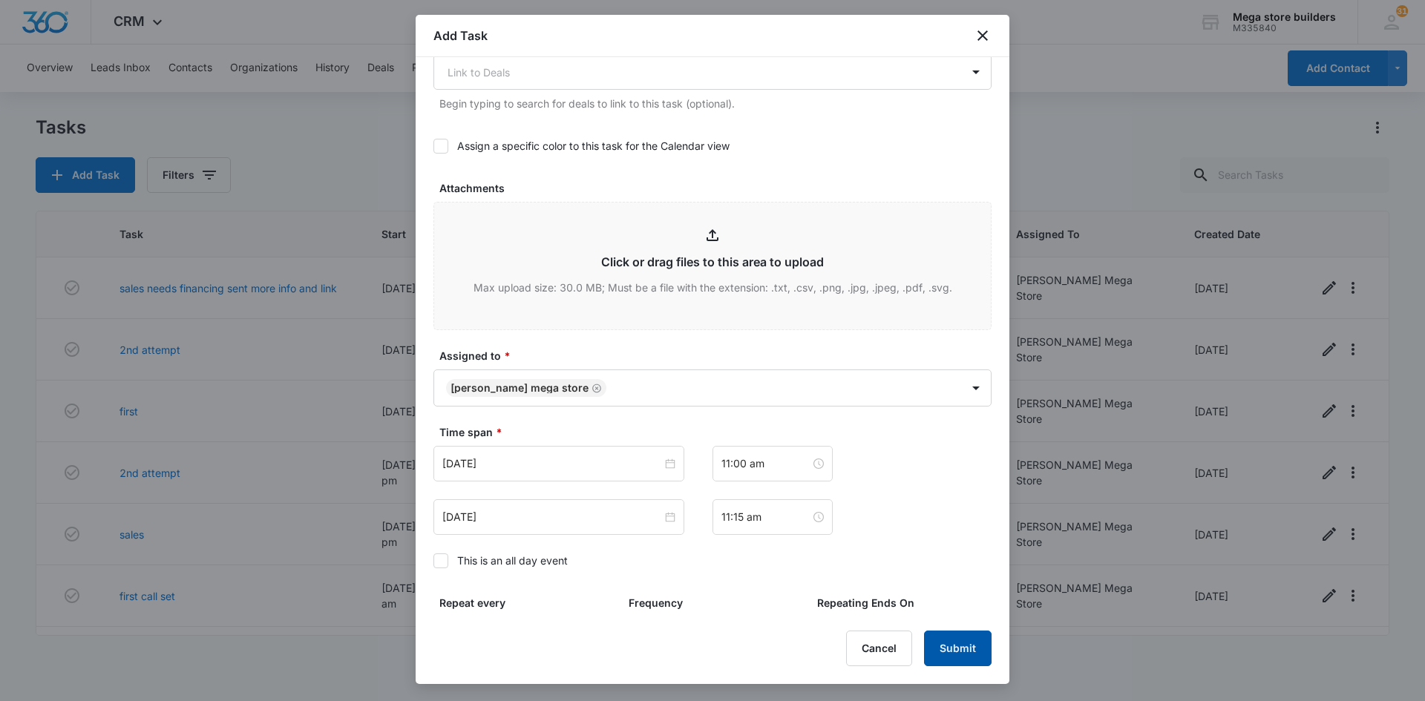
click at [953, 652] on button "Submit" at bounding box center [958, 649] width 68 height 36
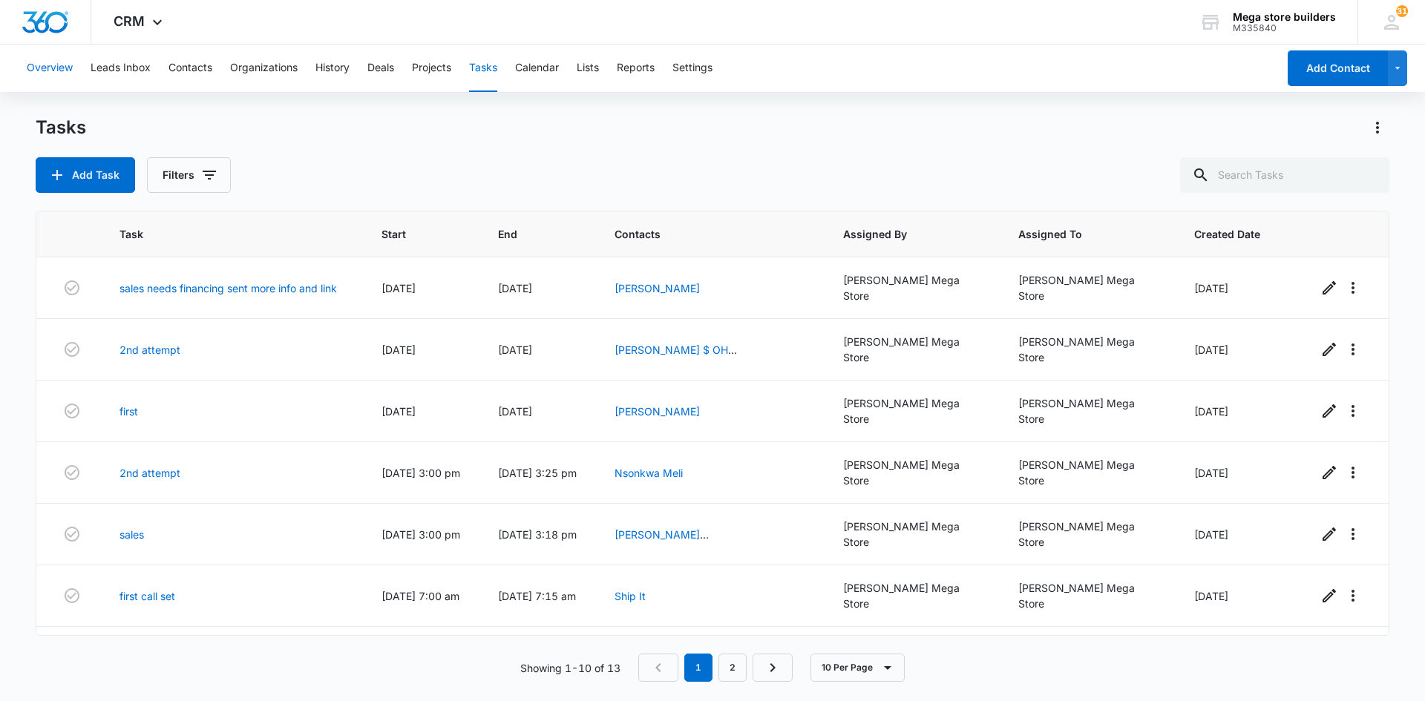
click at [60, 61] on button "Overview" at bounding box center [50, 68] width 46 height 47
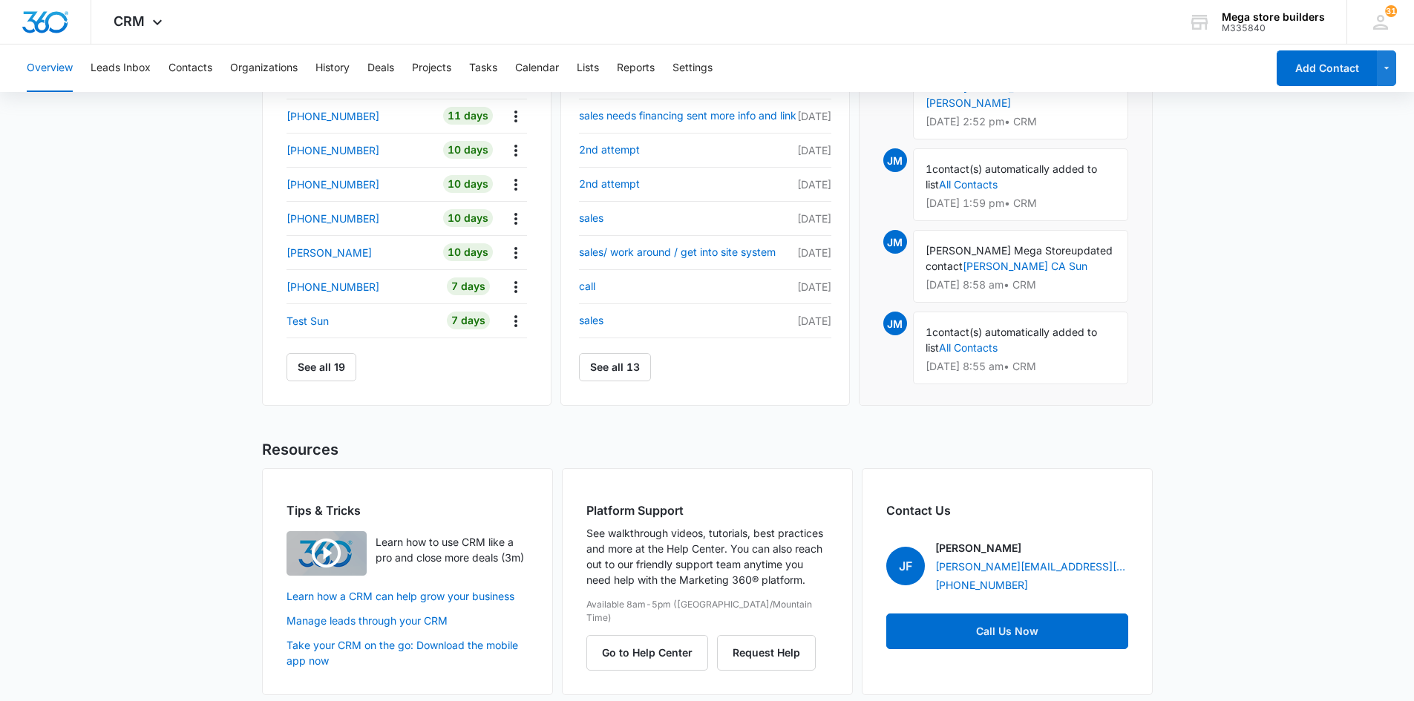
scroll to position [578, 0]
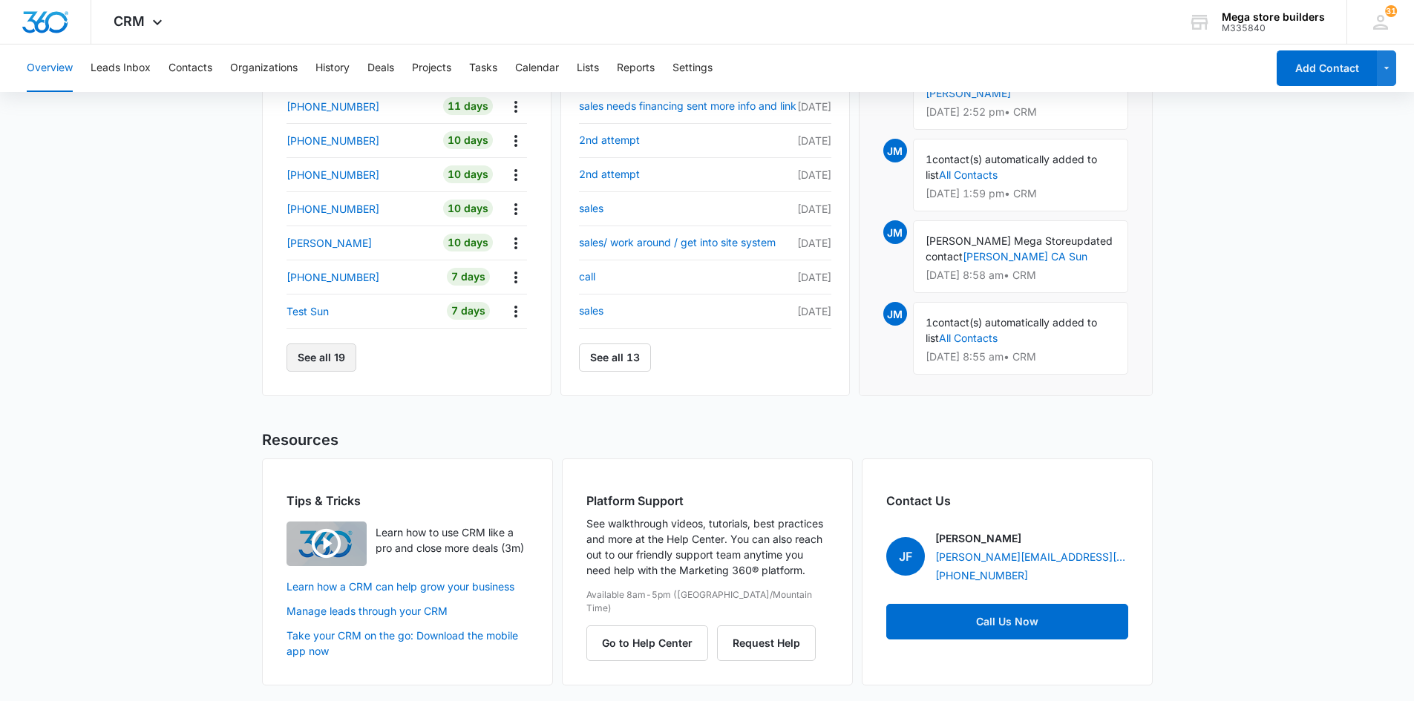
click at [319, 366] on button "See all 19" at bounding box center [321, 358] width 70 height 28
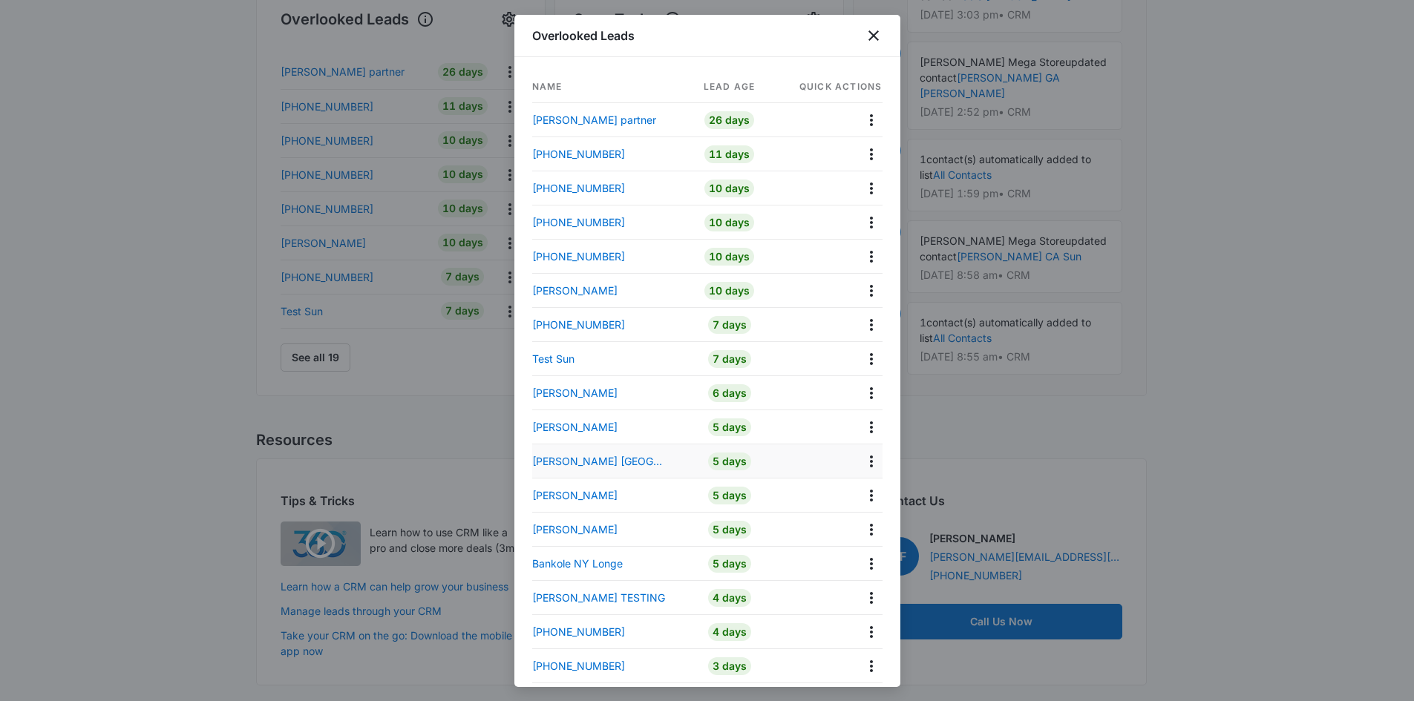
scroll to position [0, 0]
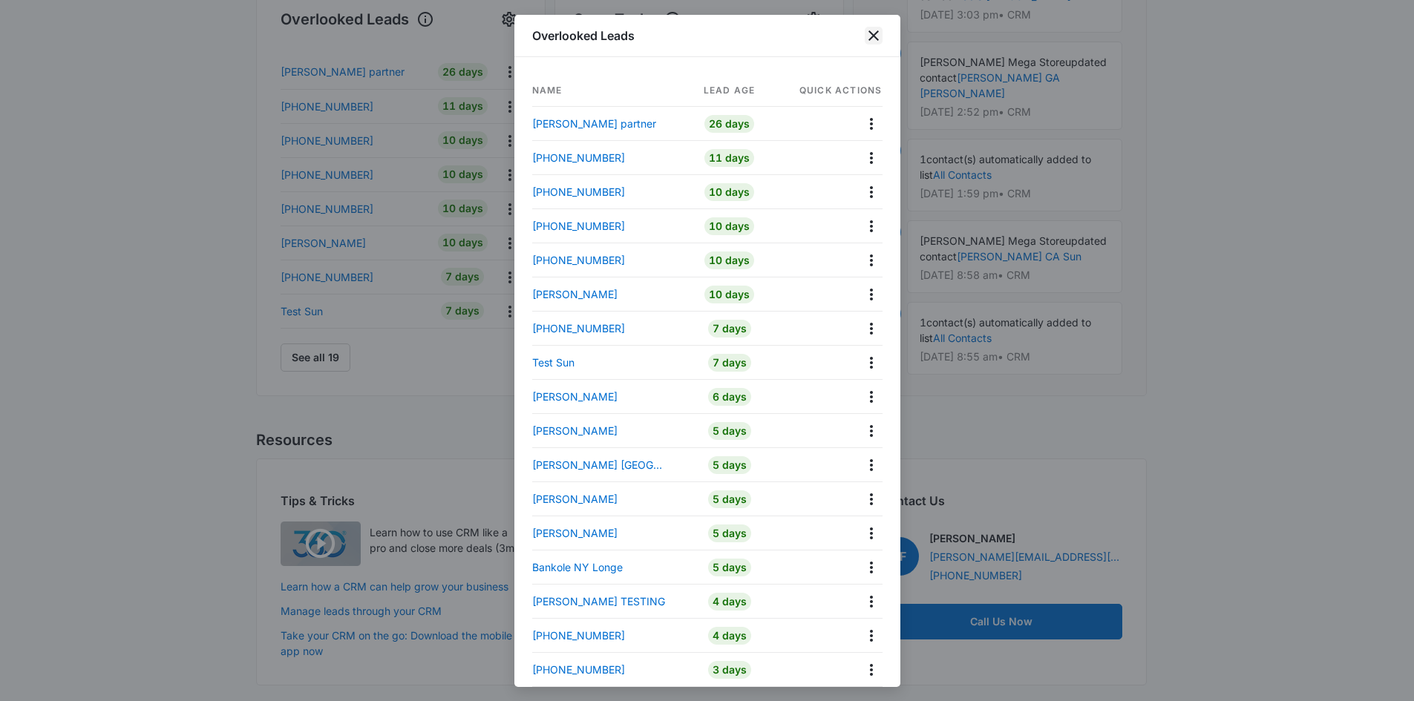
click at [875, 36] on icon "close" at bounding box center [874, 36] width 18 height 18
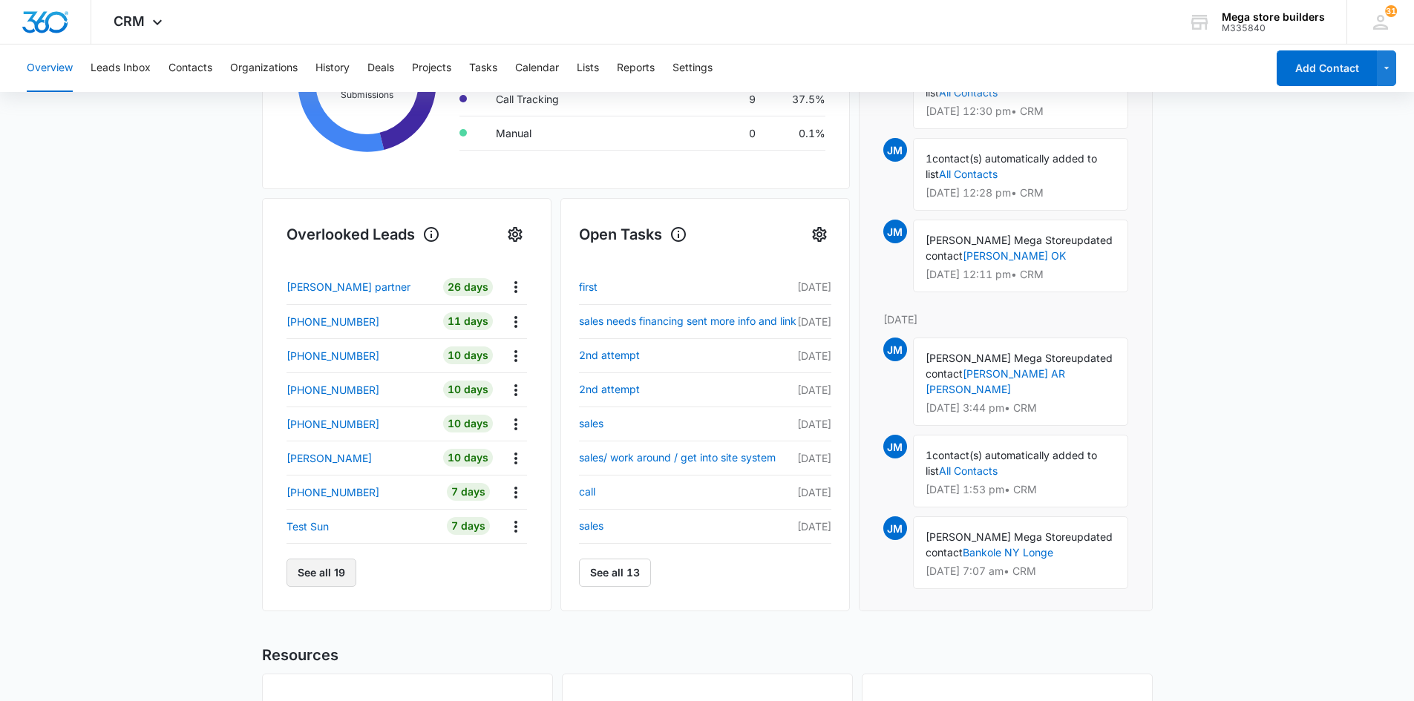
scroll to position [371, 0]
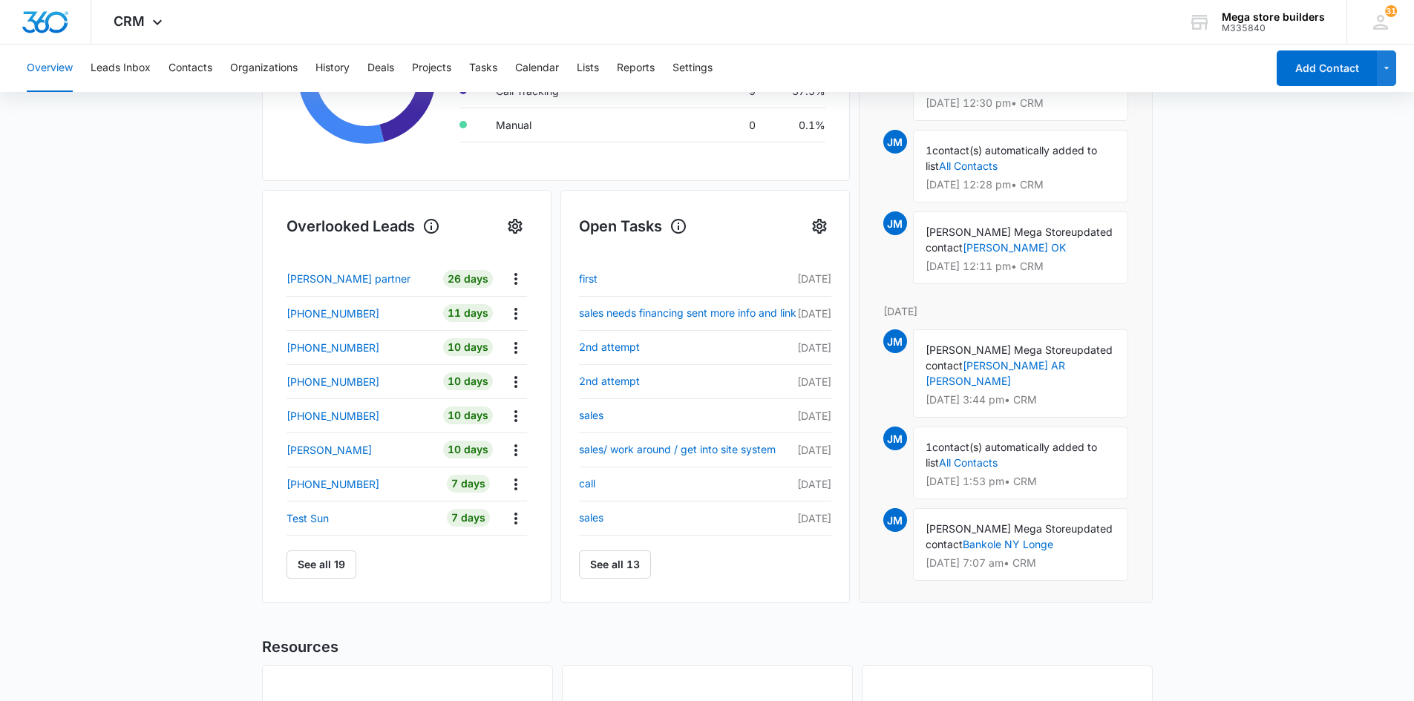
click at [1085, 590] on div "View More Activity" at bounding box center [1005, 608] width 245 height 36
click at [1025, 590] on button "View More Activity" at bounding box center [1005, 608] width 126 height 36
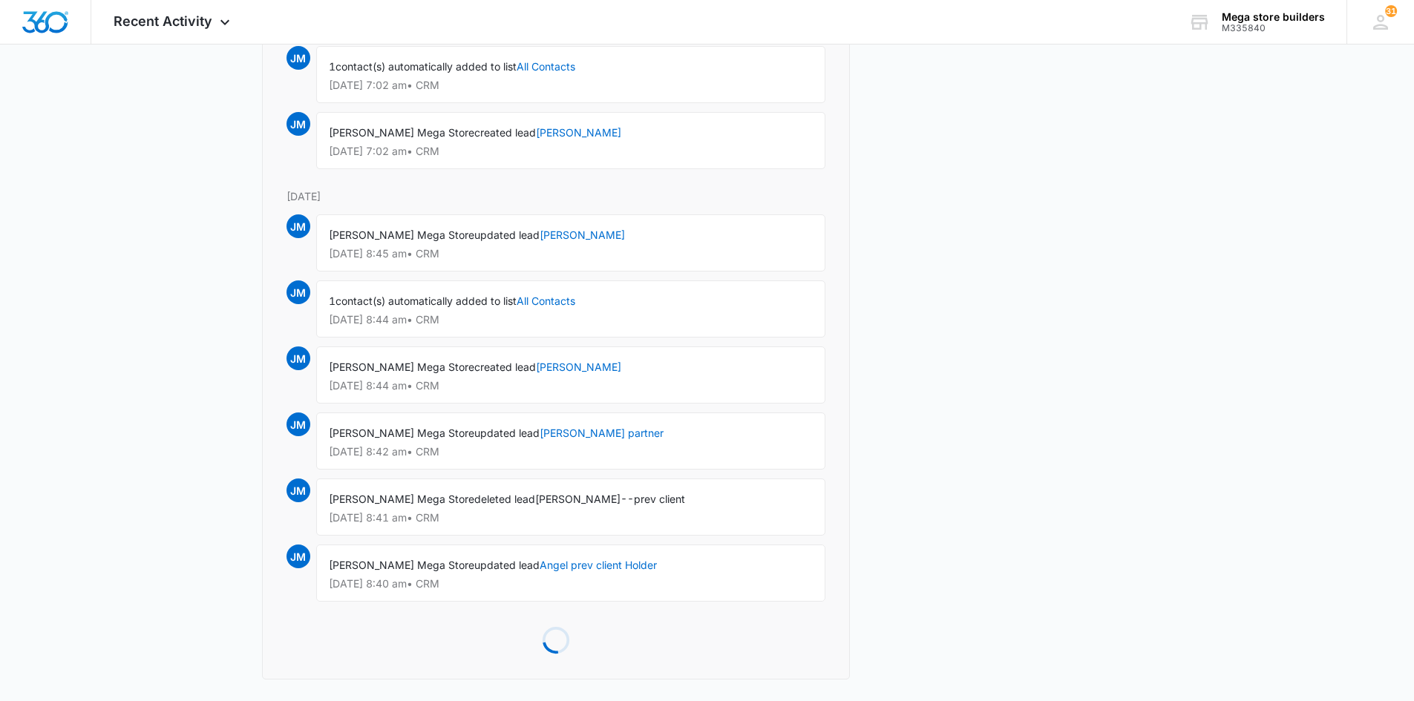
scroll to position [3238, 0]
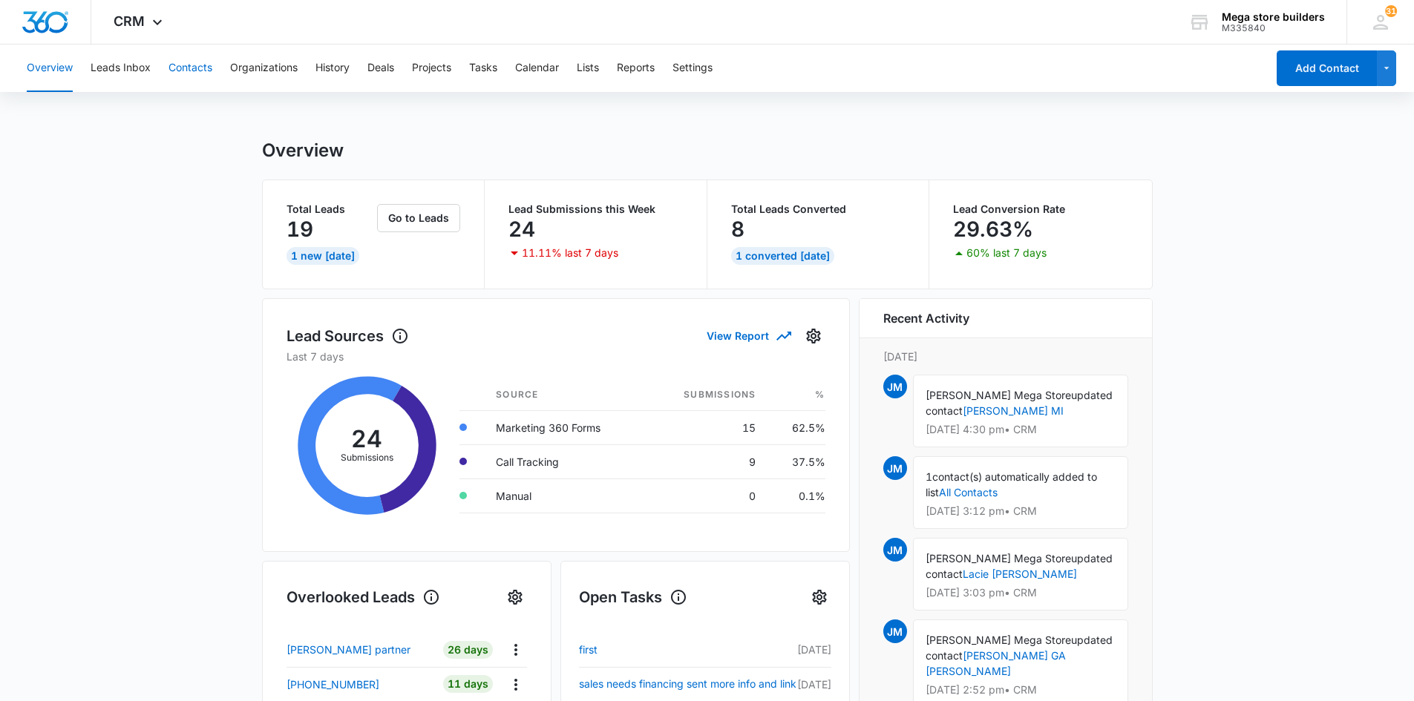
click at [196, 66] on button "Contacts" at bounding box center [190, 68] width 44 height 47
